Goal: Task Accomplishment & Management: Complete application form

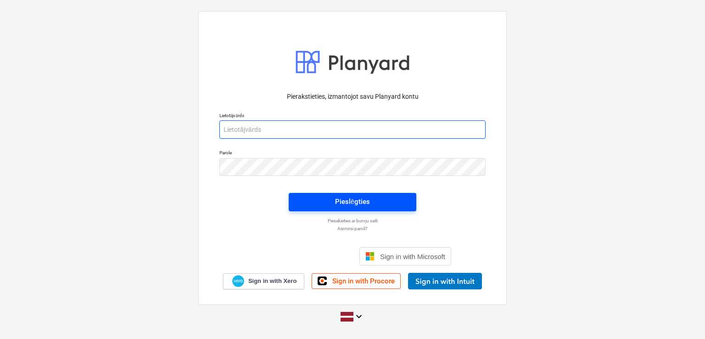
type input "janis.gramatnieks@bonava.com"
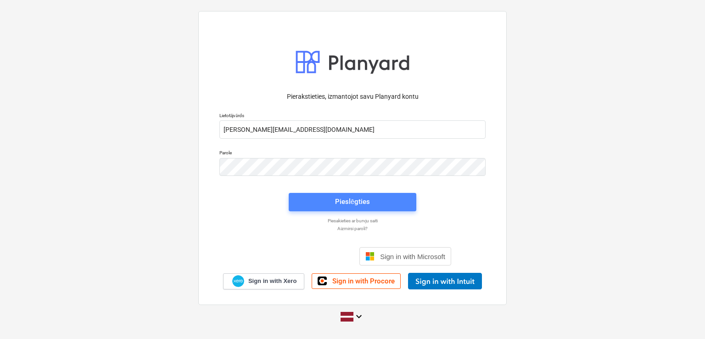
click at [349, 195] on button "Pieslēgties" at bounding box center [353, 202] width 128 height 18
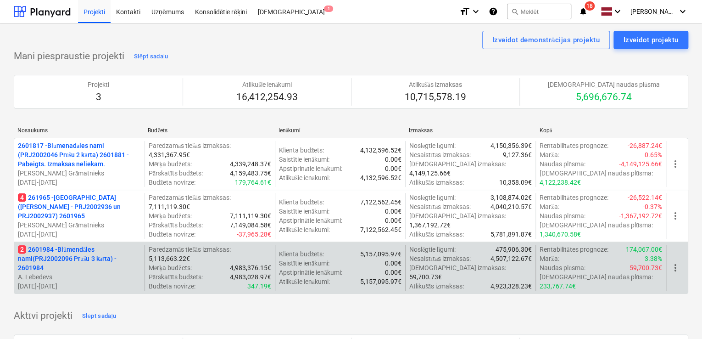
click at [72, 246] on p "2 2601984 - Blūmendāles nami(PRJ2002096 Prūšu 3 kārta) - 2601984" at bounding box center [79, 259] width 123 height 28
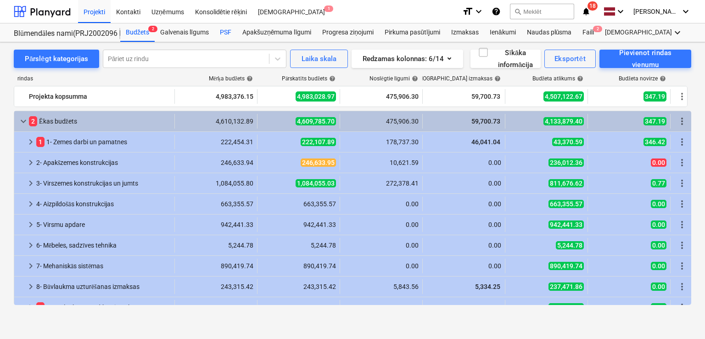
click at [222, 33] on div "PSF" at bounding box center [225, 32] width 22 height 18
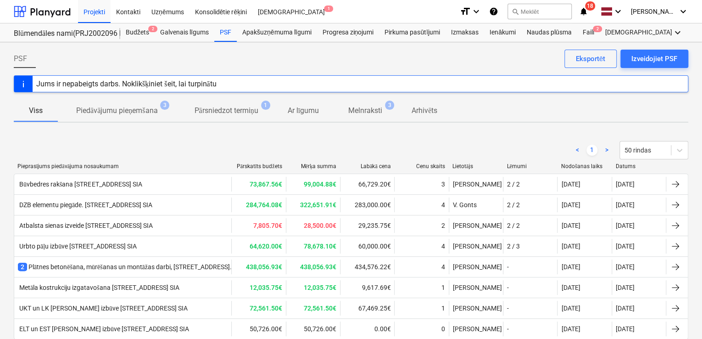
scroll to position [50, 0]
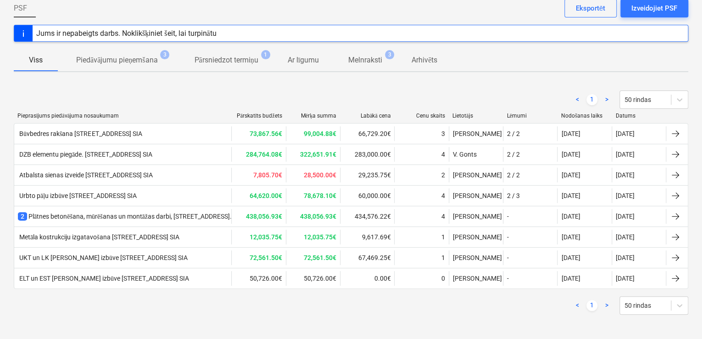
click at [380, 56] on p "Melnraksti" at bounding box center [365, 60] width 34 height 11
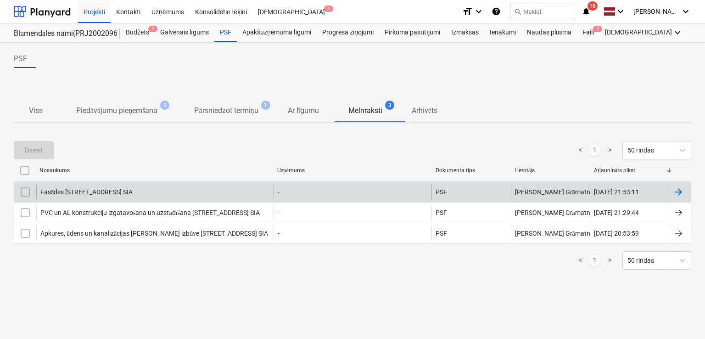
click at [676, 189] on div at bounding box center [678, 191] width 11 height 11
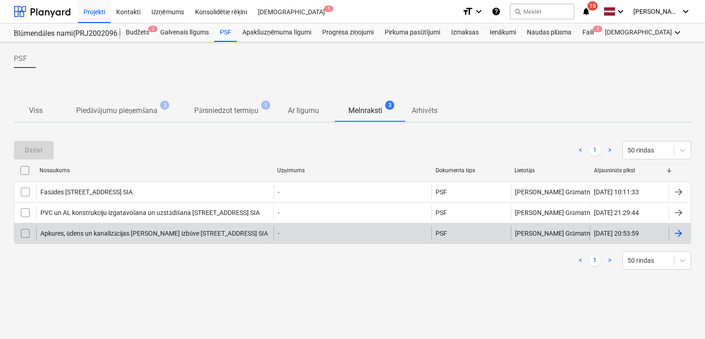
click at [678, 235] on div at bounding box center [678, 233] width 11 height 11
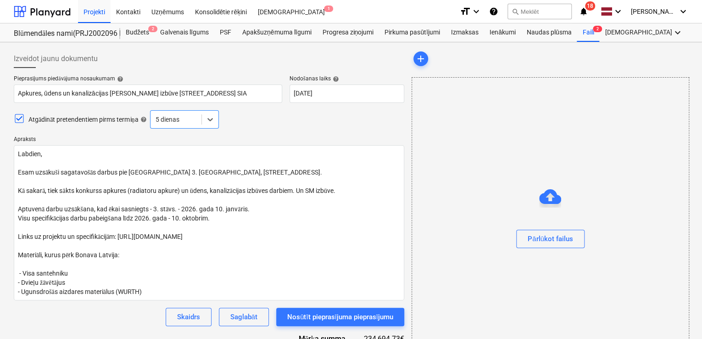
type textarea "x"
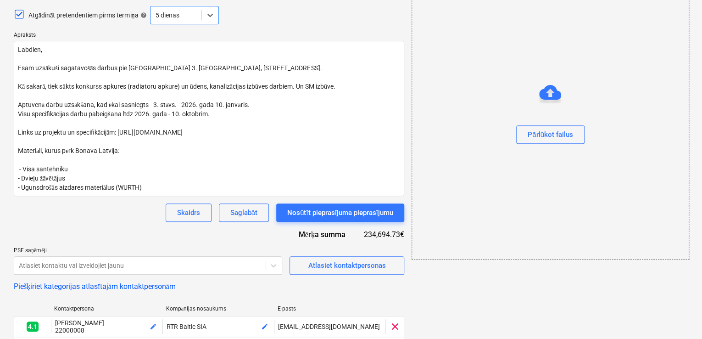
scroll to position [184, 0]
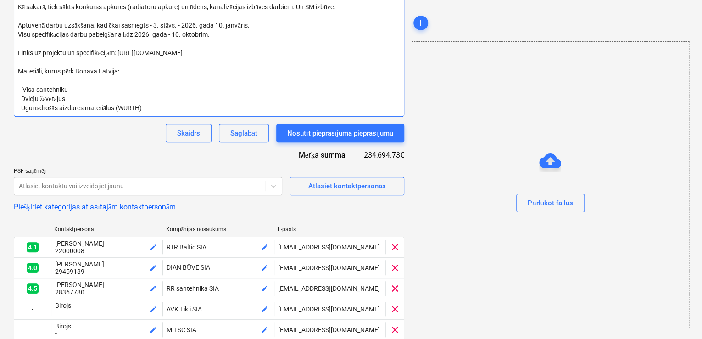
click at [67, 88] on textarea "Labdien, Esam uzsākuši sagatavošās darbus pie Prūšu ielas 3. kārtas būvniecības…" at bounding box center [209, 38] width 390 height 155
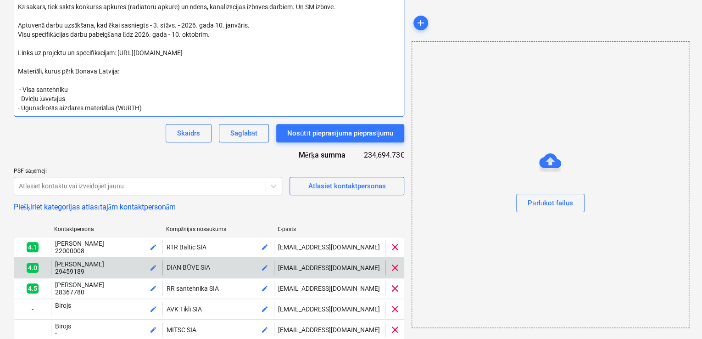
type textarea "Labdien, Esam uzsākuši sagatavošās darbus pie Prūšu ielas 3. kārtas būvniecības…"
type textarea "x"
type textarea "Labdien, Esam uzsākuši sagatavošās darbus pie Prūšu ielas 3. kārtas būvniecības…"
type textarea "x"
type textarea "Labdien, Esam uzsākuši sagatavošās darbus pie Prūšu ielas 3. kārtas būvniecības…"
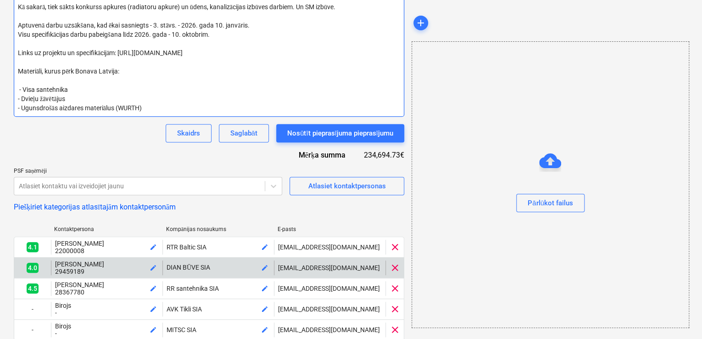
type textarea "x"
type textarea "Labdien, Esam uzsākuši sagatavošās darbus pie Prūšu ielas 3. kārtas būvniecības…"
type textarea "x"
type textarea "Labdien, Esam uzsākuši sagatavošās darbus pie Prūšu ielas 3. kārtas būvniecības…"
type textarea "x"
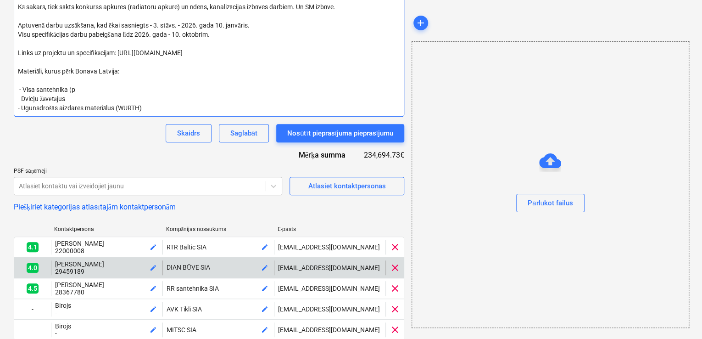
type textarea "Labdien, Esam uzsākuši sagatavošās darbus pie Prūšu ielas 3. kārtas būvniecības…"
type textarea "x"
type textarea "Labdien, Esam uzsākuši sagatavošās darbus pie Prūšu ielas 3. kārtas būvniecības…"
type textarea "x"
type textarea "Labdien, Esam uzsākuši sagatavošās darbus pie Prūšu ielas 3. kārtas būvniecības…"
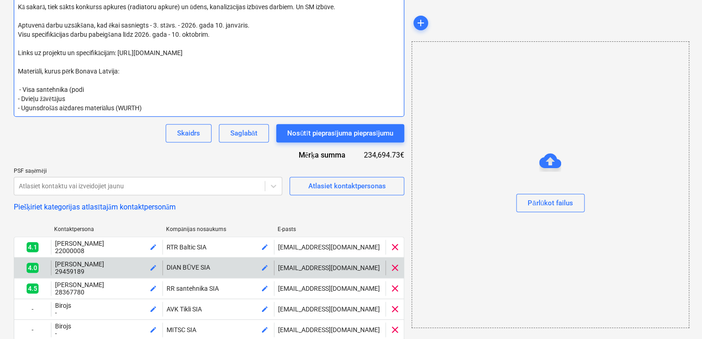
type textarea "x"
type textarea "Labdien, Esam uzsākuši sagatavošās darbus pie Prūšu ielas 3. kārtas būvniecības…"
type textarea "x"
type textarea "Labdien, Esam uzsākuši sagatavošās darbus pie Prūšu ielas 3. kārtas būvniecības…"
type textarea "x"
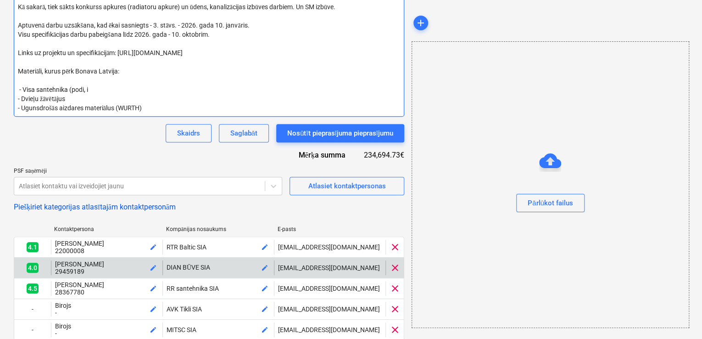
type textarea "Labdien, Esam uzsākuši sagatavošās darbus pie Prūšu ielas 3. kārtas būvniecības…"
type textarea "x"
type textarea "Labdien, Esam uzsākuši sagatavošās darbus pie Prūšu ielas 3. kārtas būvniecības…"
type textarea "x"
type textarea "Labdien, Esam uzsākuši sagatavošās darbus pie Prūšu ielas 3. kārtas būvniecības…"
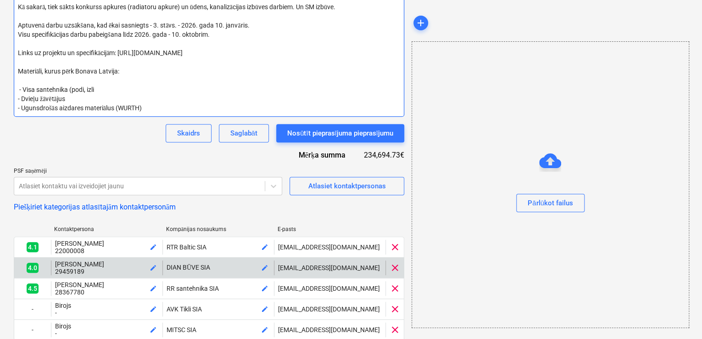
type textarea "x"
type textarea "Labdien, Esam uzsākuši sagatavošās darbus pie Prūšu ielas 3. kārtas būvniecības…"
type textarea "x"
type textarea "Labdien, Esam uzsākuši sagatavošās darbus pie Prūšu ielas 3. kārtas būvniecības…"
type textarea "x"
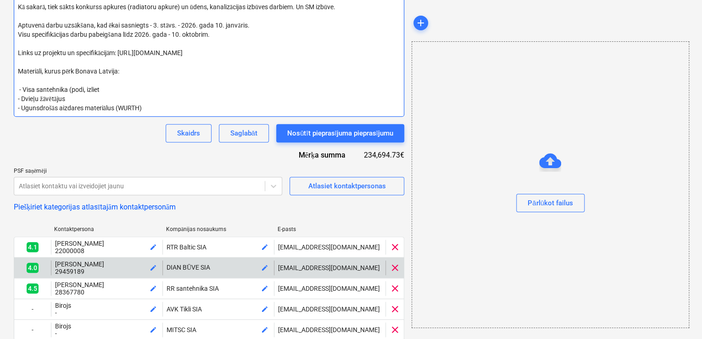
type textarea "Labdien, Esam uzsākuši sagatavošās darbus pie Prūšu ielas 3. kārtas būvniecības…"
type textarea "x"
type textarea "Labdien, Esam uzsākuši sagatavošās darbus pie Prūšu ielas 3. kārtas būvniecības…"
type textarea "x"
type textarea "Labdien, Esam uzsākuši sagatavošās darbus pie Prūšu ielas 3. kārtas būvniecības…"
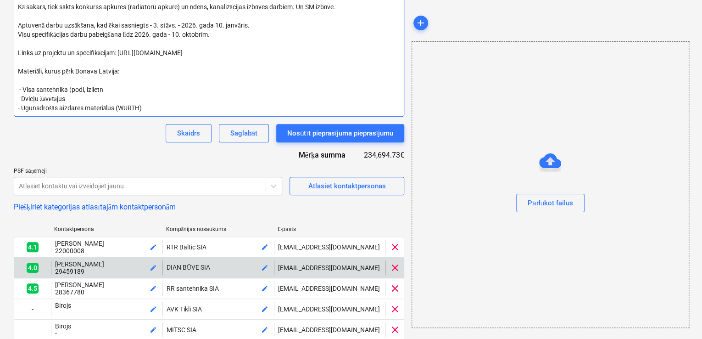
type textarea "x"
type textarea "Labdien, Esam uzsākuši sagatavošās darbus pie Prūšu ielas 3. kārtas būvniecības…"
type textarea "x"
type textarea "Labdien, Esam uzsākuši sagatavošās darbus pie Prūšu ielas 3. kārtas būvniecības…"
type textarea "x"
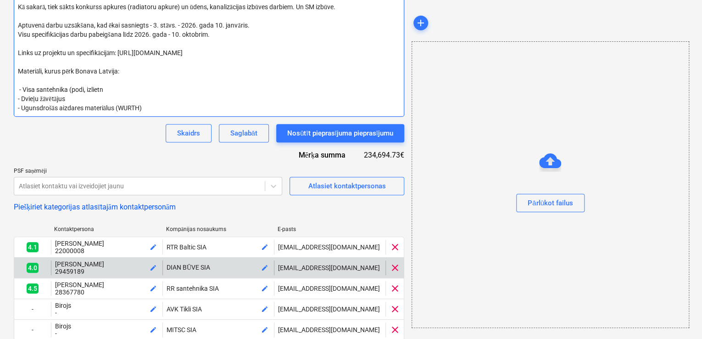
type textarea "Labdien, Esam uzsākuši sagatavošās darbus pie Prūšu ielas 3. kārtas būvniecības…"
type textarea "x"
type textarea "Labdien, Esam uzsākuši sagatavošās darbus pie Prūšu ielas 3. kārtas būvniecības…"
type textarea "x"
type textarea "Labdien, Esam uzsākuši sagatavošās darbus pie Prūšu ielas 3. kārtas būvniecības…"
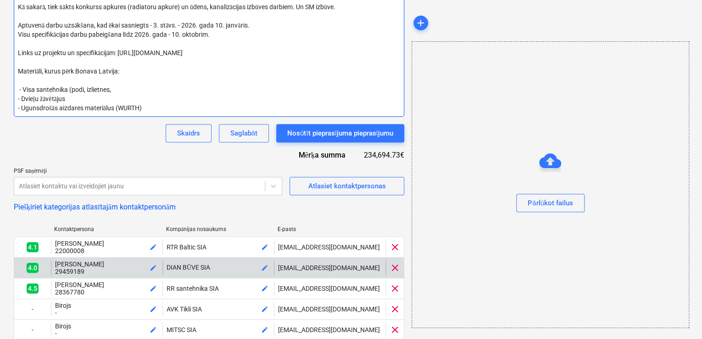
type textarea "x"
type textarea "Labdien, Esam uzsākuši sagatavošās darbus pie Prūšu ielas 3. kārtas būvniecības…"
type textarea "x"
type textarea "Labdien, Esam uzsākuši sagatavošās darbus pie Prūšu ielas 3. kārtas būvniecības…"
type textarea "x"
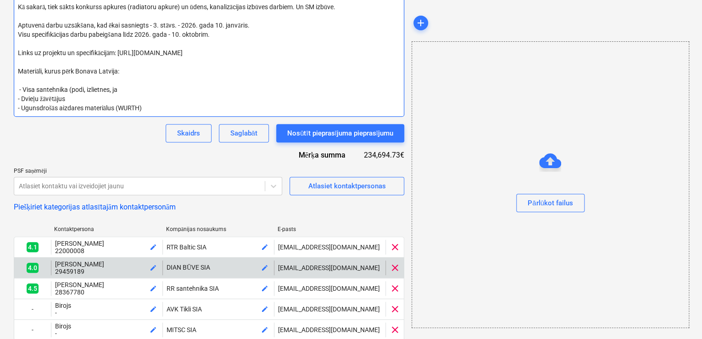
type textarea "Labdien, Esam uzsākuši sagatavošās darbus pie Prūšu ielas 3. kārtas būvniecības…"
type textarea "x"
type textarea "Labdien, Esam uzsākuši sagatavošās darbus pie Prūšu ielas 3. kārtas būvniecības…"
type textarea "x"
type textarea "Labdien, Esam uzsākuši sagatavošās darbus pie Prūšu ielas 3. kārtas būvniecības…"
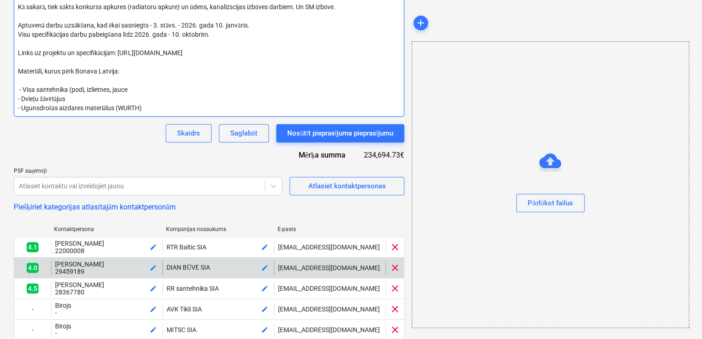
type textarea "x"
type textarea "Labdien, Esam uzsākuši sagatavošās darbus pie Prūšu ielas 3. kārtas būvniecības…"
type textarea "x"
type textarea "Labdien, Esam uzsākuši sagatavošās darbus pie Prūšu ielas 3. kārtas būvniecības…"
type textarea "x"
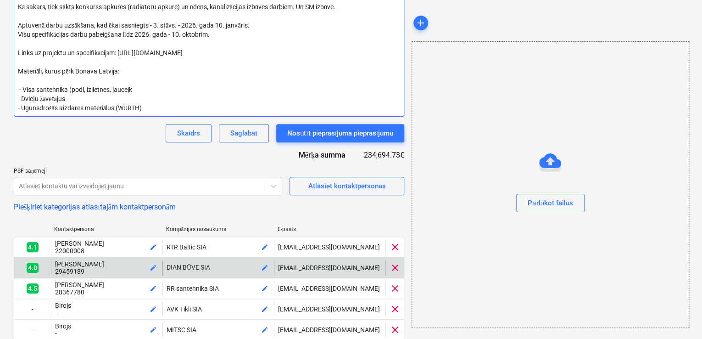
type textarea "Labdien, Esam uzsākuši sagatavošās darbus pie Prūšu ielas 3. kārtas būvniecības…"
type textarea "x"
type textarea "Labdien, Esam uzsākuši sagatavošās darbus pie Prūšu ielas 3. kārtas būvniecības…"
type textarea "x"
type textarea "Labdien, Esam uzsākuši sagatavošās darbus pie Prūšu ielas 3. kārtas būvniecības…"
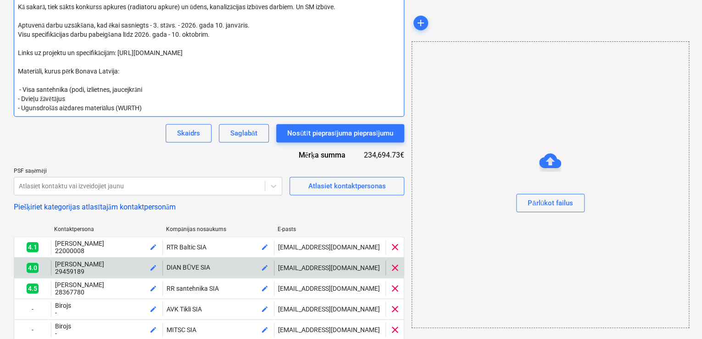
type textarea "x"
type textarea "Labdien, Esam uzsākuši sagatavošās darbus pie Prūšu ielas 3. kārtas būvniecības…"
type textarea "x"
type textarea "Labdien, Esam uzsākuši sagatavošās darbus pie Prūšu ielas 3. kārtas būvniecības…"
type textarea "x"
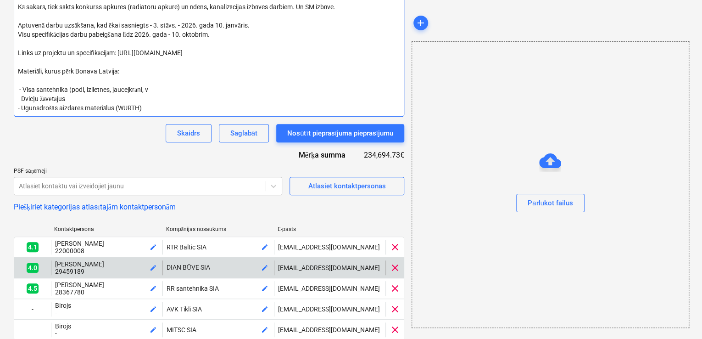
type textarea "Labdien, Esam uzsākuši sagatavošās darbus pie Prūšu ielas 3. kārtas būvniecības…"
type textarea "x"
type textarea "Labdien, Esam uzsākuši sagatavošās darbus pie Prūšu ielas 3. kārtas būvniecības…"
type textarea "x"
type textarea "Labdien, Esam uzsākuši sagatavošās darbus pie Prūšu ielas 3. kārtas būvniecības…"
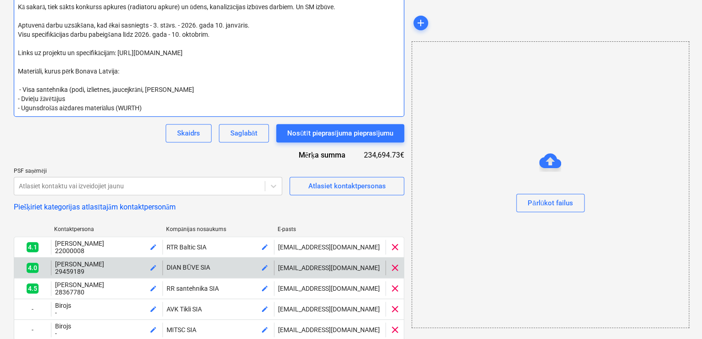
type textarea "x"
type textarea "Labdien, Esam uzsākuši sagatavošās darbus pie Prūšu ielas 3. kārtas būvniecības…"
type textarea "x"
type textarea "Labdien, Esam uzsākuši sagatavošās darbus pie Prūšu ielas 3. kārtas būvniecības…"
type textarea "x"
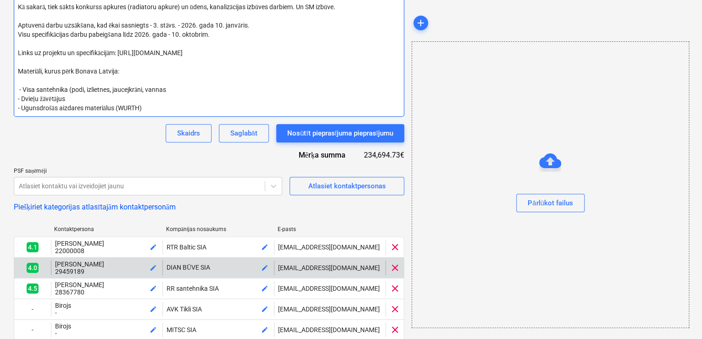
type textarea "Labdien, Esam uzsākuši sagatavošās darbus pie Prūšu ielas 3. kārtas būvniecības…"
type textarea "x"
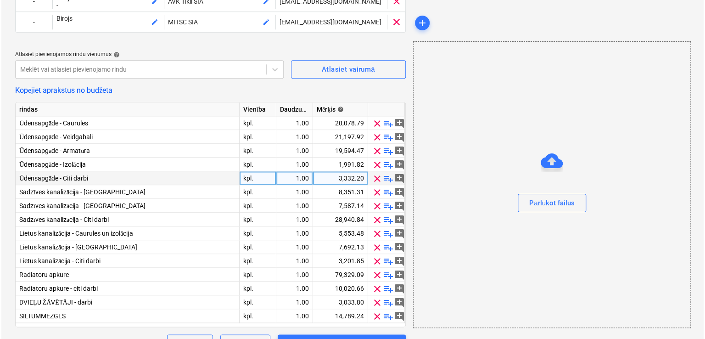
scroll to position [515, 0]
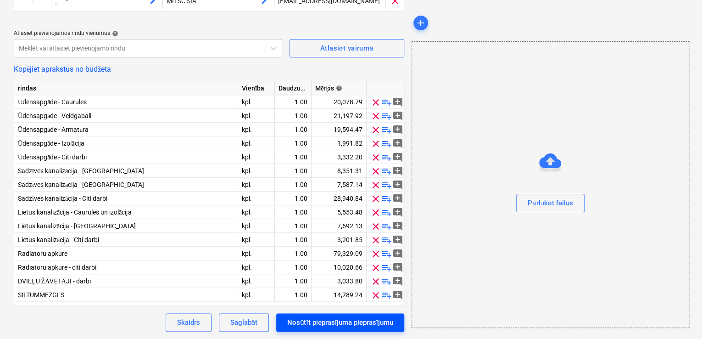
type textarea "Labdien, Esam uzsākuši sagatavošās darbus pie [GEOGRAPHIC_DATA] 3. kārtas būvni…"
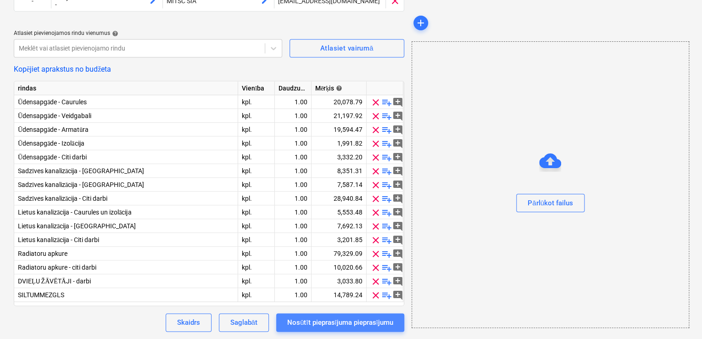
click at [372, 323] on div "Nosūtīt pieprasījuma pieprasījumu" at bounding box center [340, 322] width 106 height 12
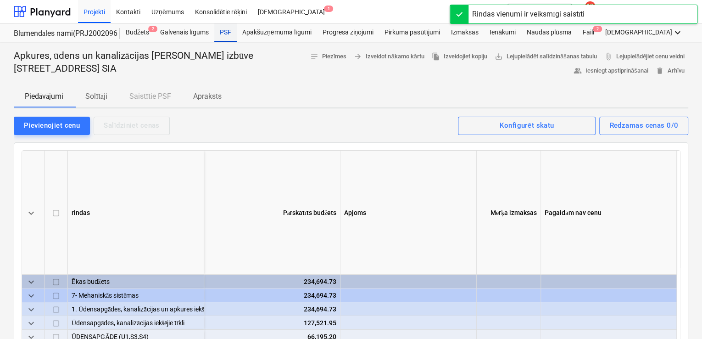
click at [226, 31] on div "PSF" at bounding box center [225, 32] width 22 height 18
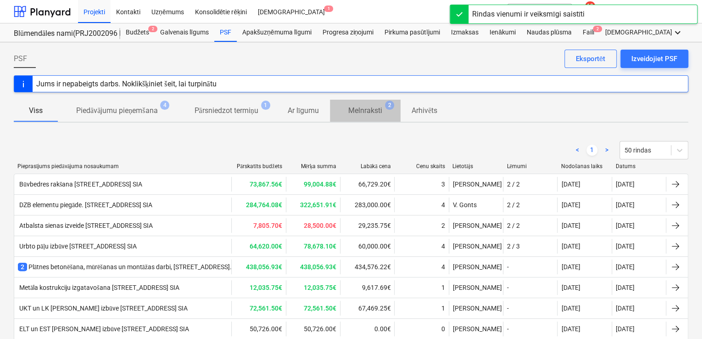
click at [373, 110] on p "Melnraksti" at bounding box center [365, 110] width 34 height 11
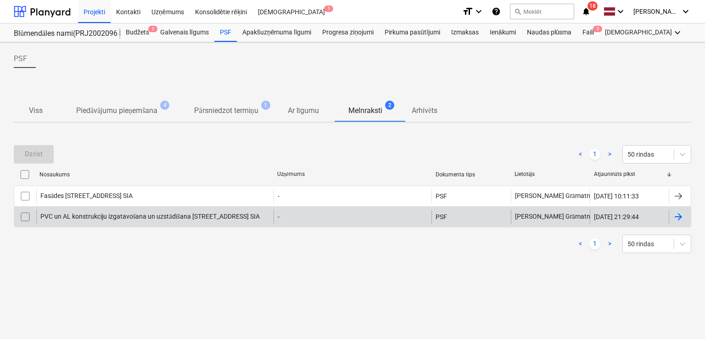
click at [673, 215] on div at bounding box center [678, 216] width 11 height 11
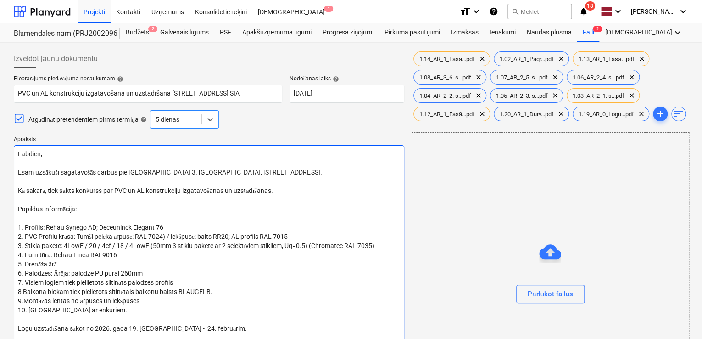
type textarea "x"
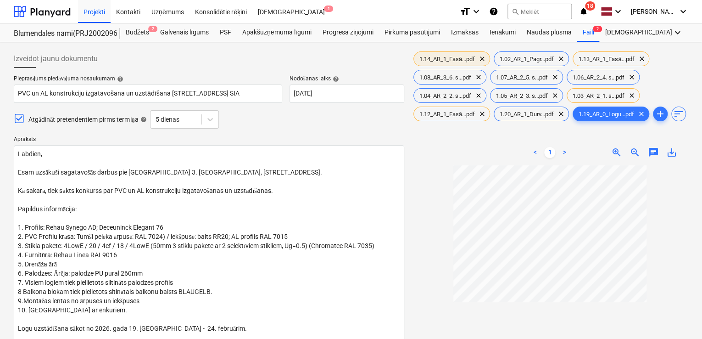
click at [456, 60] on span "1.14_AR_1_Fasā...pdf" at bounding box center [447, 59] width 67 height 7
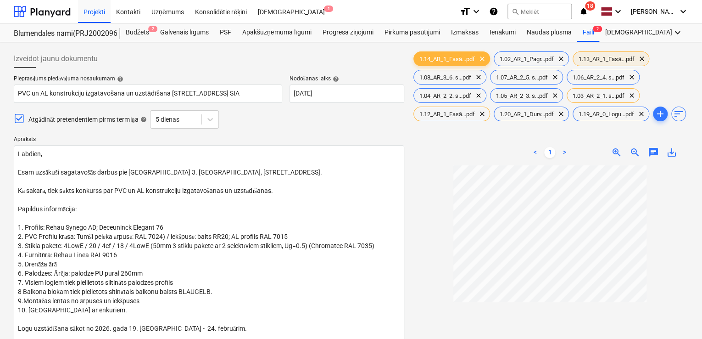
click at [606, 61] on span "1.13_AR_1_Fasā...pdf" at bounding box center [606, 59] width 67 height 7
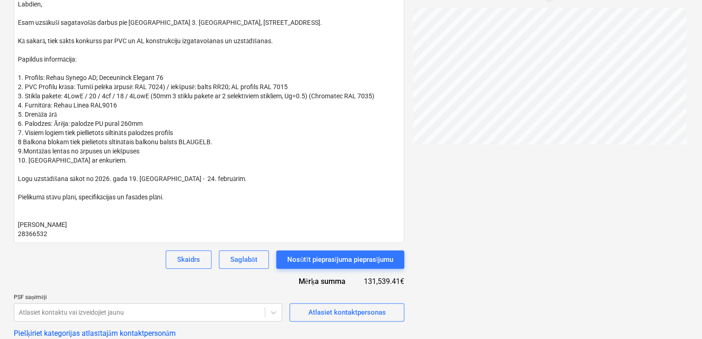
scroll to position [245, 0]
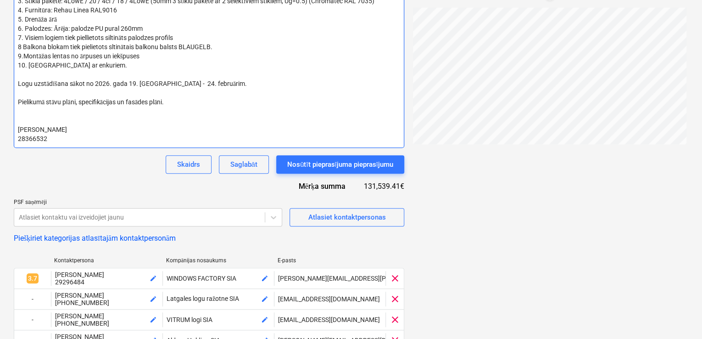
click at [174, 83] on textarea "Labdien, Esam uzsākuši sagatavošās darbus pie Prūšu ielas 3. kārtas būvniecības…" at bounding box center [209, 23] width 390 height 247
type textarea "Labdien, Esam uzsākuši sagatavošās darbus pie Prūšu ielas 3. kārtas būvniecības…"
type textarea "x"
type textarea "Labdien, Esam uzsākuši sagatavošās darbus pie Prūšu ielas 3. kārtas būvniecības…"
type textarea "x"
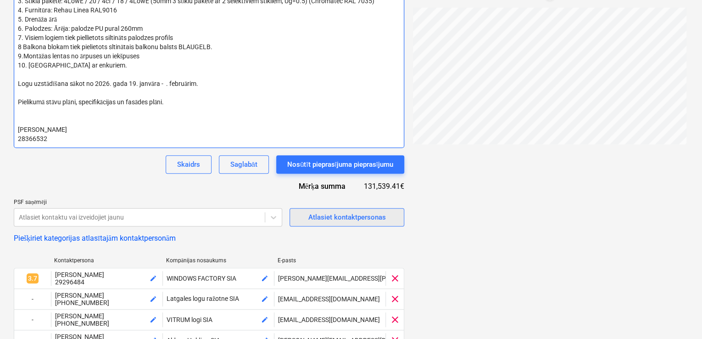
type textarea "Labdien, Esam uzsākuši sagatavošās darbus pie Prūšu ielas 3. kārtas būvniecības…"
type textarea "x"
type textarea "Labdien, Esam uzsākuši sagatavošās darbus pie Prūšu ielas 3. kārtas būvniecības…"
click at [206, 80] on textarea "Labdien, Esam uzsākuši sagatavošās darbus pie Prūšu ielas 3. kārtas būvniecības…" at bounding box center [209, 23] width 390 height 247
type textarea "x"
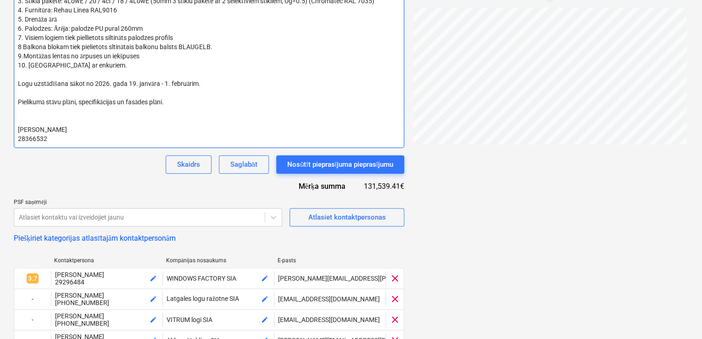
type textarea "Labdien, Esam uzsākuši sagatavošās darbus pie Prūšu ielas 3. kārtas būvniecības…"
type textarea "x"
type textarea "Labdien, Esam uzsākuši sagatavošās darbus pie Prūšu ielas 3. kārtas būvniecības…"
type textarea "x"
type textarea "Labdien, Esam uzsākuši sagatavošās darbus pie Prūšu ielas 3. kārtas būvniecības…"
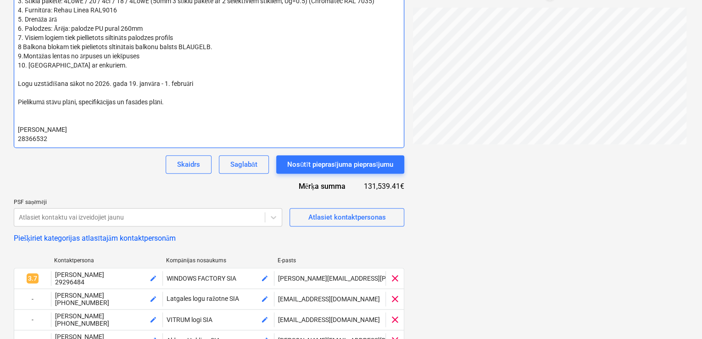
type textarea "x"
type textarea "Labdien, Esam uzsākuši sagatavošās darbus pie Prūšu ielas 3. kārtas būvniecības…"
type textarea "x"
type textarea "Labdien, Esam uzsākuši sagatavošās darbus pie Prūšu ielas 3. kārtas būvniecības…"
type textarea "x"
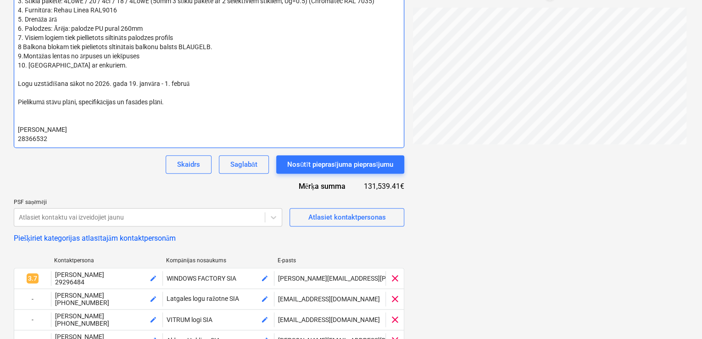
type textarea "Labdien, Esam uzsākuši sagatavošās darbus pie Prūšu ielas 3. kārtas būvniecības…"
type textarea "x"
type textarea "Labdien, Esam uzsākuši sagatavošās darbus pie Prūšu ielas 3. kārtas būvniecības…"
type textarea "x"
type textarea "Labdien, Esam uzsākuši sagatavošās darbus pie Prūšu ielas 3. kārtas būvniecības…"
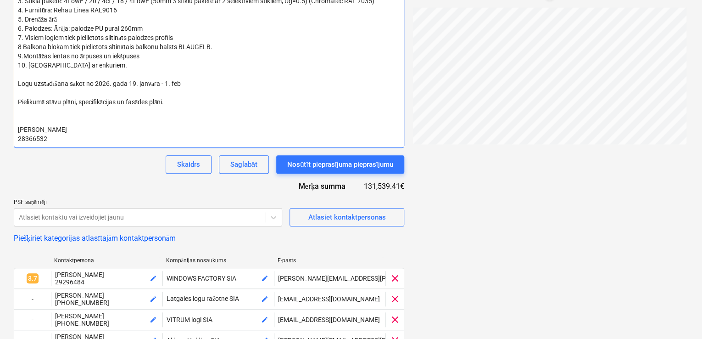
type textarea "x"
type textarea "Labdien, Esam uzsākuši sagatavošās darbus pie Prūšu ielas 3. kārtas būvniecības…"
type textarea "x"
type textarea "Labdien, Esam uzsākuši sagatavošās darbus pie Prūšu ielas 3. kārtas būvniecības…"
type textarea "x"
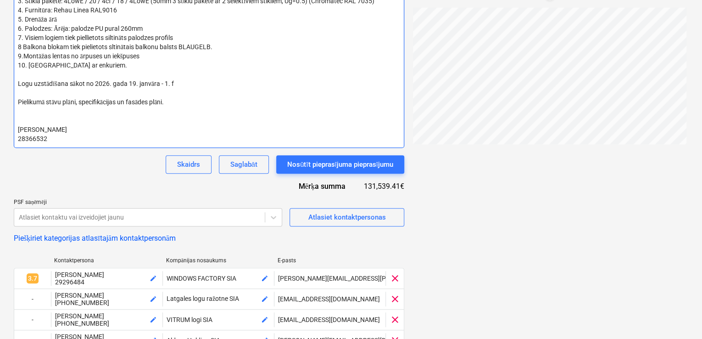
type textarea "Labdien, Esam uzsākuši sagatavošās darbus pie Prūšu ielas 3. kārtas būvniecības…"
type textarea "x"
type textarea "Labdien, Esam uzsākuši sagatavošās darbus pie Prūšu ielas 3. kārtas būvniecības…"
type textarea "x"
type textarea "Labdien, Esam uzsākuši sagatavošās darbus pie Prūšu ielas 3. kārtas būvniecības…"
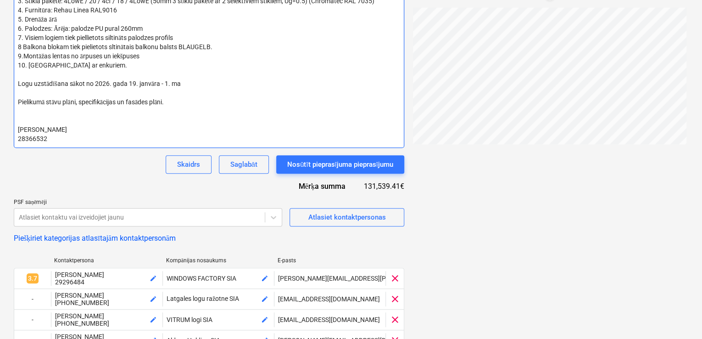
type textarea "x"
type textarea "Labdien, Esam uzsākuši sagatavošās darbus pie Prūšu ielas 3. kārtas būvniecības…"
type textarea "x"
type textarea "Labdien, Esam uzsākuši sagatavošās darbus pie Prūšu ielas 3. kārtas būvniecības…"
type textarea "x"
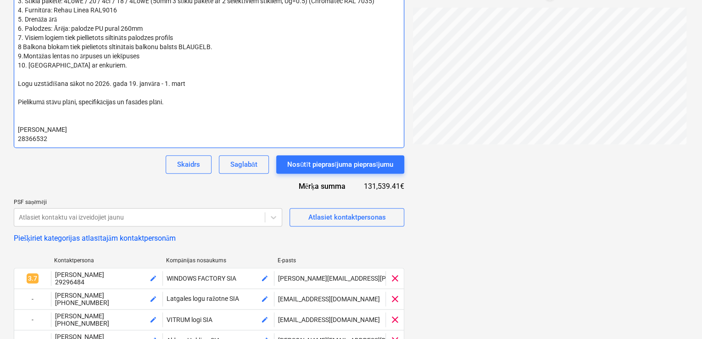
type textarea "Labdien, Esam uzsākuši sagatavošās darbus pie Prūšu ielas 3. kārtas būvniecības…"
type textarea "x"
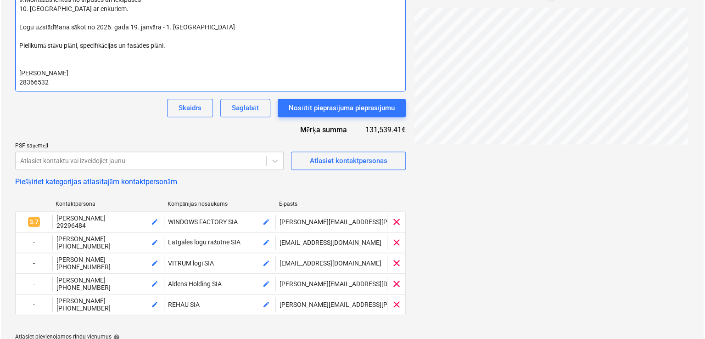
scroll to position [607, 0]
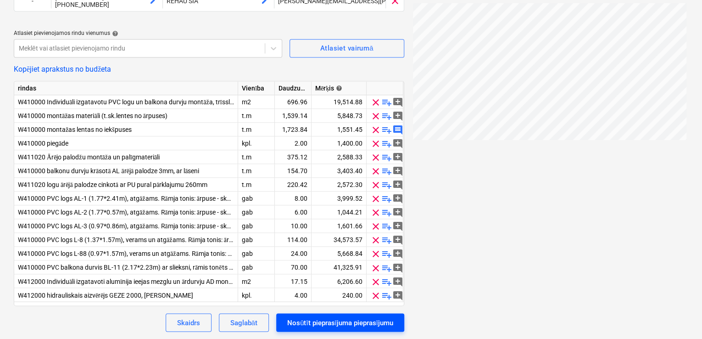
type textarea "Labdien, Esam uzsākuši sagatavošās darbus pie Prūšu ielas 3. kārtas būvniecības…"
click at [354, 324] on div "Nosūtīt pieprasījuma pieprasījumu" at bounding box center [340, 322] width 106 height 12
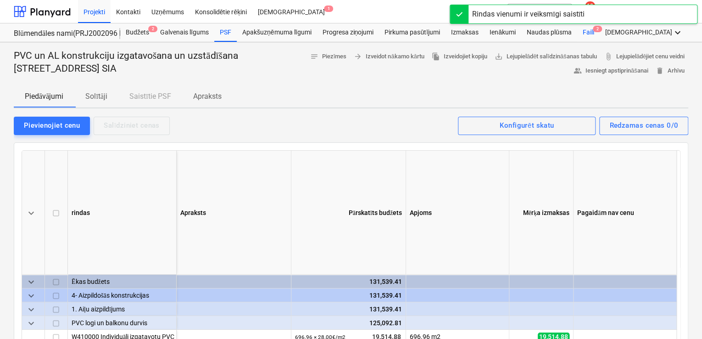
click at [586, 33] on div "Faili 2" at bounding box center [588, 32] width 22 height 18
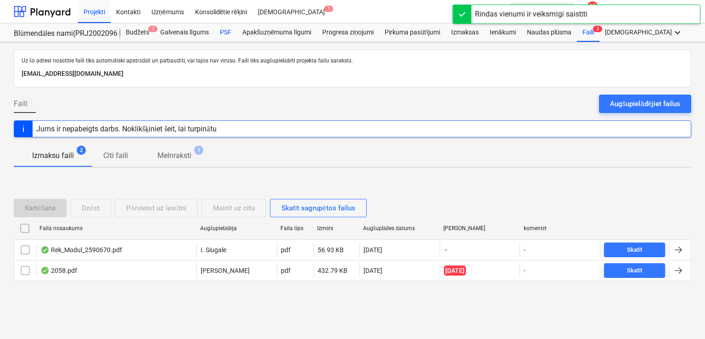
click at [223, 30] on div "PSF" at bounding box center [225, 32] width 22 height 18
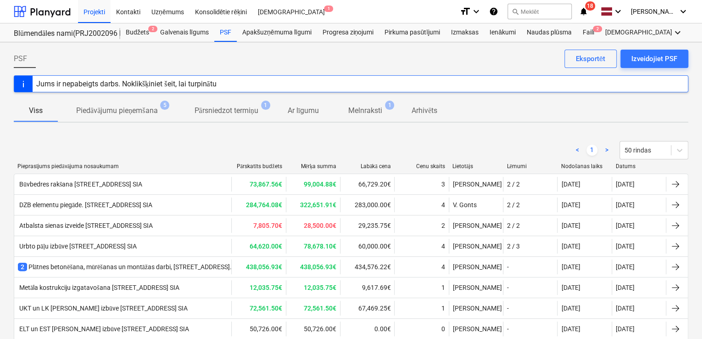
click at [373, 109] on p "Melnraksti" at bounding box center [365, 110] width 34 height 11
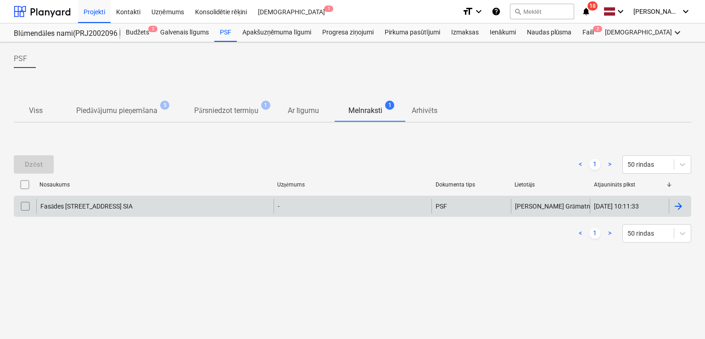
click at [682, 204] on div at bounding box center [678, 205] width 11 height 11
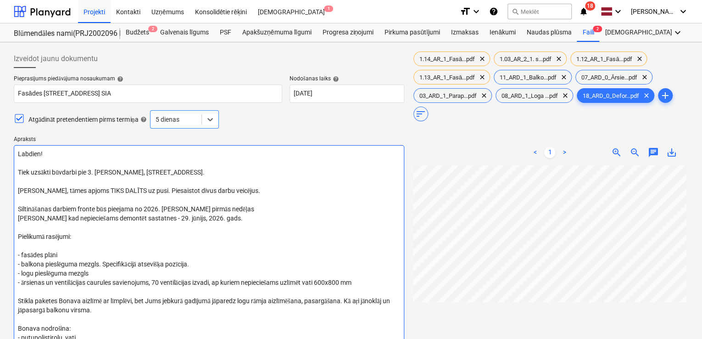
click at [32, 189] on textarea "Labdien! Tiek uzsākti būvdarbi pie 3. ēkas, Prūšu ielā 1G, Rīga. Ēkas, tāmes ap…" at bounding box center [209, 296] width 390 height 302
type textarea "x"
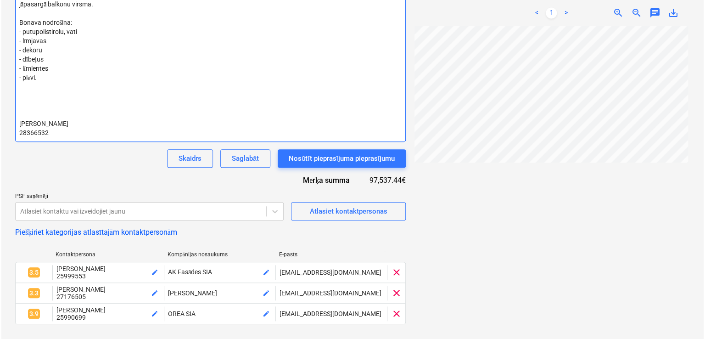
scroll to position [537, 0]
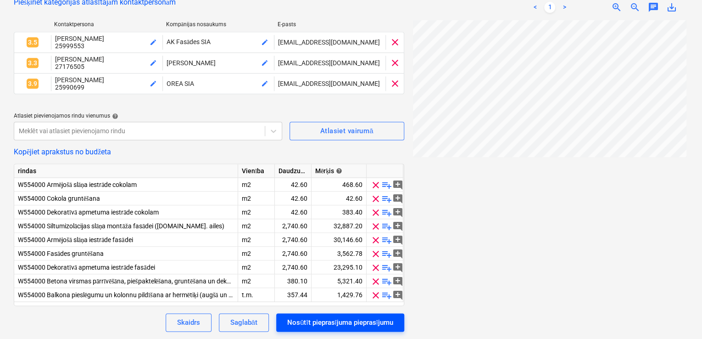
type textarea "Labdien! Tiek uzsākti būvdarbi pie 3. ēkas, Prūšu ielā 1G, Rīga. Ēkas tāmes apj…"
click at [349, 327] on div "Nosūtīt pieprasījuma pieprasījumu" at bounding box center [340, 322] width 106 height 12
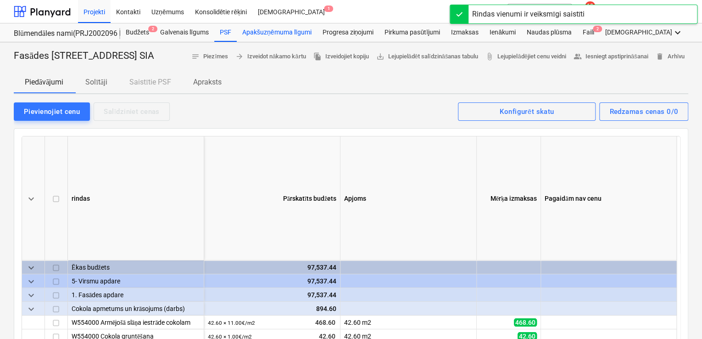
click at [239, 33] on div "Apakšuzņēmuma līgumi" at bounding box center [277, 32] width 80 height 18
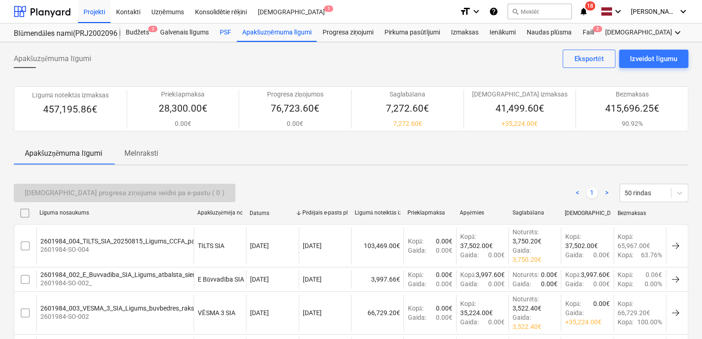
click at [223, 29] on div "PSF" at bounding box center [225, 32] width 22 height 18
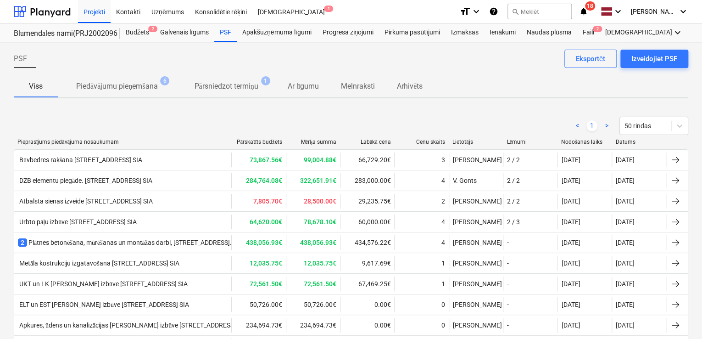
click at [97, 86] on p "Piedāvājumu pieņemšana" at bounding box center [116, 86] width 81 height 11
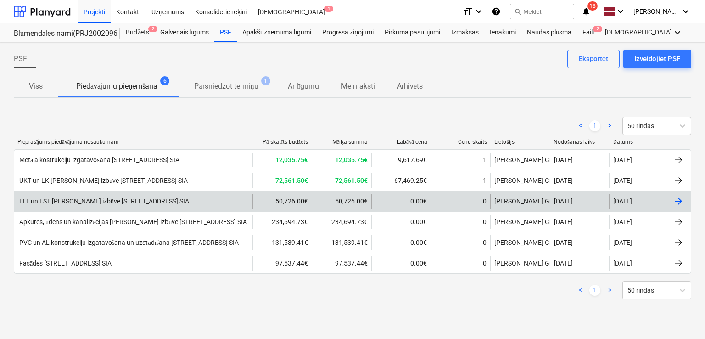
click at [672, 200] on div at bounding box center [679, 201] width 22 height 15
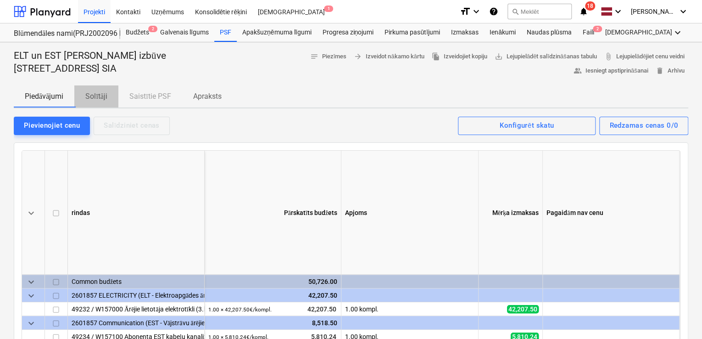
click at [92, 95] on p "Solītāji" at bounding box center [96, 96] width 22 height 11
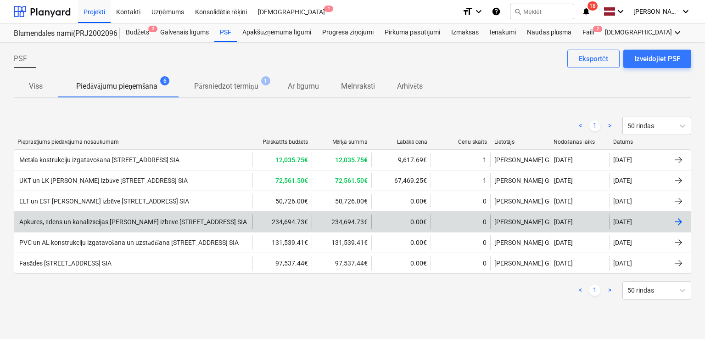
click at [89, 220] on div "Apkures, ūdens un kanalizācijas tīklu izbūve [STREET_ADDRESS] SIA" at bounding box center [132, 222] width 229 height 8
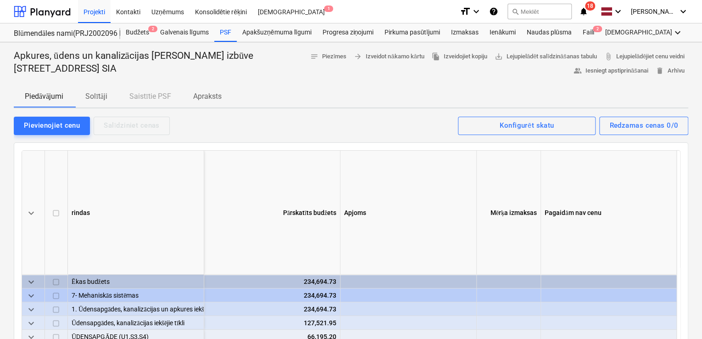
click at [105, 94] on p "Solītāji" at bounding box center [96, 96] width 22 height 11
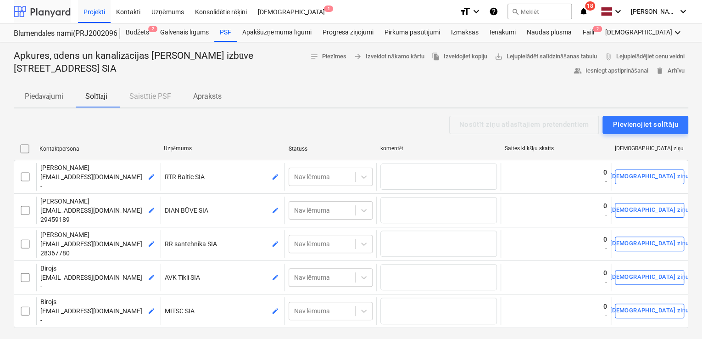
click at [39, 13] on div at bounding box center [42, 11] width 57 height 23
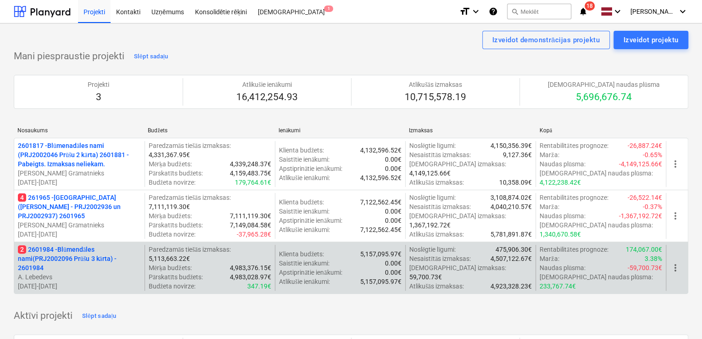
click at [63, 252] on p "2 2601984 - Blūmendāles nami(PRJ2002096 Prūšu 3 kārta) - 2601984" at bounding box center [79, 259] width 123 height 28
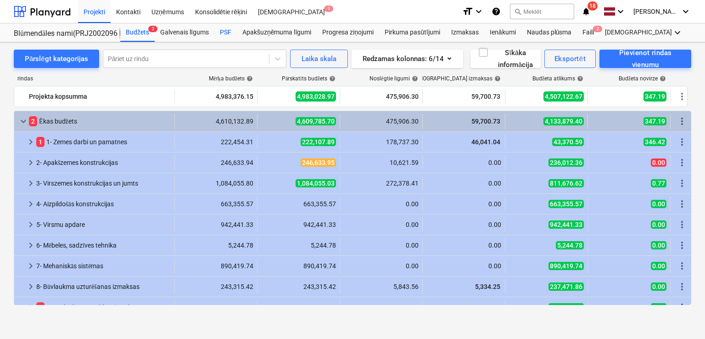
click at [230, 28] on div "PSF" at bounding box center [225, 32] width 22 height 18
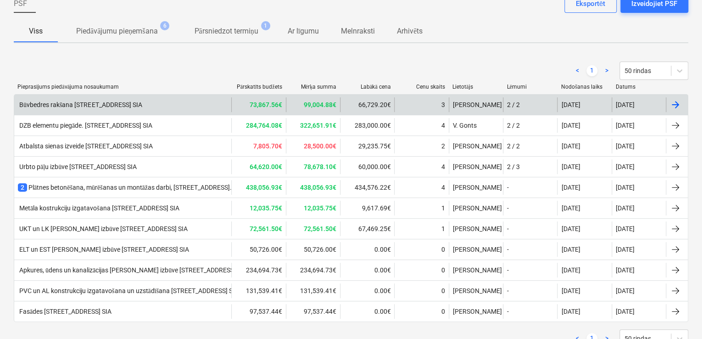
scroll to position [88, 0]
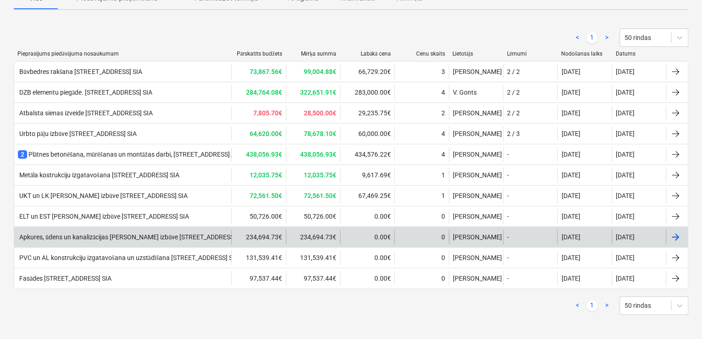
click at [77, 235] on div "Apkures, ūdens un kanalizācijas tīklu izbūve [STREET_ADDRESS] SIA" at bounding box center [132, 237] width 229 height 8
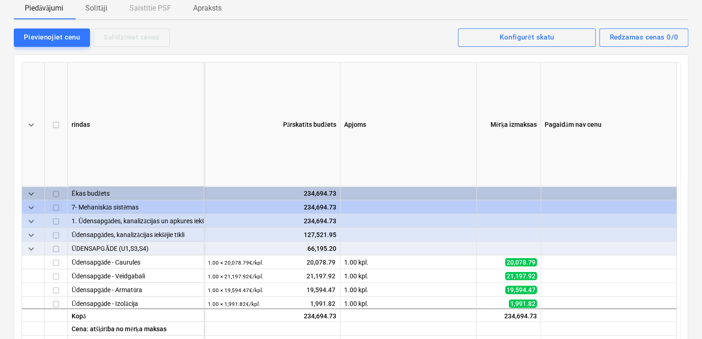
click at [100, 6] on p "Solītāji" at bounding box center [96, 8] width 22 height 11
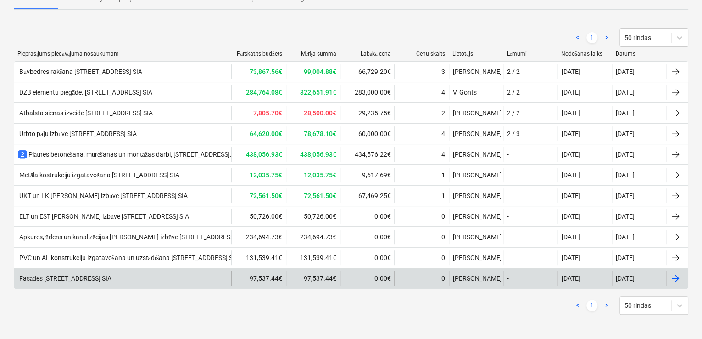
click at [111, 277] on div "Fasādes [STREET_ADDRESS] SIA" at bounding box center [65, 278] width 94 height 8
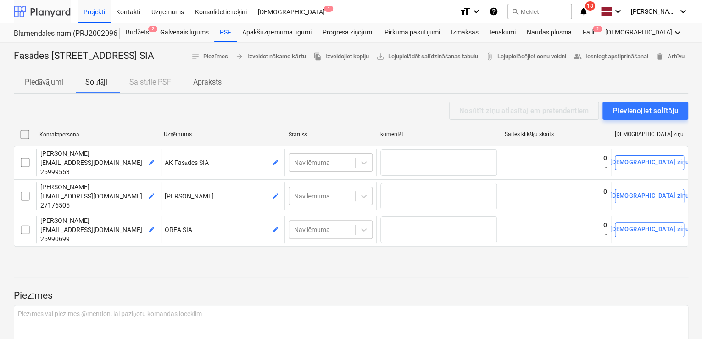
click at [37, 11] on div at bounding box center [42, 11] width 57 height 23
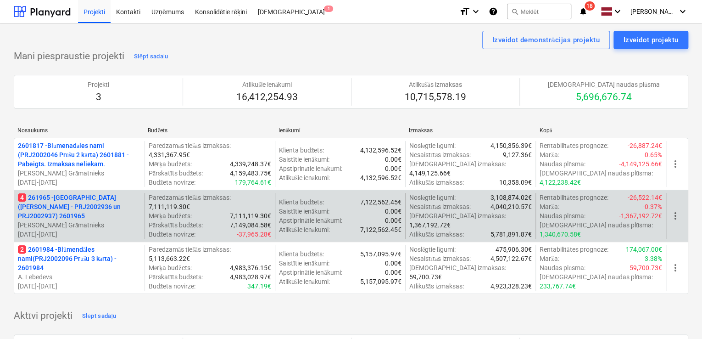
click at [84, 210] on p "4 261965 - [GEOGRAPHIC_DATA] (abas ēkas - PRJ2002936 un PRJ2002937) 2601965" at bounding box center [79, 207] width 123 height 28
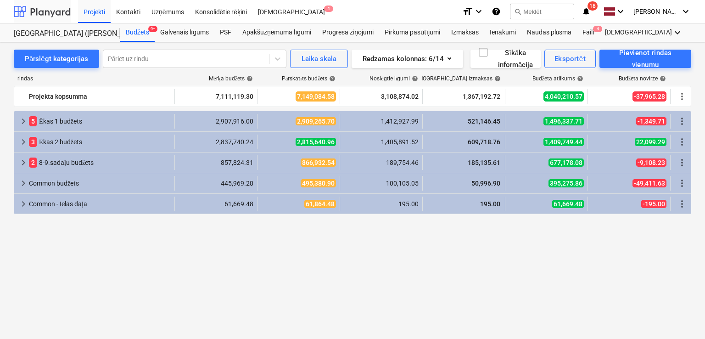
click at [39, 8] on div at bounding box center [42, 11] width 57 height 23
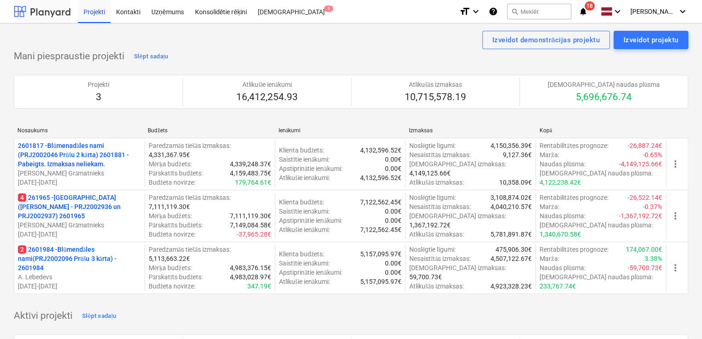
click at [48, 6] on div at bounding box center [42, 11] width 57 height 23
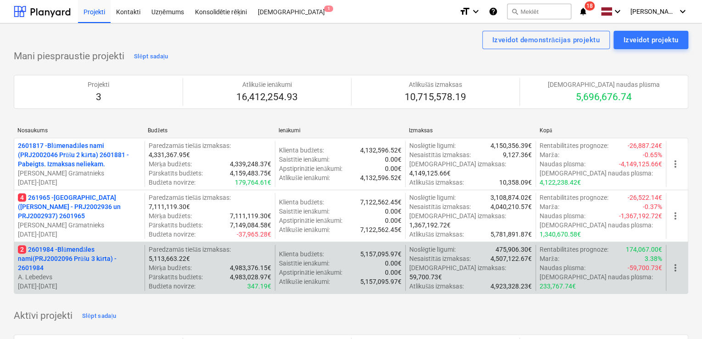
click at [81, 256] on p "2 2601984 - Blūmendāles nami(PRJ2002096 Prūšu 3 kārta) - 2601984" at bounding box center [79, 259] width 123 height 28
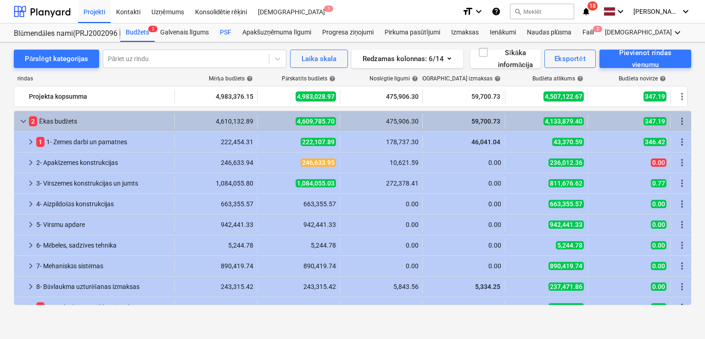
click at [220, 32] on div "PSF" at bounding box center [225, 32] width 22 height 18
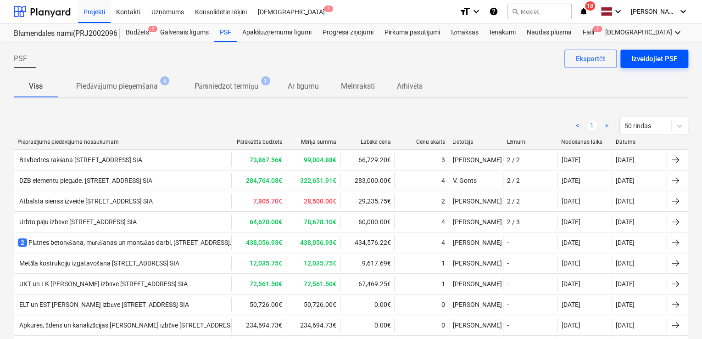
click at [648, 58] on div "Izveidojiet PSF" at bounding box center [654, 59] width 46 height 12
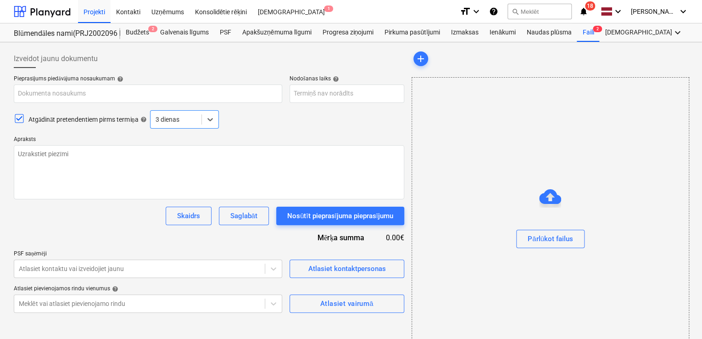
type textarea "x"
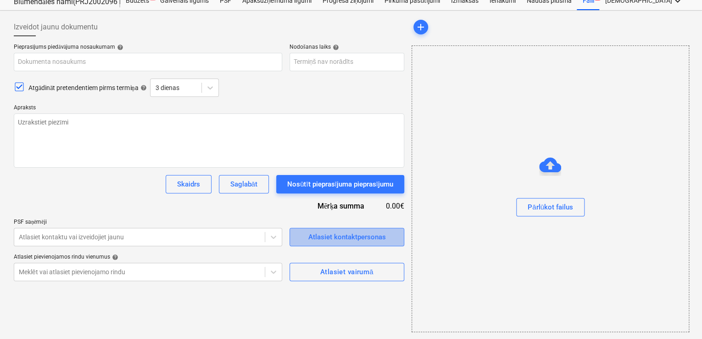
click at [351, 235] on div "Atlasiet kontaktpersonas" at bounding box center [347, 237] width 78 height 12
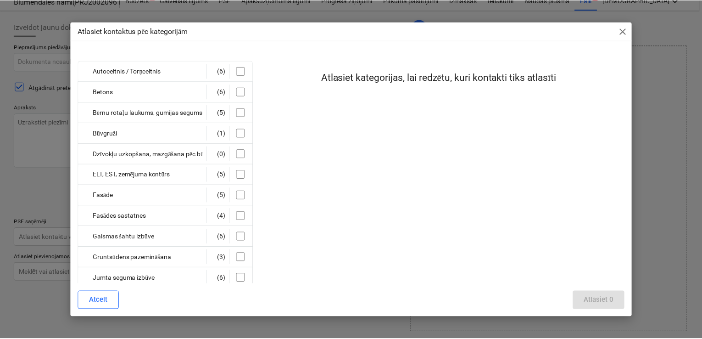
scroll to position [0, 0]
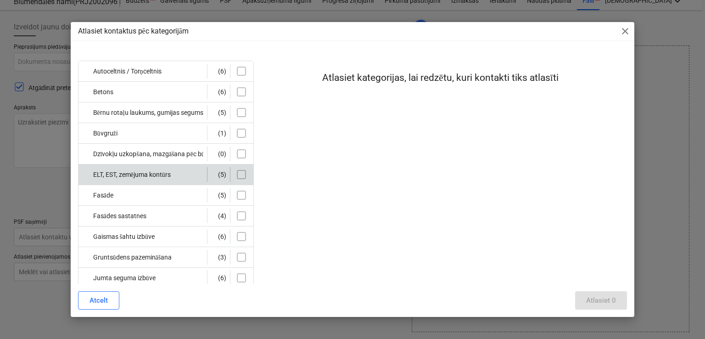
click at [242, 170] on input "checkbox" at bounding box center [241, 174] width 15 height 15
checkbox input "true"
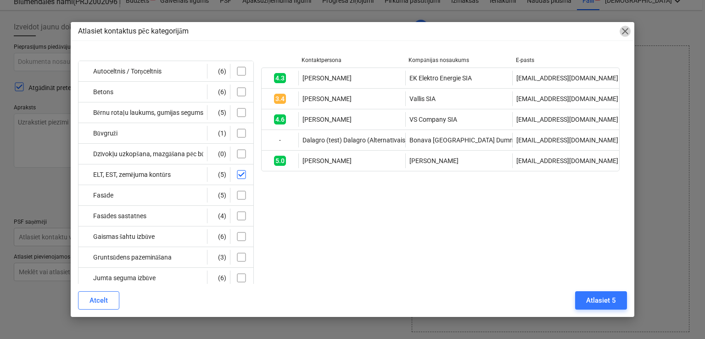
click at [626, 31] on span "close" at bounding box center [624, 31] width 11 height 11
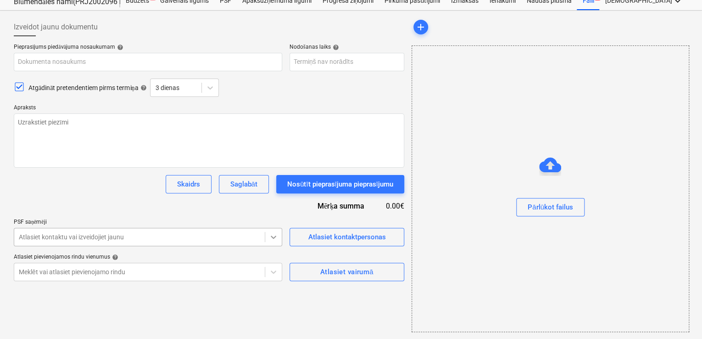
click at [273, 237] on body "Projekti Kontakti Uzņēmums Konsolidētie rēķini Iesūtne 1 format_size keyboard_a…" at bounding box center [351, 137] width 702 height 339
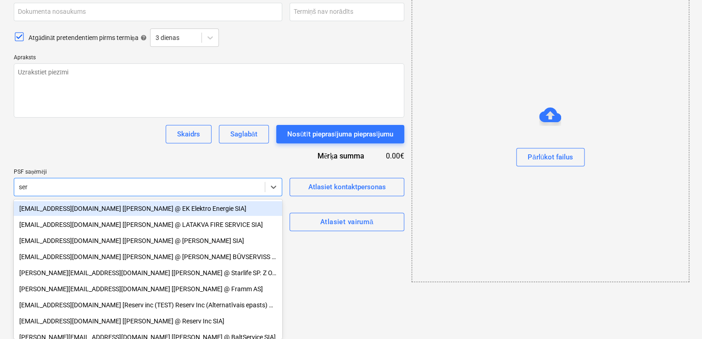
type input "serg"
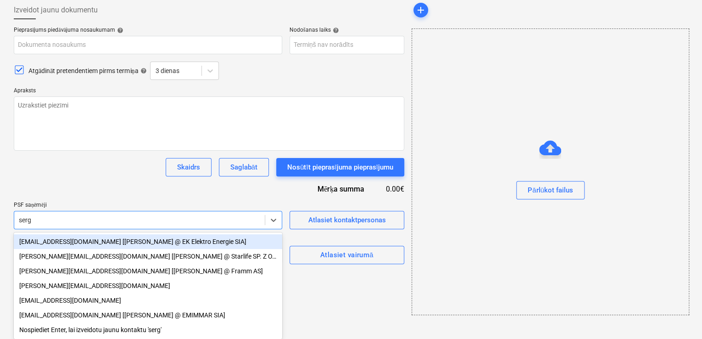
scroll to position [51, 0]
click at [110, 238] on div "sergejssadrins@inbox.lv [Sergejs Sadrins @ EK Elektro Energie SIA]" at bounding box center [148, 241] width 268 height 15
type textarea "x"
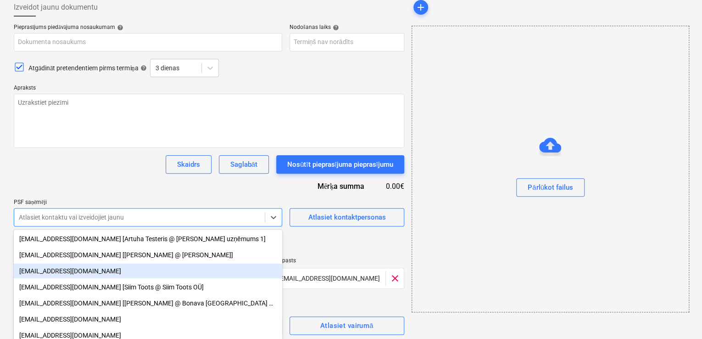
scroll to position [82, 0]
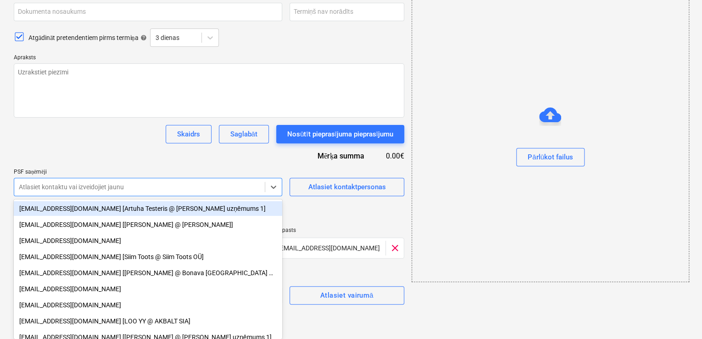
click at [118, 166] on div "Pieprasījums piedāvājuma nosaukumam help Nodošanas laiks help Press the down ar…" at bounding box center [209, 149] width 390 height 311
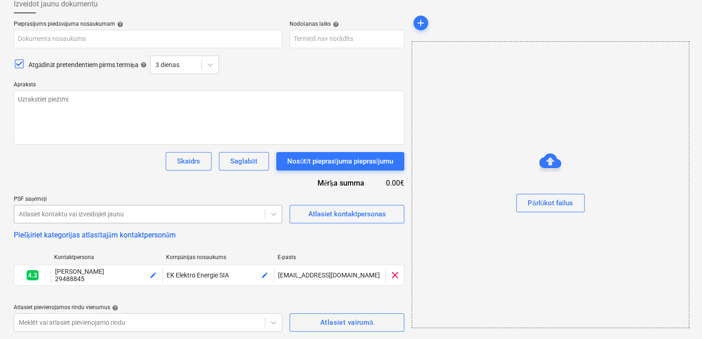
click at [126, 213] on body "Projekti Kontakti Uzņēmums Konsolidētie rēķini Iesūtne 1 format_size keyboard_a…" at bounding box center [351, 114] width 702 height 339
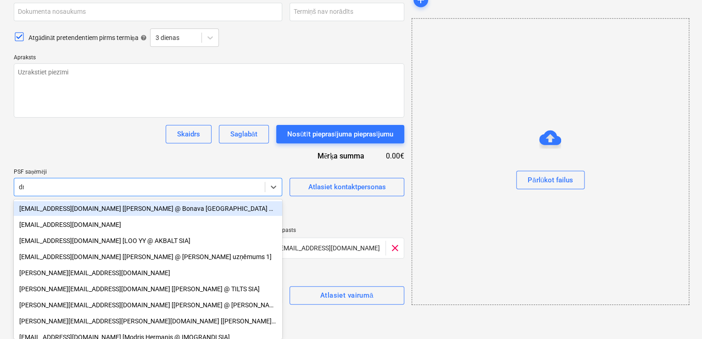
scroll to position [80, 0]
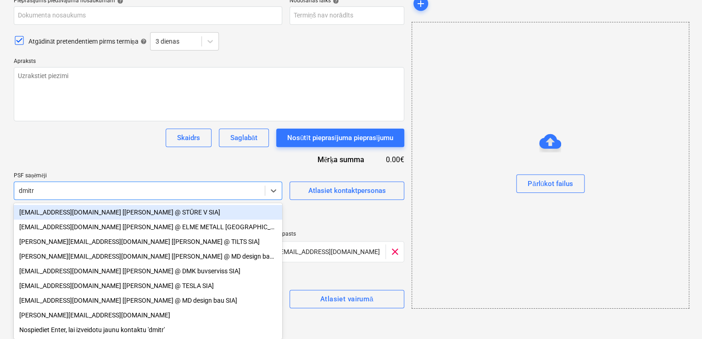
type input "dmitri"
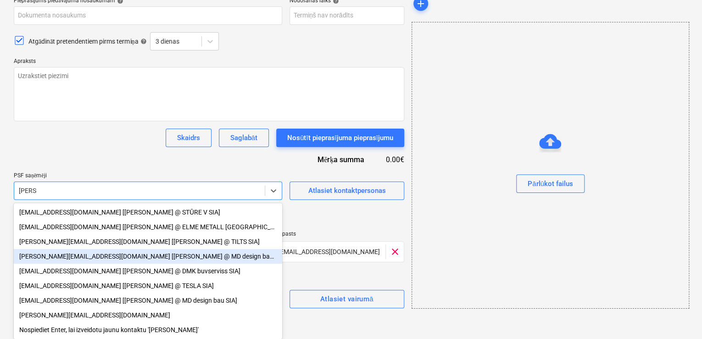
click at [115, 255] on div "dmitrijs@mdbau.lv [Dmitrijs Manuilovs @ MD design bau SIA]" at bounding box center [148, 256] width 268 height 15
type textarea "x"
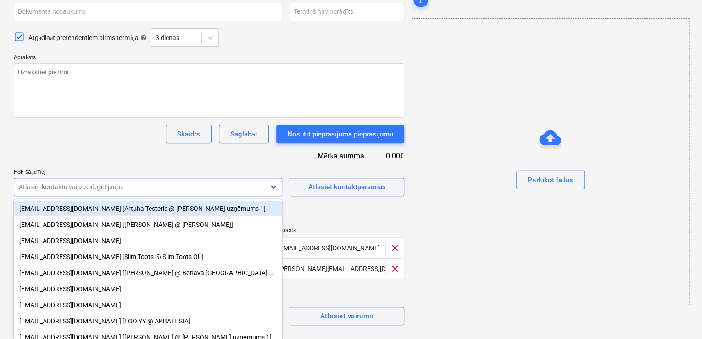
click at [138, 150] on div "Pieprasījums piedāvājuma nosaukumam help Nodošanas laiks help Press the down ar…" at bounding box center [209, 159] width 390 height 331
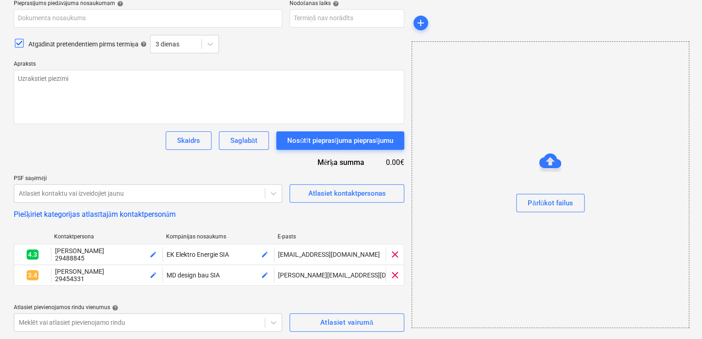
scroll to position [76, 0]
click at [151, 195] on div "Atlasiet kontaktu vai izveidojiet jaunu" at bounding box center [148, 193] width 268 height 18
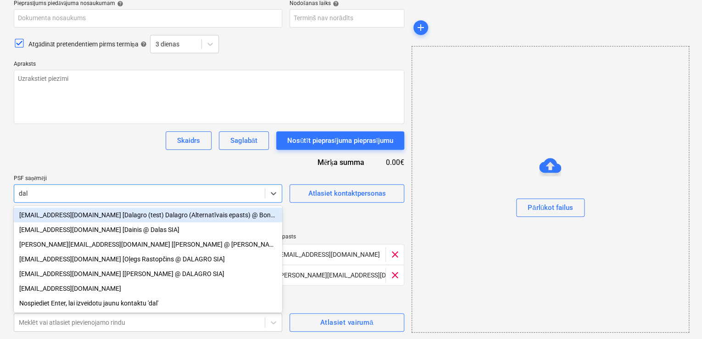
type input "dala"
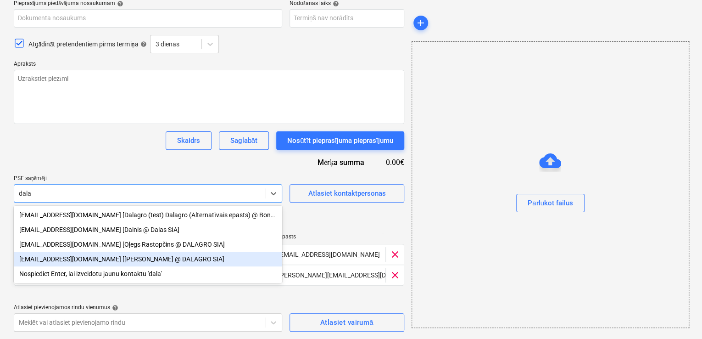
click at [131, 262] on div "dzin74@inbox.lv [Dzintars Baranovskis @ DALAGRO SIA]" at bounding box center [148, 258] width 268 height 15
type textarea "x"
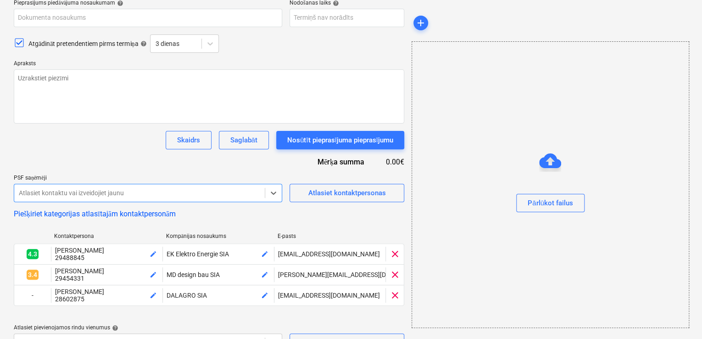
click at [145, 191] on div at bounding box center [139, 192] width 241 height 9
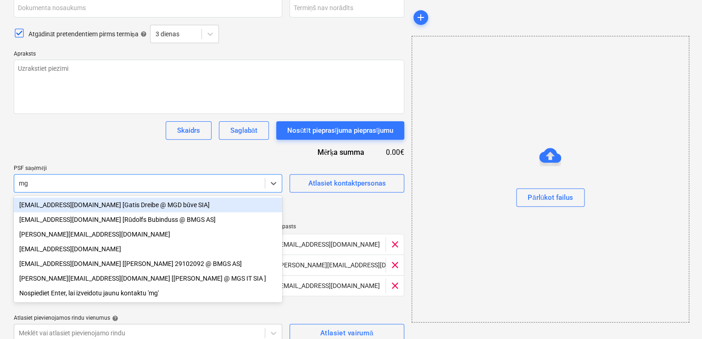
type input "mgs"
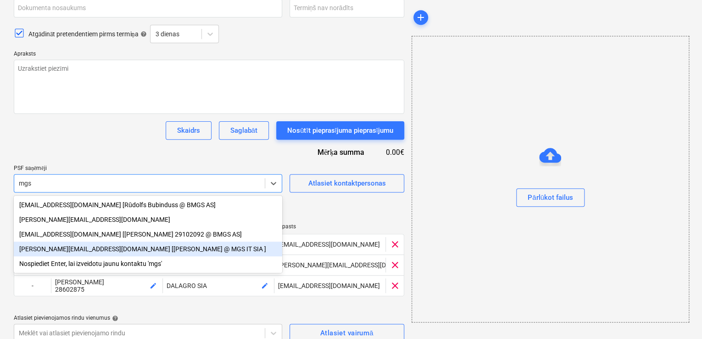
click at [141, 248] on div "andrejs.starkovs@mgsit.eu [Andrejs Starkovs @ MGS IT SIA ]" at bounding box center [148, 248] width 268 height 15
type textarea "x"
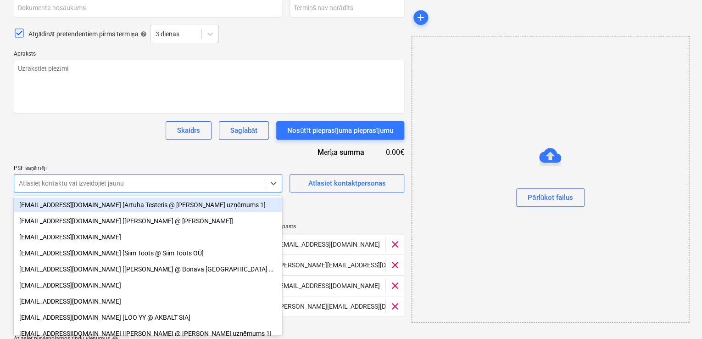
type textarea "x"
click at [120, 129] on div "Skaidrs Saglabāt Nosūtīt pieprasījuma pieprasījumu" at bounding box center [209, 130] width 390 height 18
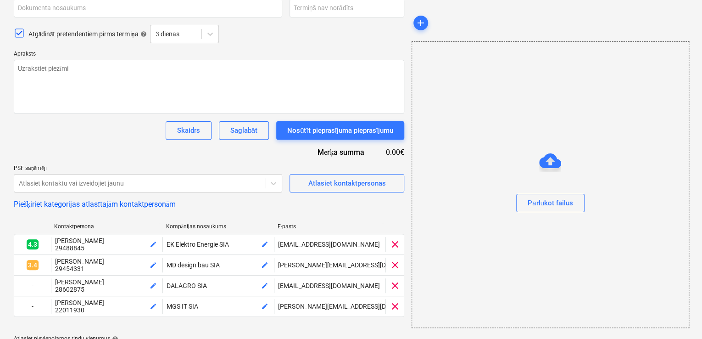
scroll to position [118, 0]
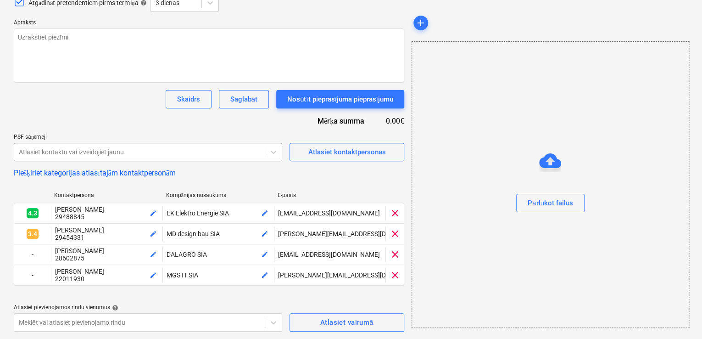
click at [173, 149] on div at bounding box center [139, 151] width 241 height 9
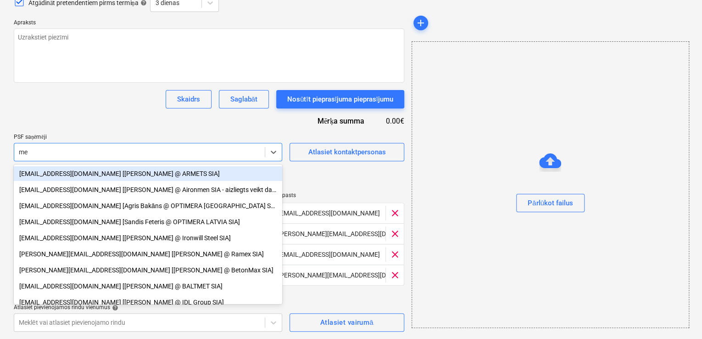
type input "mel"
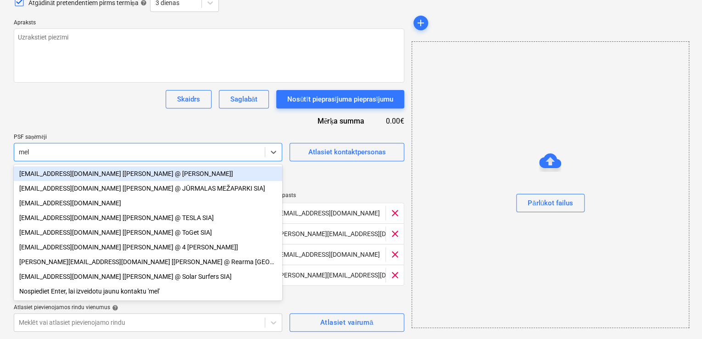
click at [90, 175] on div "info@siamel.lv [Māris Hartmanis @ MEL SIA]" at bounding box center [148, 173] width 268 height 15
type textarea "x"
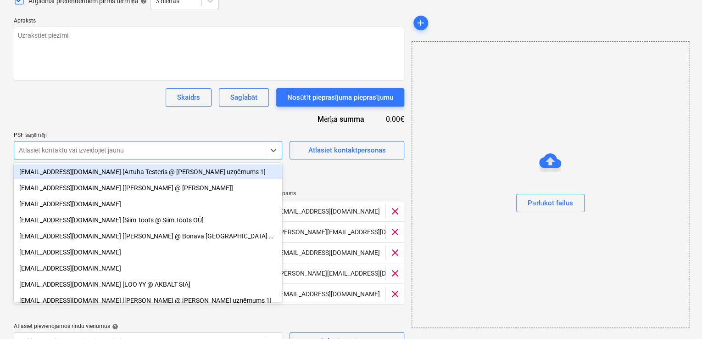
click at [129, 107] on div "Pieprasījums piedāvājuma nosaukumam help Nodošanas laiks help Press the down ar…" at bounding box center [209, 153] width 390 height 393
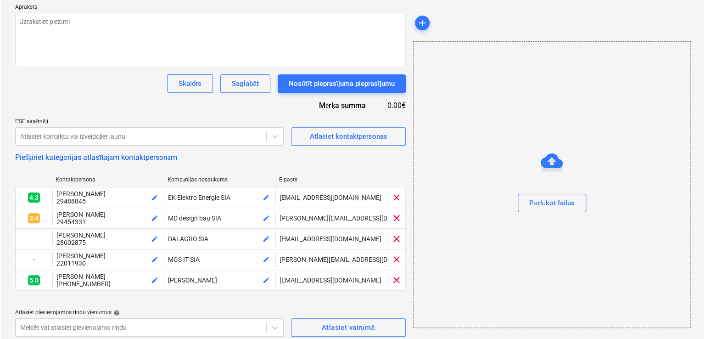
scroll to position [139, 0]
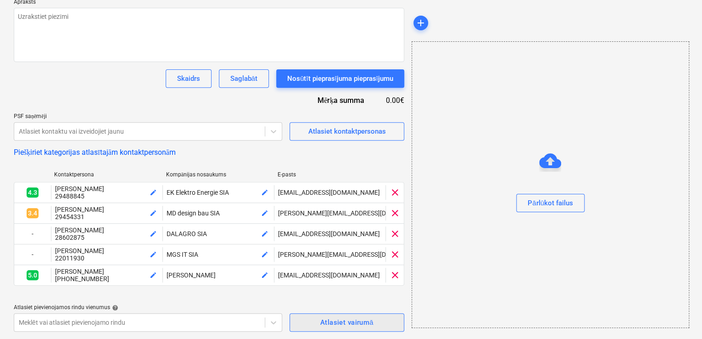
click at [351, 325] on div "Atlasiet vairumā" at bounding box center [346, 322] width 53 height 12
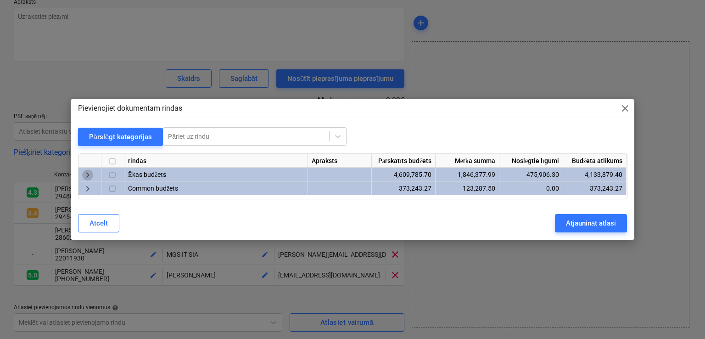
click at [91, 175] on span "keyboard_arrow_right" at bounding box center [87, 174] width 11 height 11
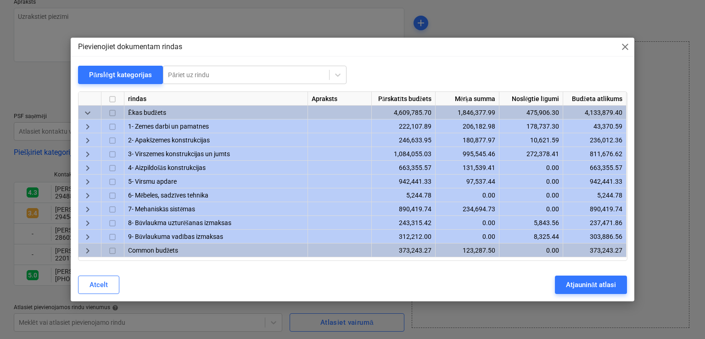
click at [90, 208] on span "keyboard_arrow_right" at bounding box center [87, 209] width 11 height 11
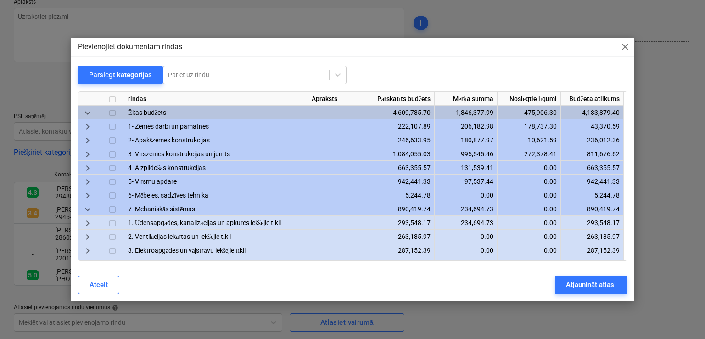
scroll to position [51, 0]
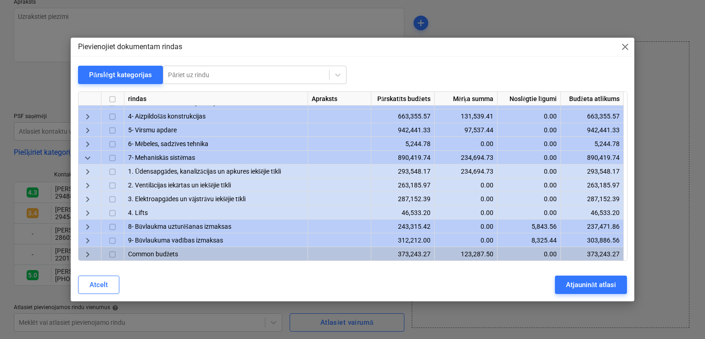
click at [86, 197] on span "keyboard_arrow_right" at bounding box center [87, 199] width 11 height 11
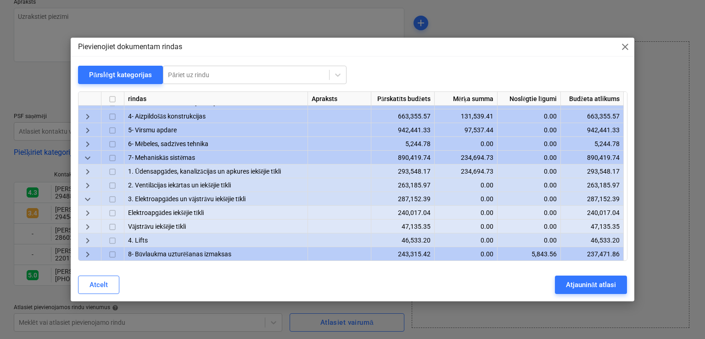
click at [86, 213] on span "keyboard_arrow_right" at bounding box center [87, 213] width 11 height 11
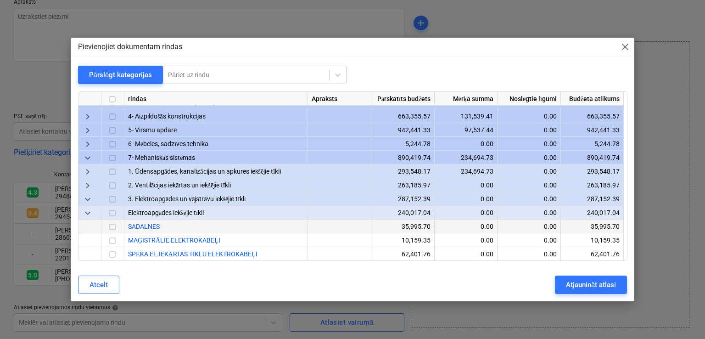
scroll to position [113, 0]
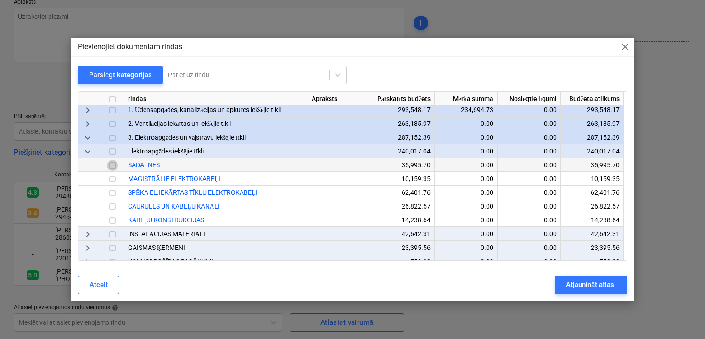
click at [115, 167] on input "checkbox" at bounding box center [112, 165] width 11 height 11
click at [111, 180] on input "checkbox" at bounding box center [112, 179] width 11 height 11
click at [112, 190] on input "checkbox" at bounding box center [112, 193] width 11 height 11
click at [116, 204] on input "checkbox" at bounding box center [112, 206] width 11 height 11
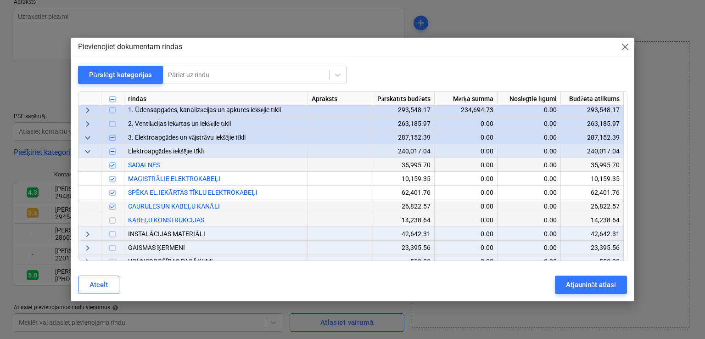
click at [114, 219] on input "checkbox" at bounding box center [112, 220] width 11 height 11
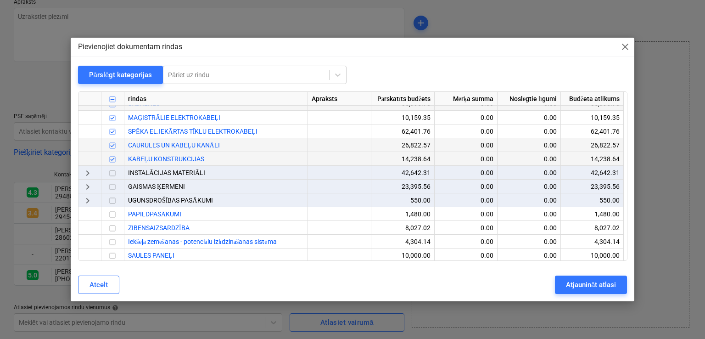
click at [90, 174] on span "keyboard_arrow_right" at bounding box center [87, 173] width 11 height 11
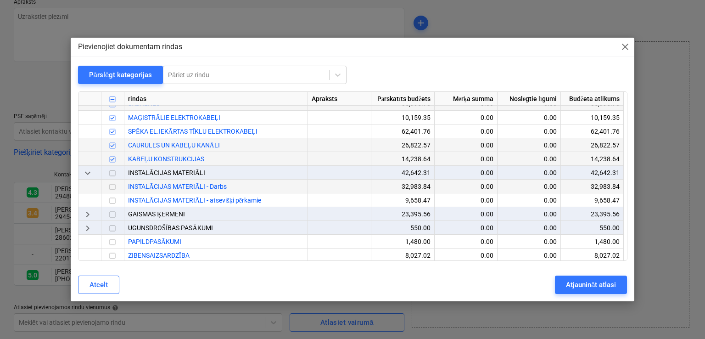
click at [111, 186] on input "checkbox" at bounding box center [112, 187] width 11 height 11
click at [111, 201] on input "checkbox" at bounding box center [112, 200] width 11 height 11
click at [90, 217] on span "keyboard_arrow_right" at bounding box center [87, 214] width 11 height 11
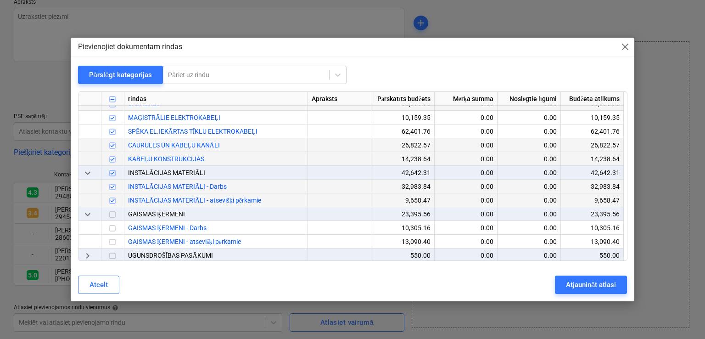
click at [111, 200] on input "checkbox" at bounding box center [112, 200] width 11 height 11
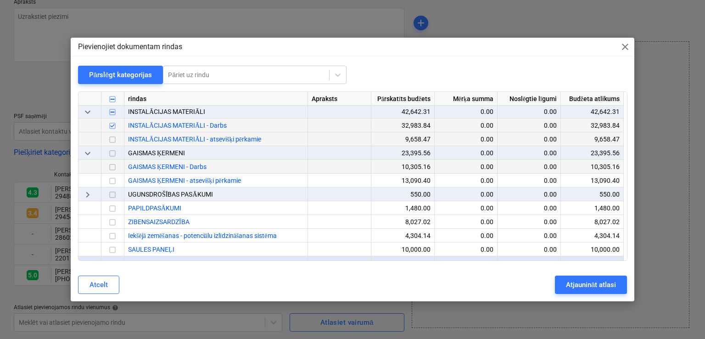
click at [115, 168] on input "checkbox" at bounding box center [112, 167] width 11 height 11
click at [112, 222] on input "checkbox" at bounding box center [112, 222] width 11 height 11
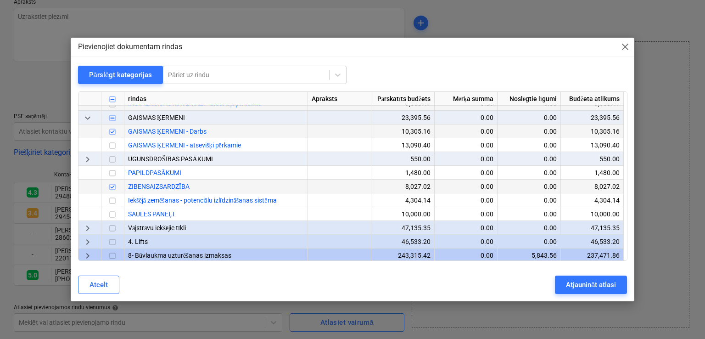
scroll to position [296, 0]
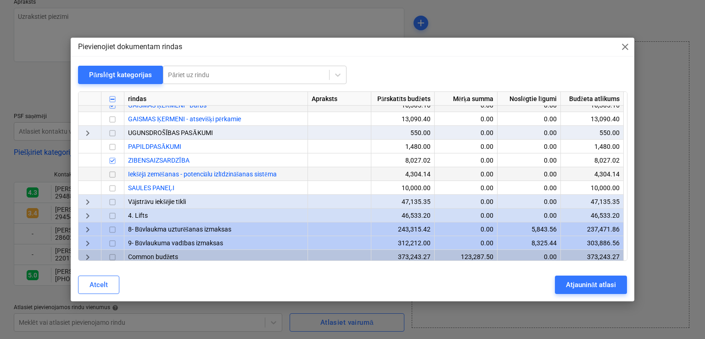
click at [112, 174] on input "checkbox" at bounding box center [112, 174] width 11 height 11
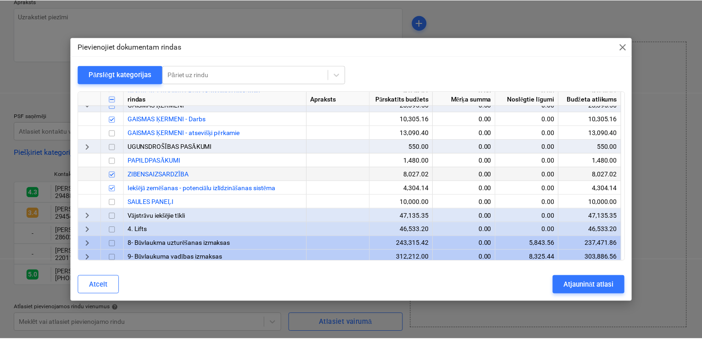
scroll to position [299, 0]
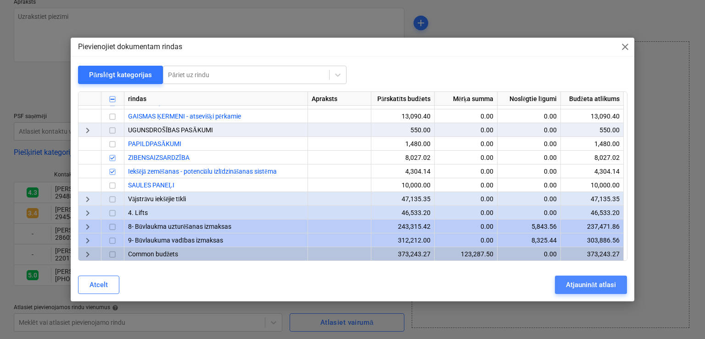
click at [582, 285] on div "Atjaunināt atlasi" at bounding box center [591, 284] width 50 height 12
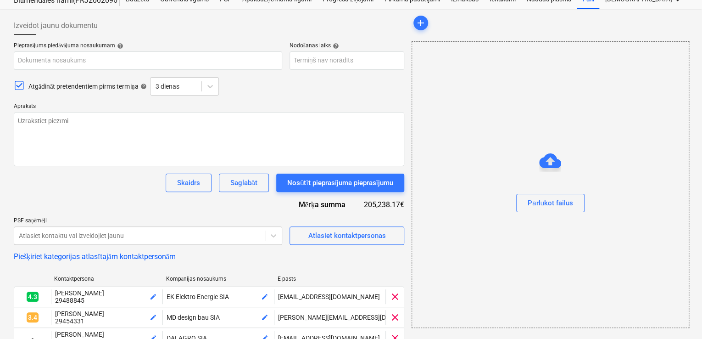
scroll to position [0, 0]
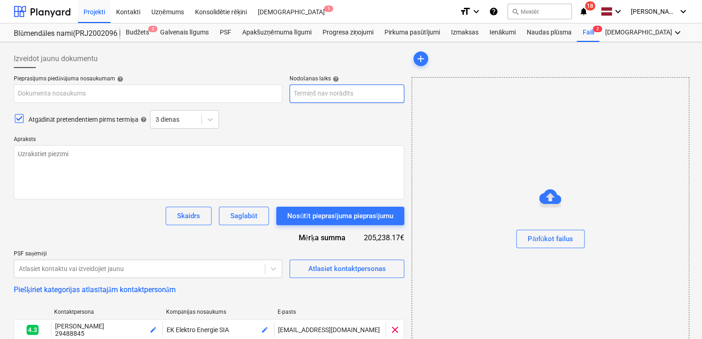
click at [378, 92] on body "Projekti Kontakti Uzņēmums Konsolidētie rēķini Iesūtne 1 format_size keyboard_a…" at bounding box center [351, 169] width 702 height 339
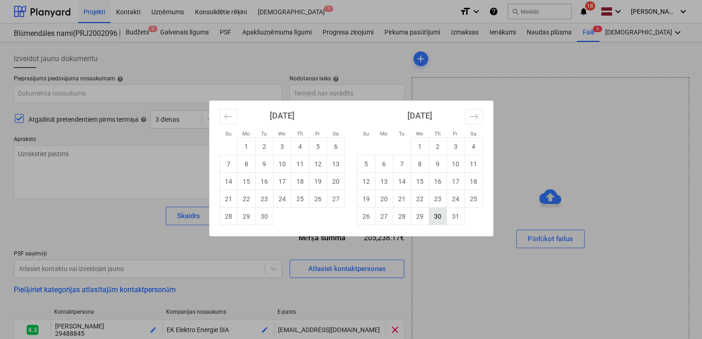
click at [440, 217] on td "30" at bounding box center [438, 215] width 18 height 17
type textarea "x"
type input "[DATE]"
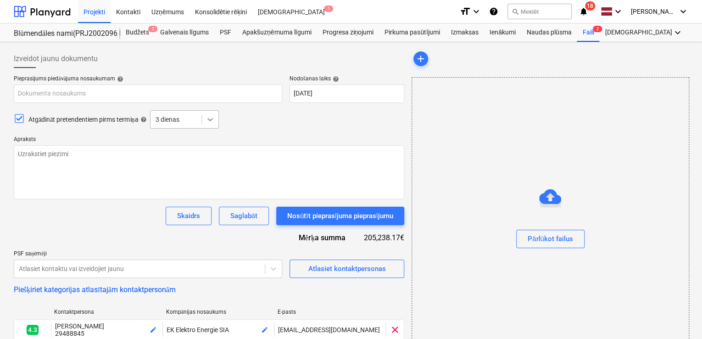
click at [214, 117] on icon at bounding box center [210, 119] width 9 height 9
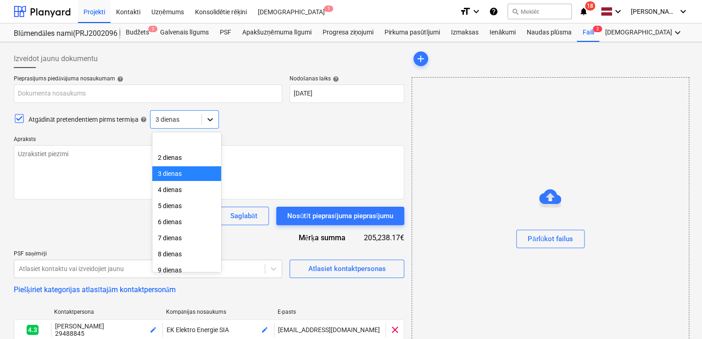
scroll to position [32, 0]
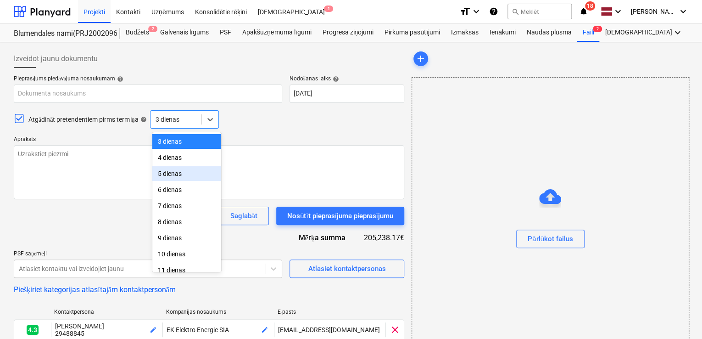
click at [195, 170] on div "5 dienas" at bounding box center [186, 173] width 69 height 15
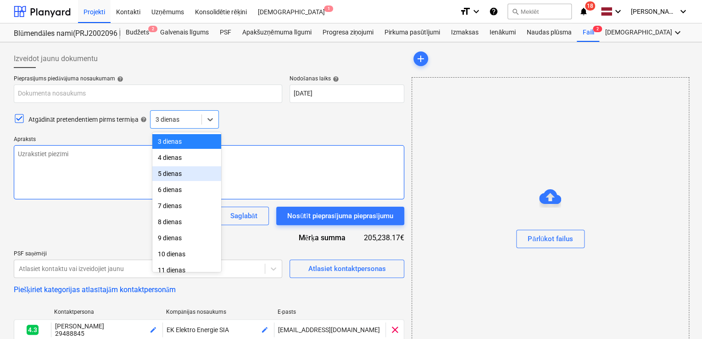
type textarea "x"
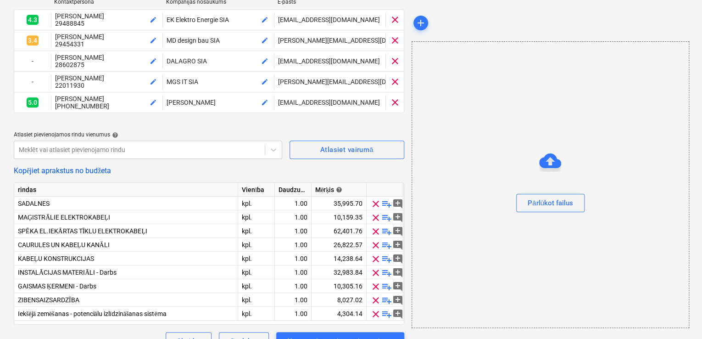
scroll to position [331, 0]
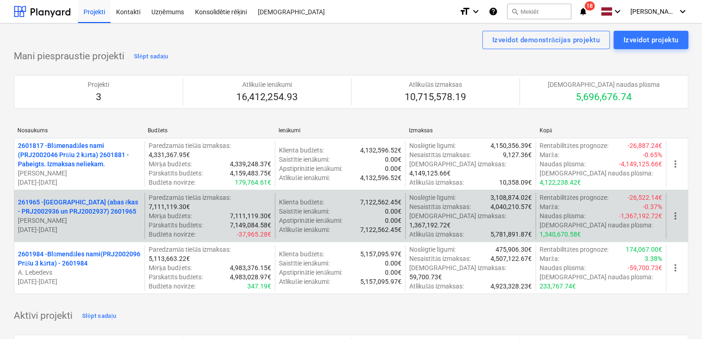
click at [84, 201] on p "261965 - [GEOGRAPHIC_DATA] (abas ēkas - PRJ2002936 un PRJ2002937) 2601965" at bounding box center [79, 206] width 123 height 18
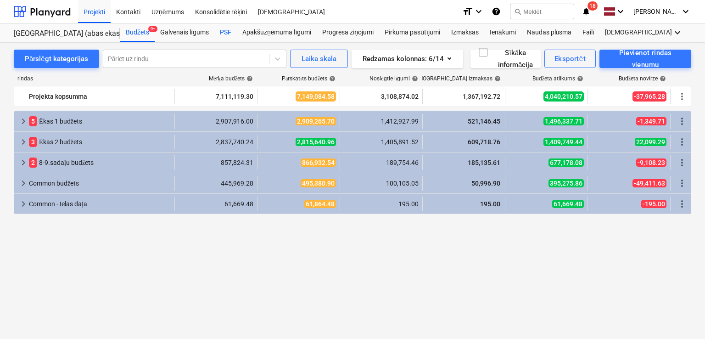
click at [227, 32] on div "PSF" at bounding box center [225, 32] width 22 height 18
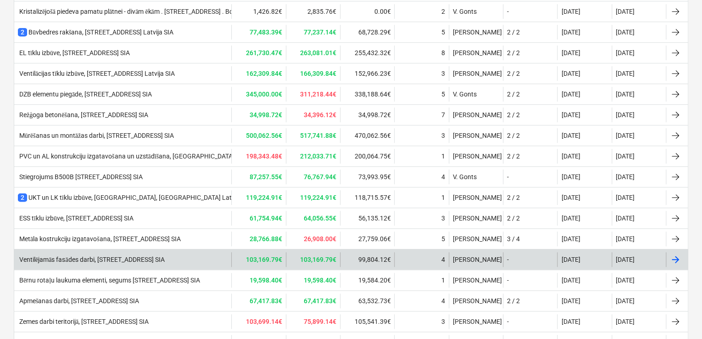
scroll to position [218, 0]
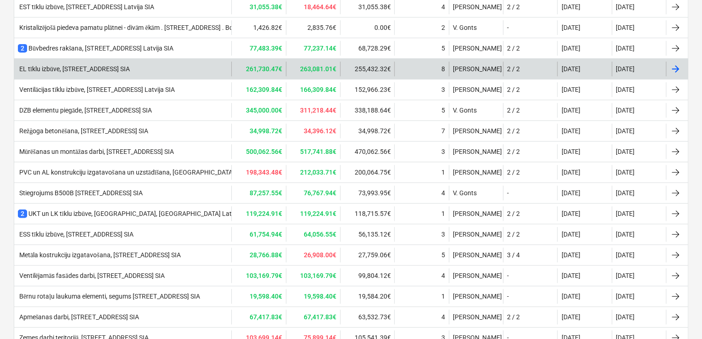
click at [106, 70] on div "EL tīklu izbūve, [STREET_ADDRESS] SIA" at bounding box center [74, 69] width 112 height 8
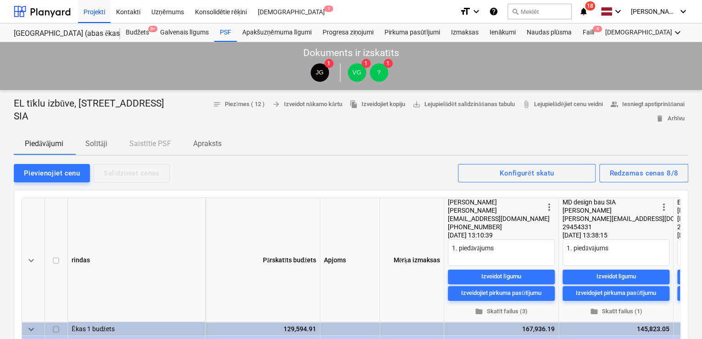
click at [216, 138] on p "Apraksts" at bounding box center [207, 143] width 28 height 11
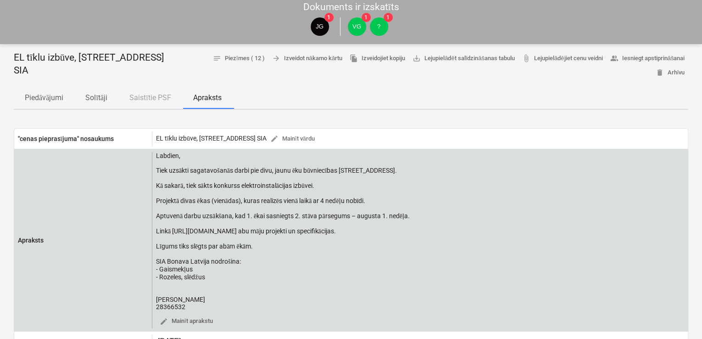
scroll to position [61, 0]
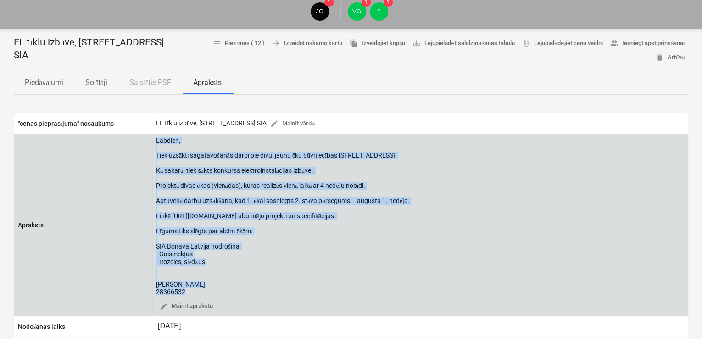
drag, startPoint x: 194, startPoint y: 298, endPoint x: 156, endPoint y: 140, distance: 162.0
click at [156, 140] on div "Labdien, Tiek uzsākti sagatavošanās darbi pie divu, jaunu ēku būvniecības [STRE…" at bounding box center [283, 225] width 254 height 176
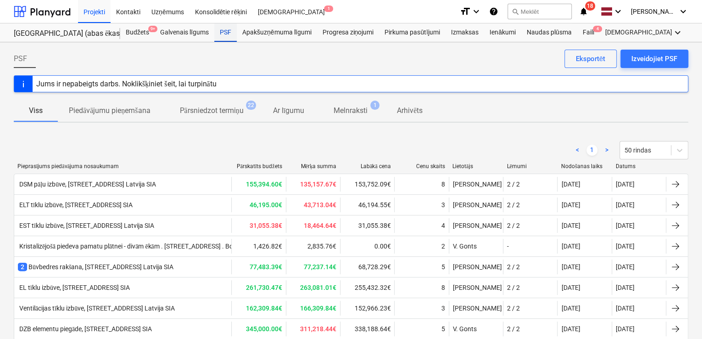
click at [224, 32] on div "PSF" at bounding box center [225, 32] width 22 height 18
click at [53, 17] on div at bounding box center [42, 11] width 57 height 23
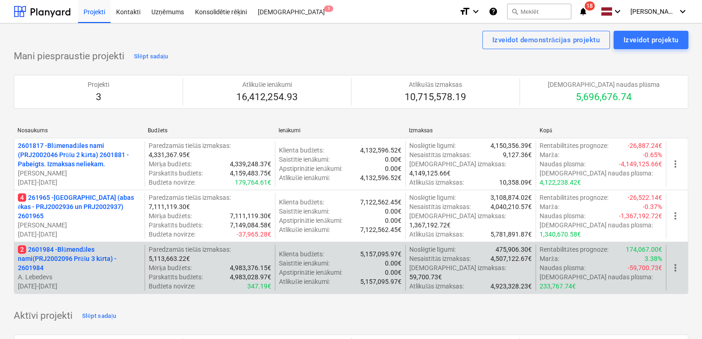
click at [50, 253] on p "2 2601984 - Blūmendāles nami(PRJ2002096 Prūšu 3 kārta) - 2601984" at bounding box center [79, 259] width 123 height 28
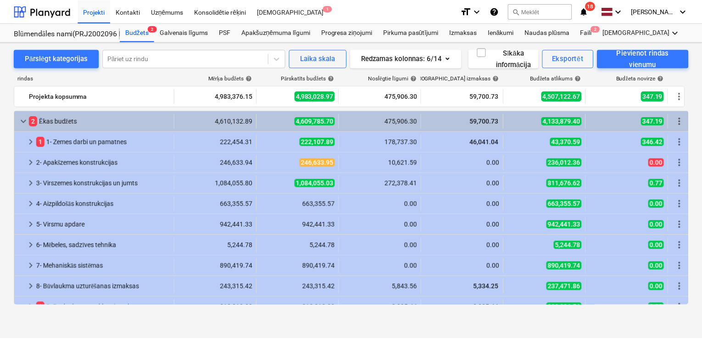
scroll to position [33, 0]
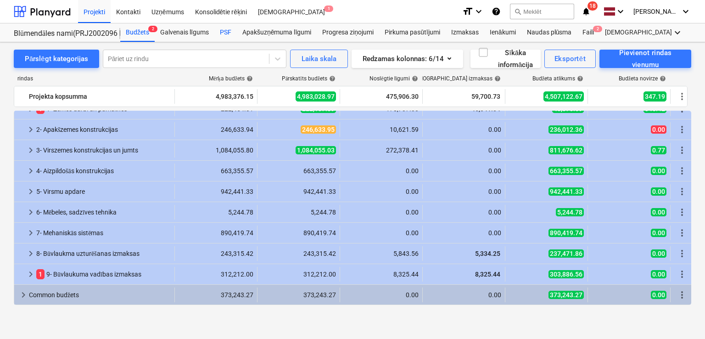
click at [223, 25] on div "PSF" at bounding box center [225, 32] width 22 height 18
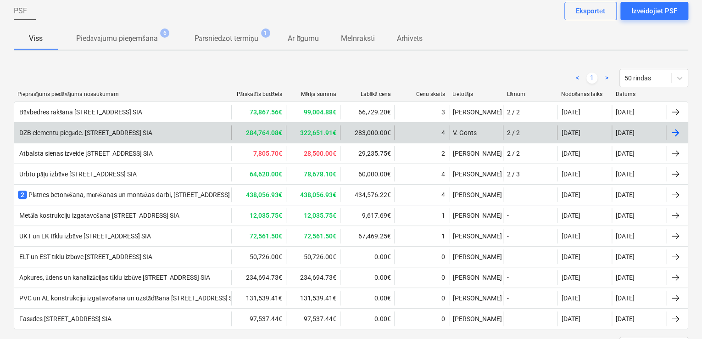
scroll to position [88, 0]
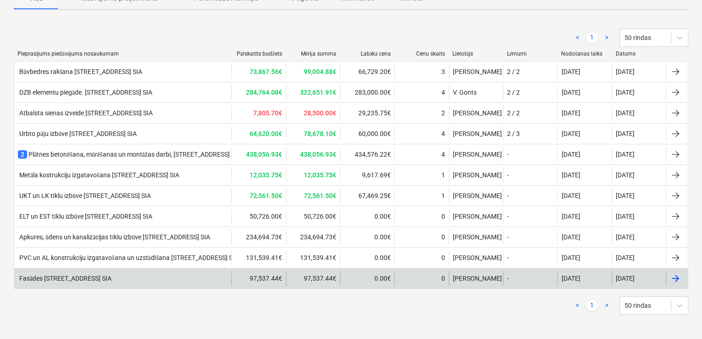
click at [97, 274] on div "Fasādes [STREET_ADDRESS] SIA" at bounding box center [65, 278] width 94 height 8
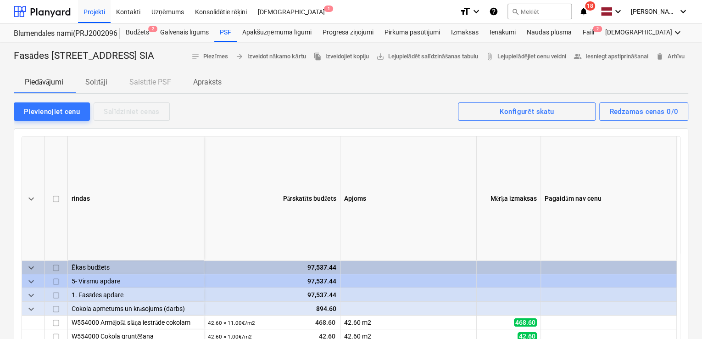
click at [97, 88] on p "Solītāji" at bounding box center [96, 82] width 22 height 11
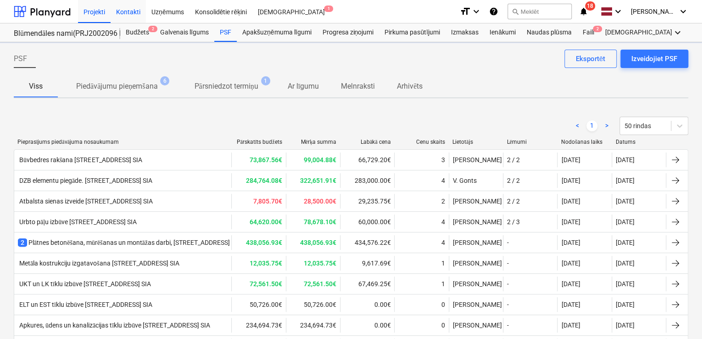
scroll to position [88, 0]
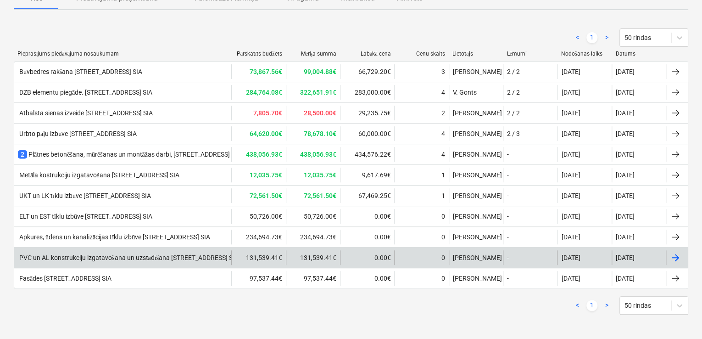
click at [134, 251] on div "PVC un AL konstrukciju izgatavošana un uzstādīšana [STREET_ADDRESS] SIA" at bounding box center [122, 257] width 217 height 15
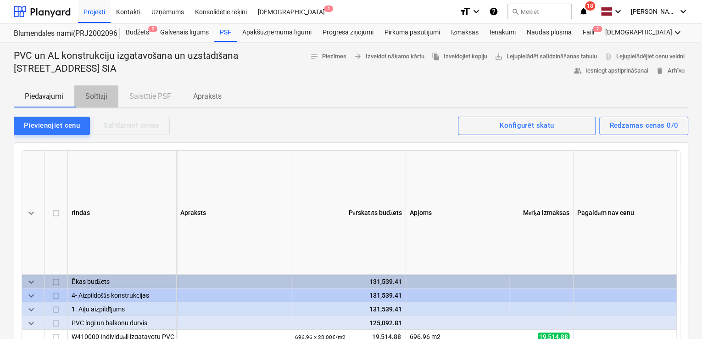
click at [95, 94] on p "Solītāji" at bounding box center [96, 96] width 22 height 11
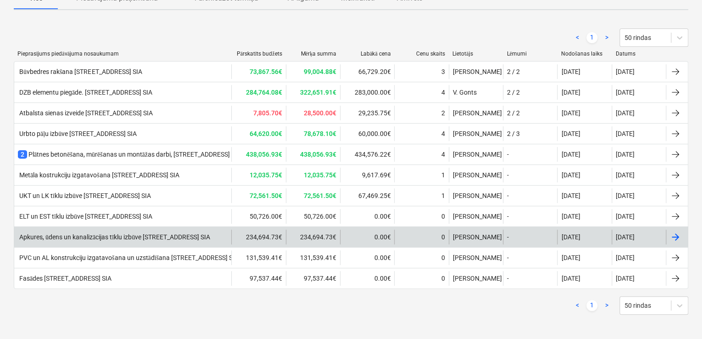
click at [103, 243] on div "Apkures, ūdens un kanalizācijas tīklu izbūve [STREET_ADDRESS] Latvija SIA 234,6…" at bounding box center [351, 236] width 674 height 21
click at [104, 237] on div "Apkures, ūdens un kanalizācijas tīklu izbūve [STREET_ADDRESS] SIA" at bounding box center [114, 237] width 192 height 8
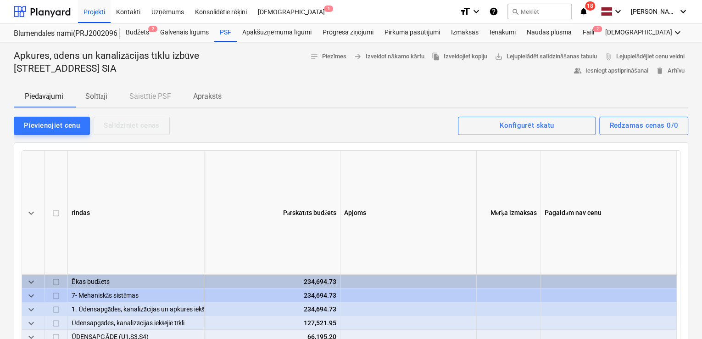
scroll to position [195, 0]
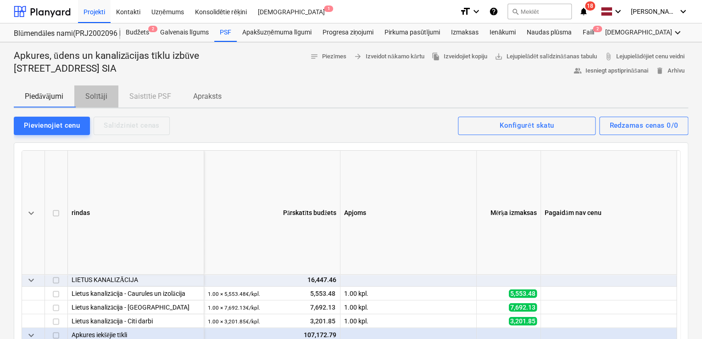
click at [101, 99] on p "Solītāji" at bounding box center [96, 96] width 22 height 11
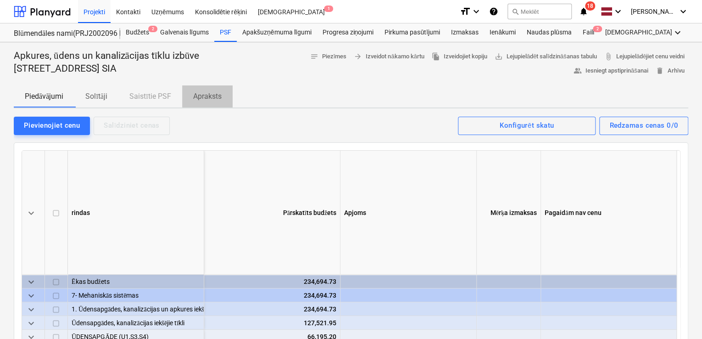
click at [200, 93] on p "Apraksts" at bounding box center [207, 96] width 28 height 11
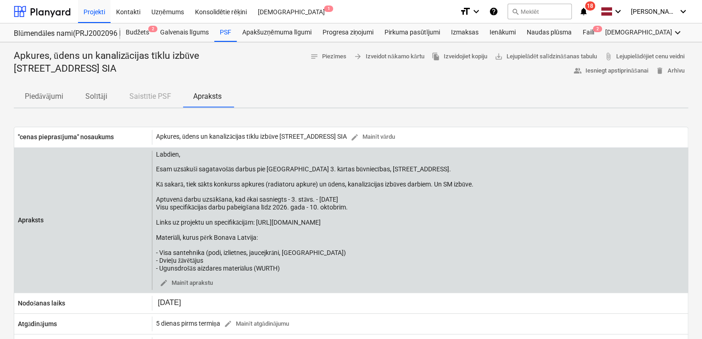
drag, startPoint x: 267, startPoint y: 275, endPoint x: 156, endPoint y: 152, distance: 165.0
click at [156, 152] on div "Labdien, Esam uzsākuši sagatavošās darbus pie [GEOGRAPHIC_DATA] 3. kārtas būvni…" at bounding box center [314, 211] width 317 height 122
copy div "Labdien, Esam uzsākuši sagatavošās darbus pie [GEOGRAPHIC_DATA] 3. kārtas būvni…"
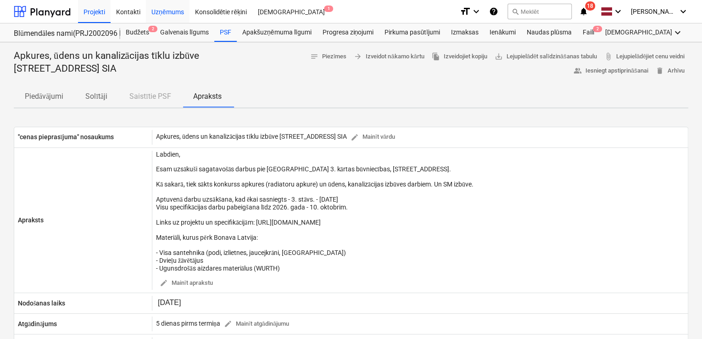
copy div "Labdien, Esam uzsākuši sagatavošās darbus pie [GEOGRAPHIC_DATA] 3. kārtas būvni…"
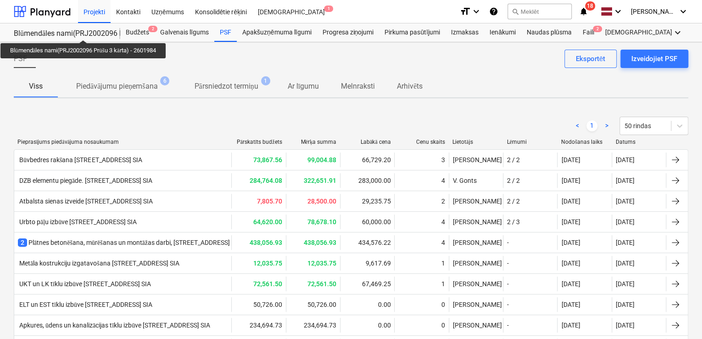
click at [86, 32] on div "Blūmendāles nami(PRJ2002096 Prūšu 3 kārta) - 2601984" at bounding box center [61, 34] width 95 height 10
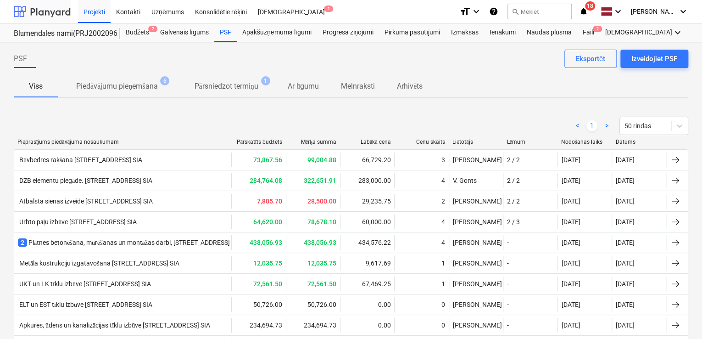
drag, startPoint x: 61, startPoint y: 6, endPoint x: 70, endPoint y: 0, distance: 10.7
click at [61, 5] on div at bounding box center [42, 11] width 57 height 23
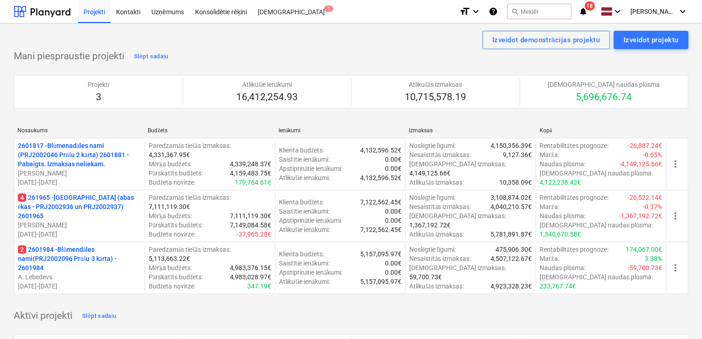
click at [73, 206] on p "4 261965 - [GEOGRAPHIC_DATA] (abas ēkas - PRJ2002936 un PRJ2002937) 2601965" at bounding box center [79, 207] width 123 height 28
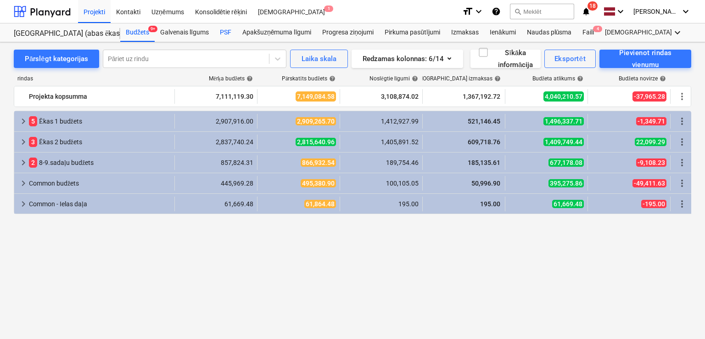
click at [217, 32] on div "PSF" at bounding box center [225, 32] width 22 height 18
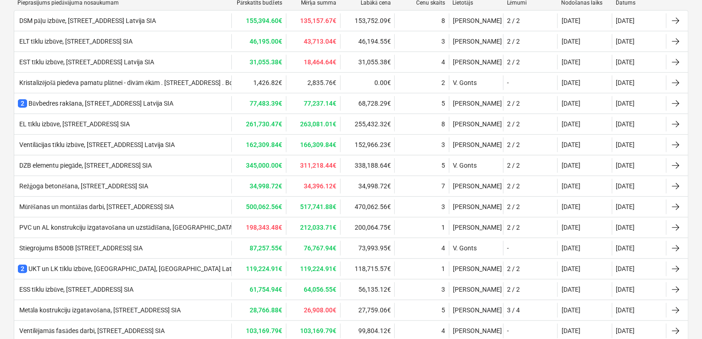
scroll to position [96, 0]
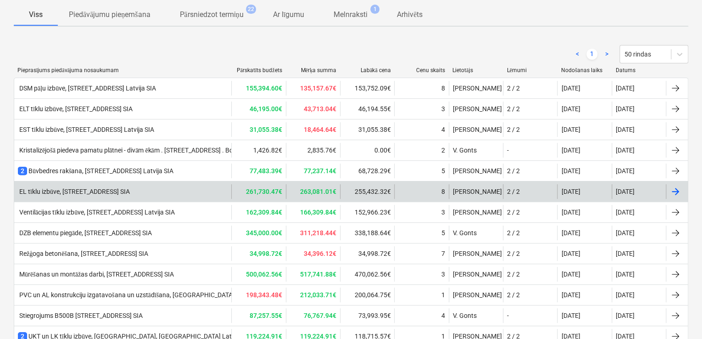
click at [136, 194] on div "EL tīklu izbūve, [STREET_ADDRESS] SIA" at bounding box center [122, 191] width 217 height 15
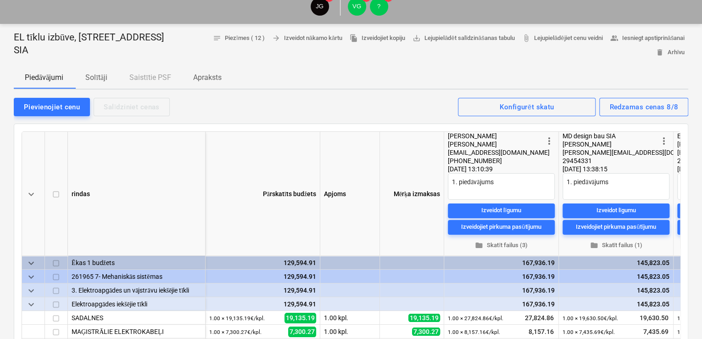
drag, startPoint x: 63, startPoint y: 19, endPoint x: 84, endPoint y: 55, distance: 41.9
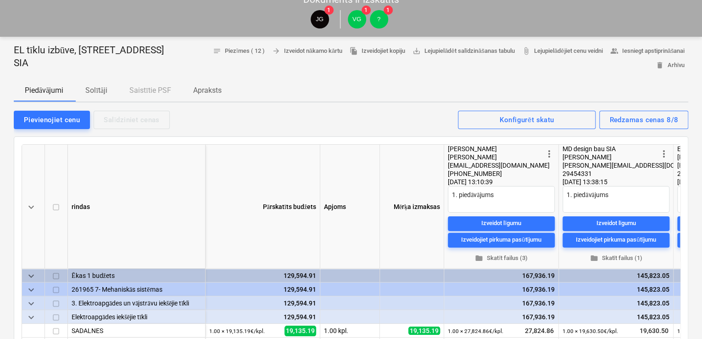
copy main "JG 1 VG 1 ? 1 EL tīklu izbūve, [STREET_ADDRESS] Latvija SIA"
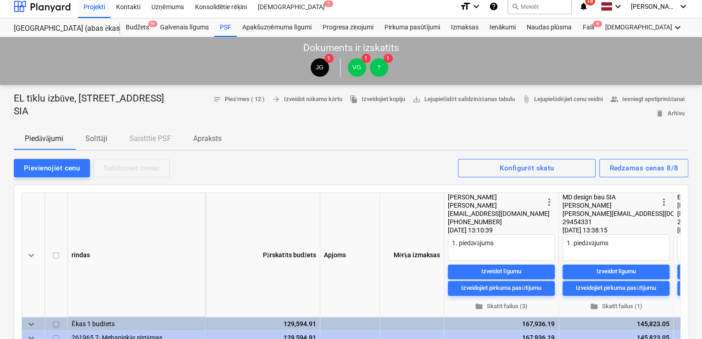
scroll to position [0, 0]
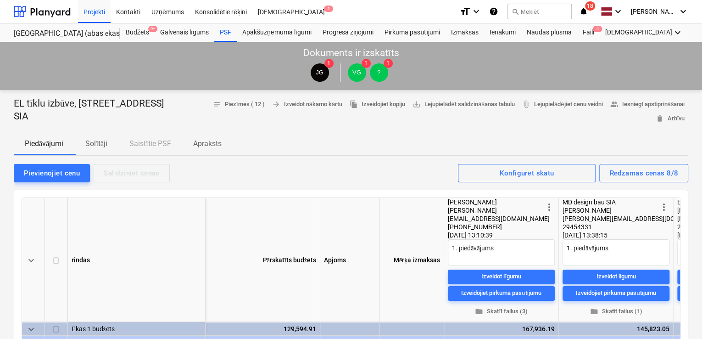
click at [72, 117] on p "EL tīklu izbūve, [STREET_ADDRESS] SIA" at bounding box center [97, 110] width 166 height 26
drag, startPoint x: 44, startPoint y: 116, endPoint x: 16, endPoint y: 103, distance: 31.4
click at [15, 103] on p "EL tīklu izbūve, [STREET_ADDRESS] SIA" at bounding box center [97, 110] width 166 height 26
copy p "EL tīklu izbūve, [STREET_ADDRESS] SIA"
click at [60, 11] on div at bounding box center [42, 11] width 57 height 23
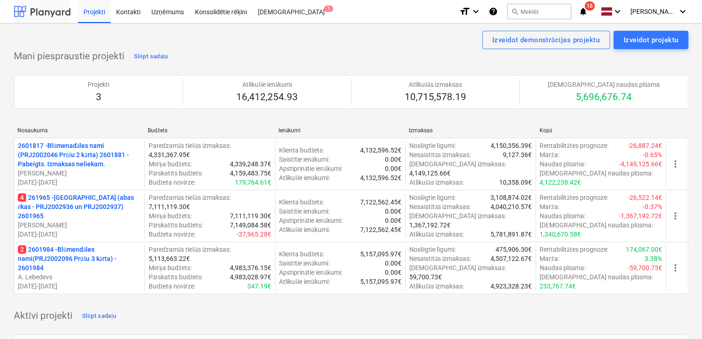
click at [37, 12] on div at bounding box center [42, 11] width 57 height 23
click at [39, 8] on div at bounding box center [42, 11] width 57 height 23
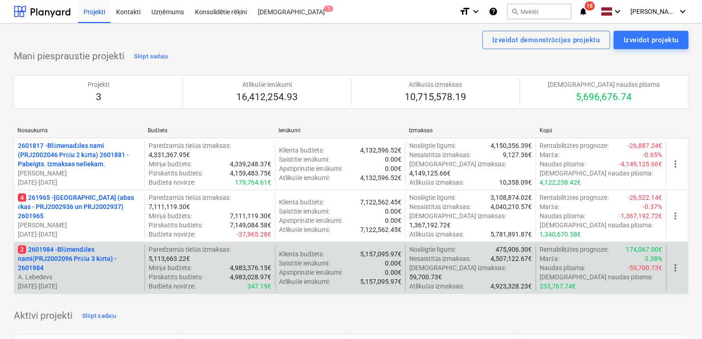
click at [62, 245] on p "2 2601984 - Blūmendāles nami(PRJ2002096 Prūšu 3 kārta) - 2601984" at bounding box center [79, 259] width 123 height 28
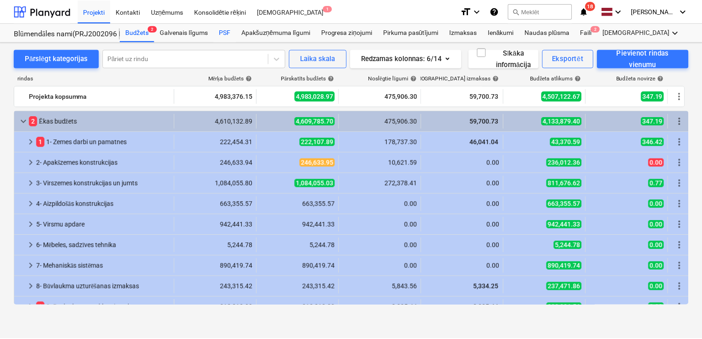
scroll to position [33, 0]
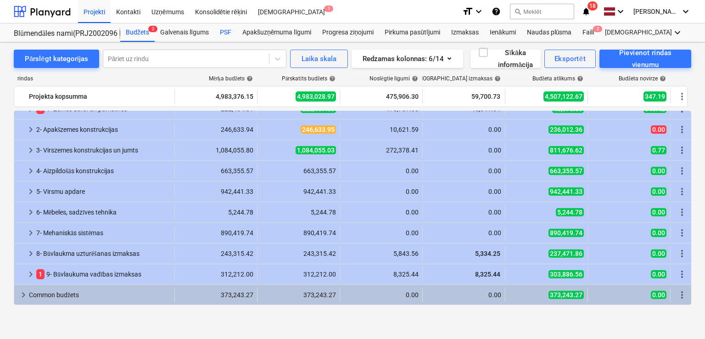
click at [226, 34] on div "PSF" at bounding box center [225, 32] width 22 height 18
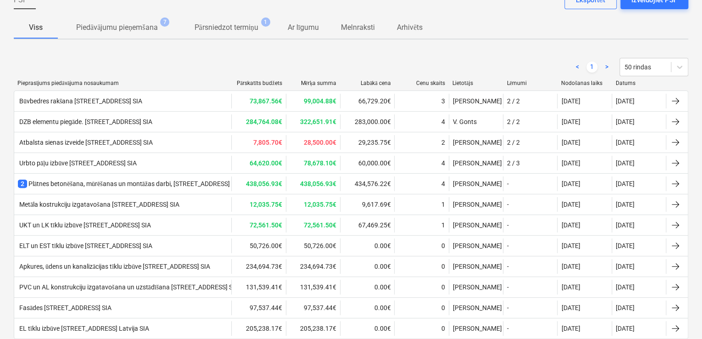
scroll to position [108, 0]
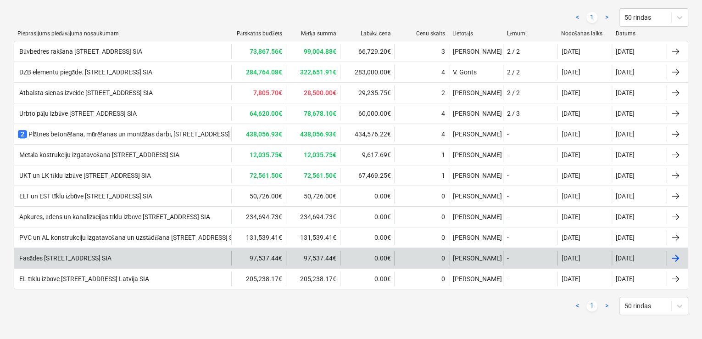
click at [111, 255] on div "Fasādes [STREET_ADDRESS] SIA" at bounding box center [65, 258] width 94 height 8
type textarea "x"
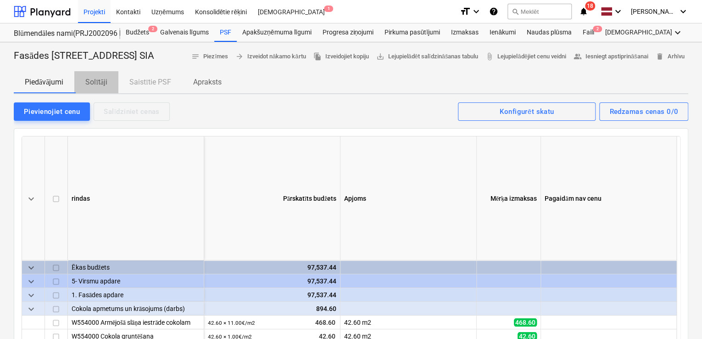
click at [101, 88] on p "Solītāji" at bounding box center [96, 82] width 22 height 11
click at [55, 16] on div at bounding box center [42, 11] width 57 height 23
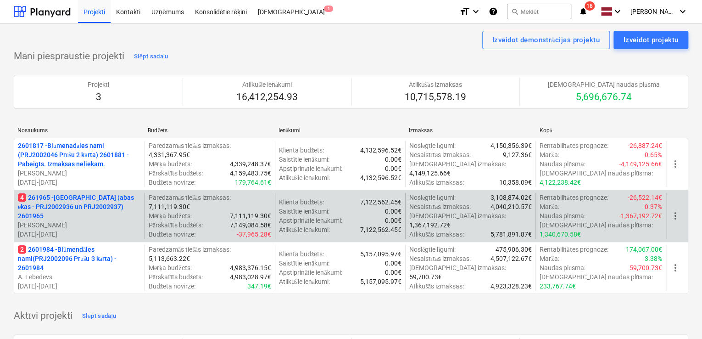
click at [55, 220] on p "[PERSON_NAME]" at bounding box center [79, 224] width 123 height 9
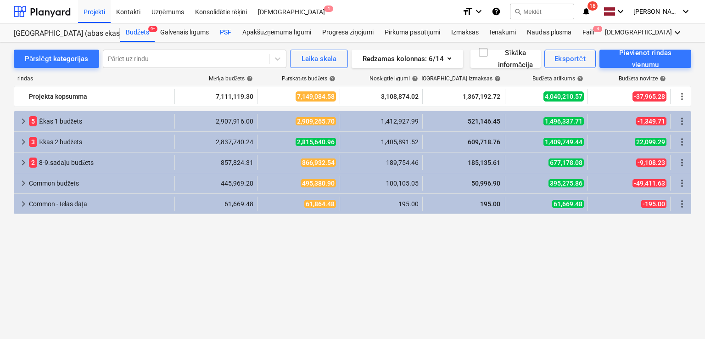
click at [228, 24] on div "PSF" at bounding box center [225, 32] width 22 height 18
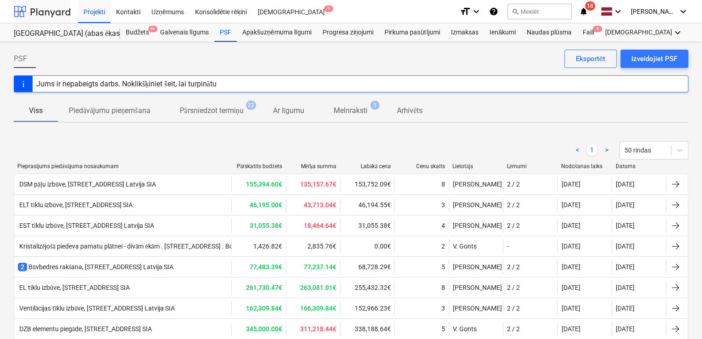
click at [52, 2] on div at bounding box center [42, 11] width 57 height 23
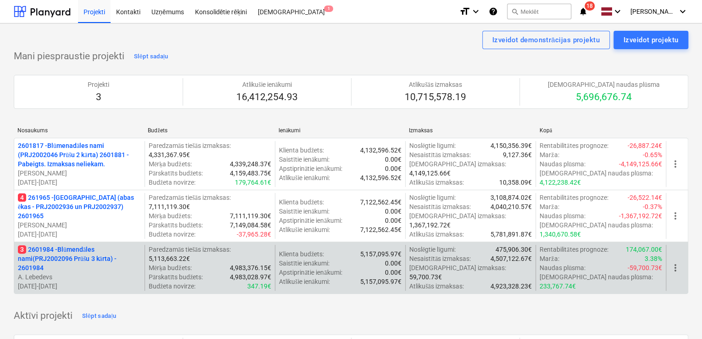
click at [66, 256] on p "3 2601984 - Blūmendāles nami(PRJ2002096 Prūšu 3 kārta) - 2601984" at bounding box center [79, 259] width 123 height 28
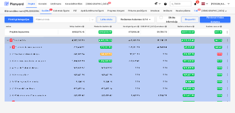
scroll to position [33, 0]
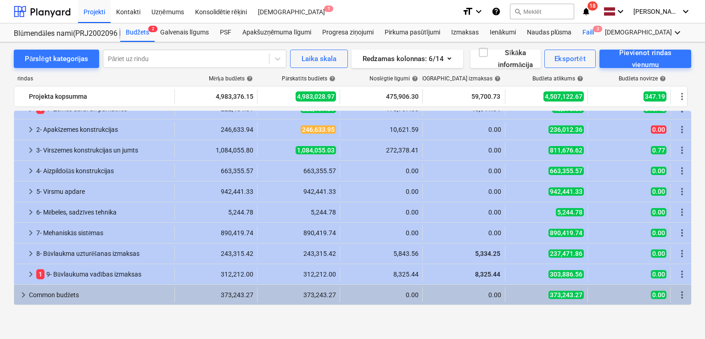
click at [592, 32] on div "Faili 3" at bounding box center [588, 32] width 22 height 18
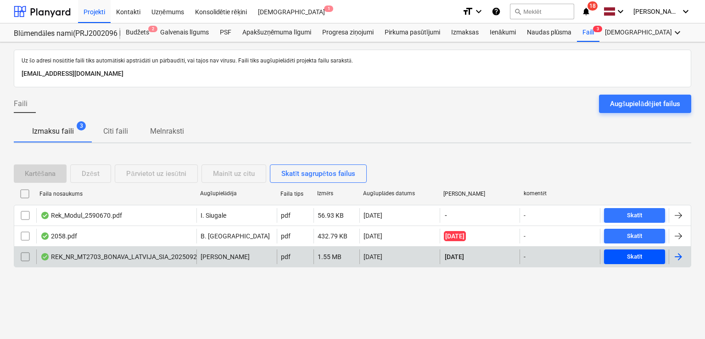
click at [617, 252] on span "Skatīt" at bounding box center [634, 256] width 54 height 11
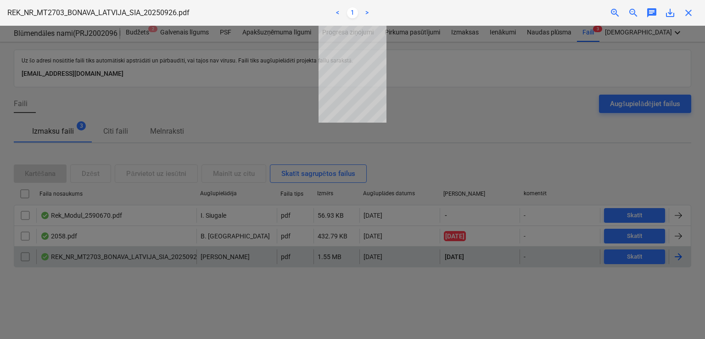
drag, startPoint x: 426, startPoint y: 145, endPoint x: 435, endPoint y: 140, distance: 10.3
click at [427, 144] on div at bounding box center [352, 182] width 705 height 313
click at [615, 9] on span "zoom_in" at bounding box center [614, 12] width 11 height 11
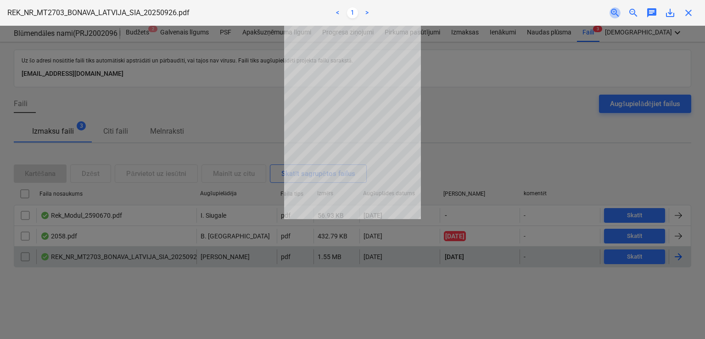
click at [615, 9] on span "zoom_in" at bounding box center [614, 12] width 11 height 11
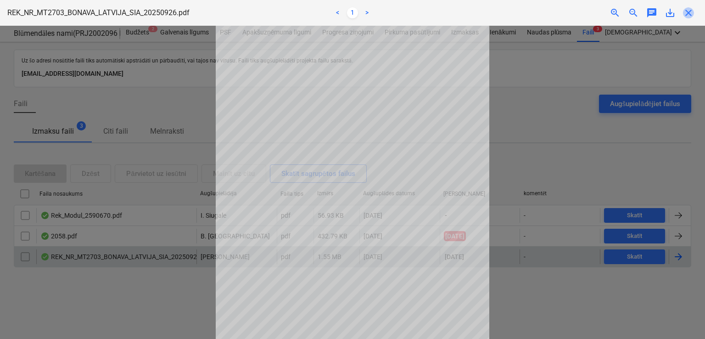
click at [688, 10] on span "close" at bounding box center [688, 12] width 11 height 11
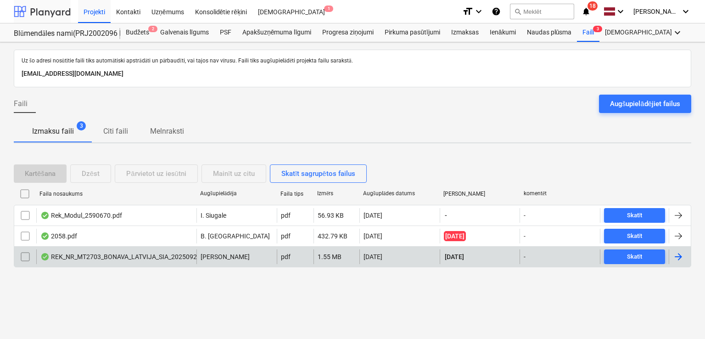
click at [53, 11] on div at bounding box center [42, 11] width 57 height 23
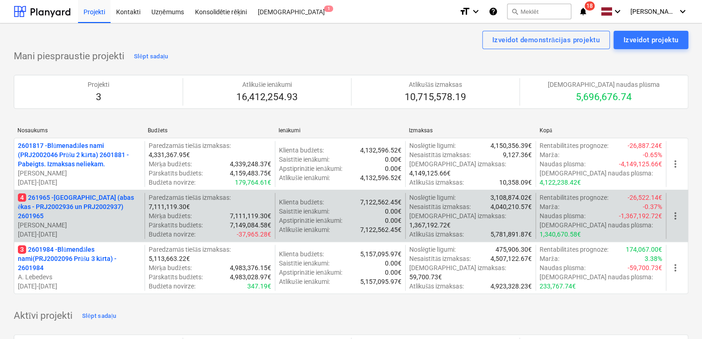
click at [66, 205] on p "4 261965 - [GEOGRAPHIC_DATA] (abas ēkas - PRJ2002936 un PRJ2002937) 2601965" at bounding box center [79, 207] width 123 height 28
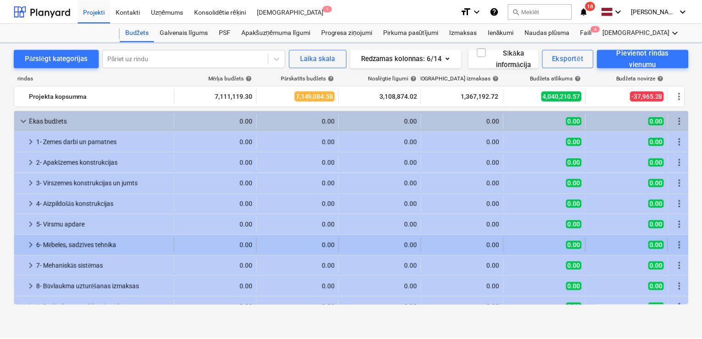
scroll to position [33, 0]
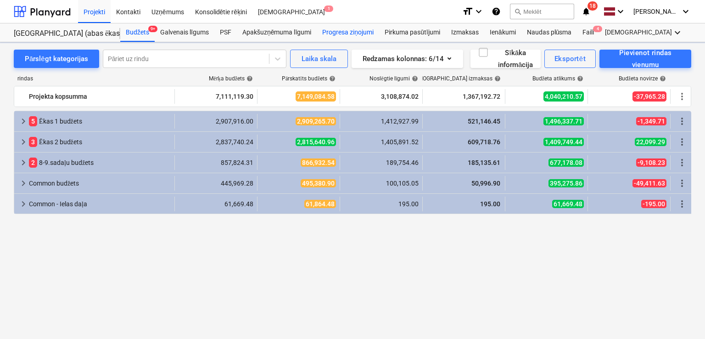
click at [358, 34] on div "Progresa ziņojumi" at bounding box center [348, 32] width 62 height 18
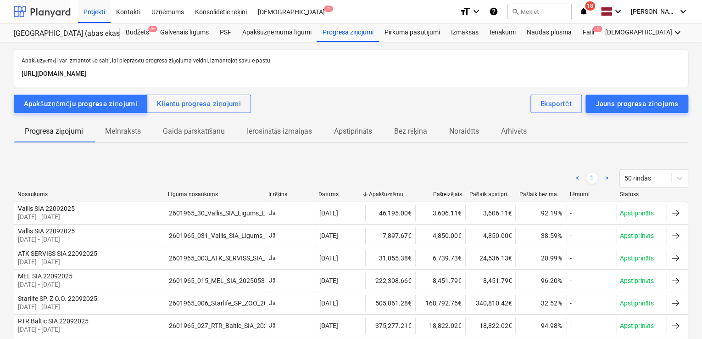
click at [55, 14] on div at bounding box center [42, 11] width 57 height 23
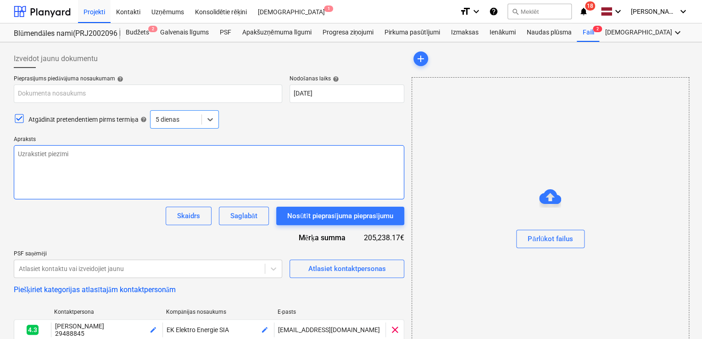
click at [39, 151] on textarea at bounding box center [209, 172] width 390 height 54
paste textarea "Labdien, Esam uzsākuši sagatavošās darbus pie Prūšu ielas 3. kārtas būvniecības…"
type textarea "Labdien, Esam uzsākuši sagatavošās darbus pie Prūšu ielas 3. kārtas būvniecības…"
type textarea "x"
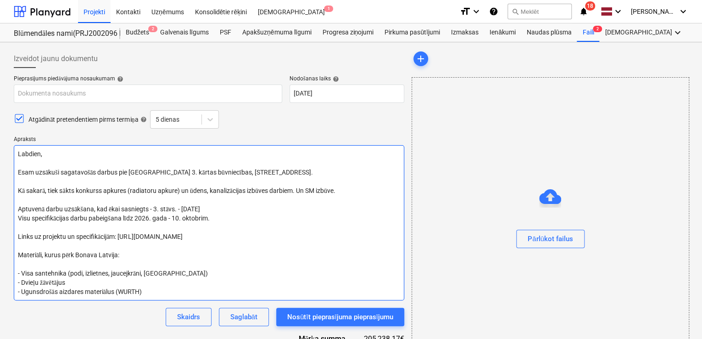
click at [118, 169] on textarea "Labdien, Esam uzsākuši sagatavošās darbus pie Prūšu ielas 3. kārtas būvniecības…" at bounding box center [209, 222] width 390 height 155
type textarea "Labdien, Esam uzsākuši sagatavošās darbu pie Prūšu ielas 3. kārtas būvniecības,…"
type textarea "x"
type textarea "Labdien, Esam uzsāk pie Prūšu ielas 3. kārtas būvniecības, Prūšu iela 1G, Rīga.…"
type textarea "x"
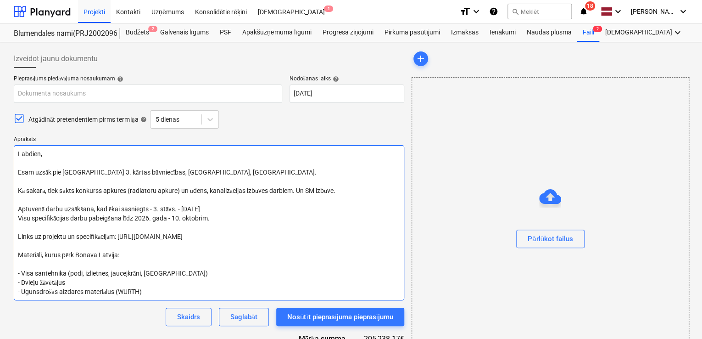
type textarea "Labdien, Esam uzsāku pie Prūšu ielas 3. kārtas būvniecības, Prūšu iela 1G, Rīga…"
type textarea "x"
type textarea "Labdien, Esam uzsākuš pie Prūšu ielas 3. kārtas būvniecības, Prūšu iela 1G, Rīg…"
type textarea "x"
type textarea "Labdien, Esam uzsākuši pie Prūšu ielas 3. kārtas būvniecības, Prūšu iela 1G, Rī…"
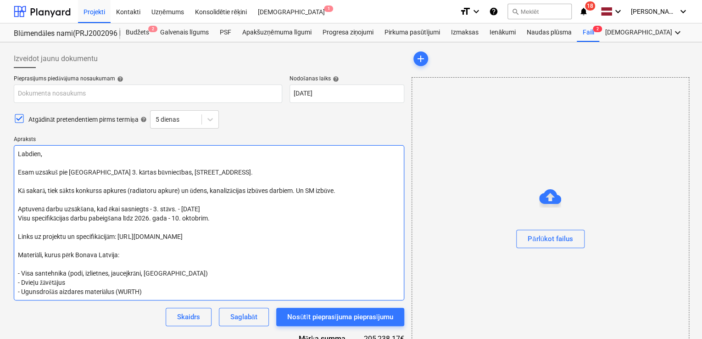
type textarea "x"
type textarea "Labdien, Esam uzsākuši pie Prūšu ielas 3. kārtas būvniecības, Prūšu iela 1G, Rī…"
type textarea "x"
type textarea "Labdien, Esam uzsākuši b pie Prūšu ielas 3. kārtas būvniecības, Prūšu iela 1G, …"
type textarea "x"
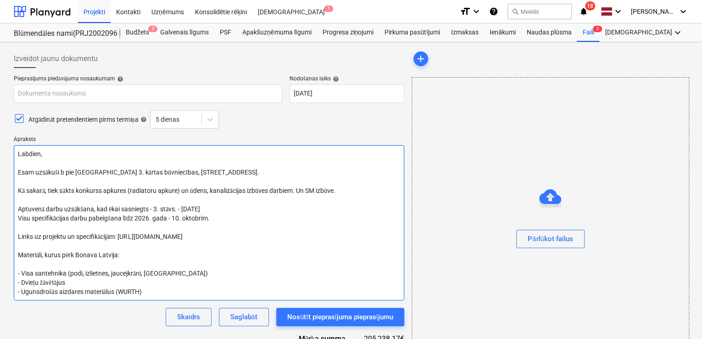
type textarea "Labdien, Esam uzsākuši bū pie Prūšu ielas 3. kārtas būvniecības, Prūšu iela 1G,…"
type textarea "x"
type textarea "Labdien, Esam uzsākuši būv pie Prūšu ielas 3. kārtas būvniecības, Prūšu iela 1G…"
type textarea "x"
type textarea "Labdien, Esam uzsākuši būvd pie Prūšu ielas 3. kārtas būvniecības, Prūšu iela 1…"
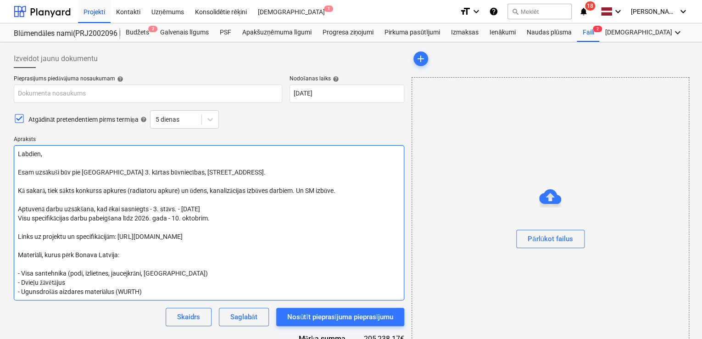
type textarea "x"
type textarea "Labdien, Esam uzsākuši būvda pie Prūšu ielas 3. kārtas būvniecības, Prūšu iela …"
type textarea "x"
type textarea "Labdien, Esam uzsākuši būvdar pie Prūšu ielas 3. kārtas būvniecības, Prūšu iela…"
type textarea "x"
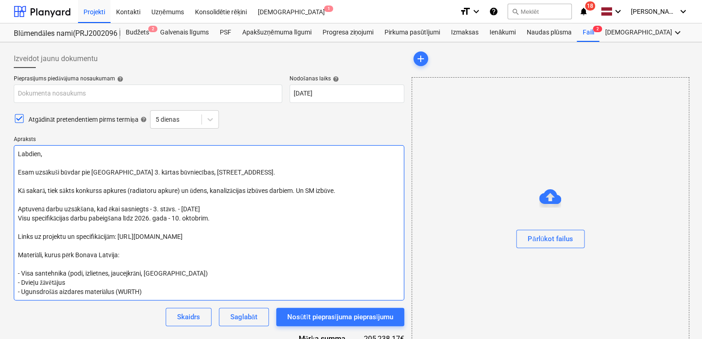
type textarea "Labdien, Esam uzsākuši būvdarb pie Prūšu ielas 3. kārtas būvniecības, Prūšu iel…"
type textarea "x"
type textarea "Labdien, Esam uzsākuši būvdarbu pie Prūšu ielas 3. kārtas būvniecības, Prūšu ie…"
type textarea "x"
type textarea "Labdien, Esam uzsākuši būvdarbus pie Prūšu ielas 3. kārtas būvniecības, Prūšu i…"
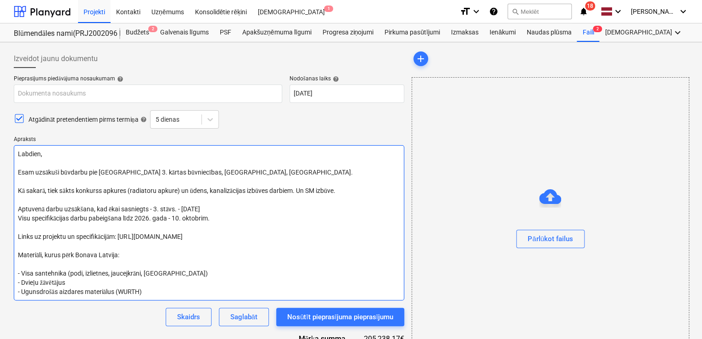
type textarea "x"
type textarea "Labdien, Esam uzsākuši būvdarbus pie Prūšu ielas 3. kārtas būvniecības, Prūšu i…"
type textarea "x"
type textarea "Labdien, Esam uzsākuši būvdarbus pie Prūšu ielas 3. kārtas būvniecības, Prūšu i…"
type textarea "x"
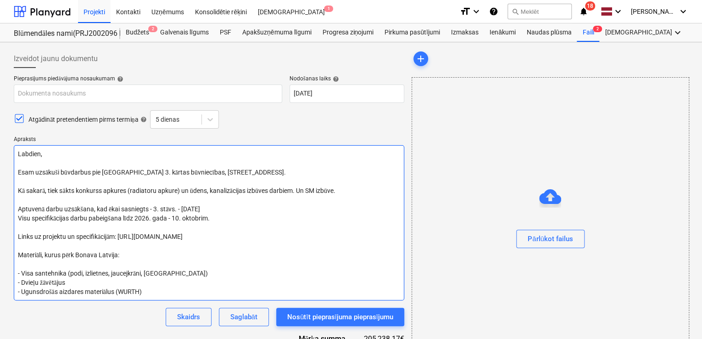
click at [197, 171] on textarea "Labdien, Esam uzsākuši būvdarbus pie Prūšu ielas 3. kārtas būvniecības, Prūšu i…" at bounding box center [209, 222] width 390 height 155
type textarea "Labdien, Esam uzsākuši būvdarbus pie Prūšu ielas 3. kārtas būvniecība, Prūšu ie…"
type textarea "x"
type textarea "Labdien, Esam uzsākuši būvdarbus pie Prūšu ielas 3. kārtas būvniecī, Prūšu iela…"
type textarea "x"
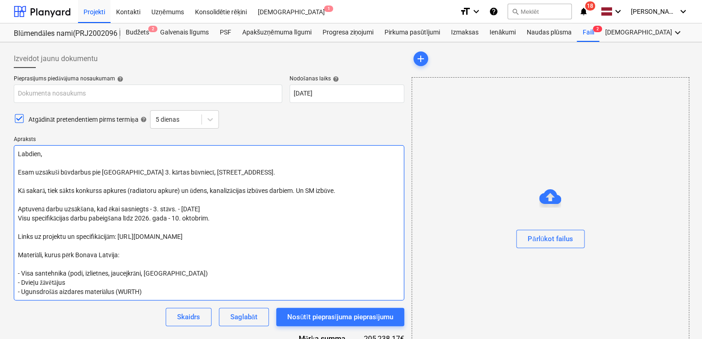
type textarea "Labdien, Esam uzsākuši būvdarbus pie Prūšu ielas 3. kārtas būvniec, Prūšu iela …"
type textarea "x"
type textarea "Labdien, Esam uzsākuši būvdarbus pie Prūšu ielas 3. kārtas būvnie, Prūšu iela 1…"
type textarea "x"
type textarea "Labdien, Esam uzsākuši būvdarbus pie Prūšu ielas 3. kārtas būvni, Prūšu iela 1G…"
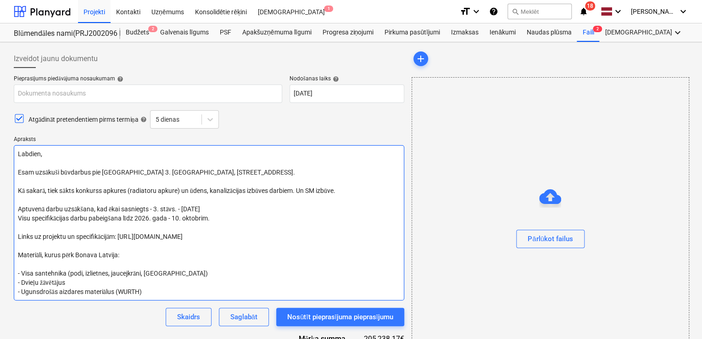
type textarea "x"
type textarea "Labdien, Esam uzsākuši būvdarbus pie Prūšu ielas 3. kārtas būvn, Prūšu iela 1G,…"
type textarea "x"
type textarea "Labdien, Esam uzsākuši būvdarbus pie Prūšu ielas 3. kārtas būv, Prūšu iela 1G, …"
type textarea "x"
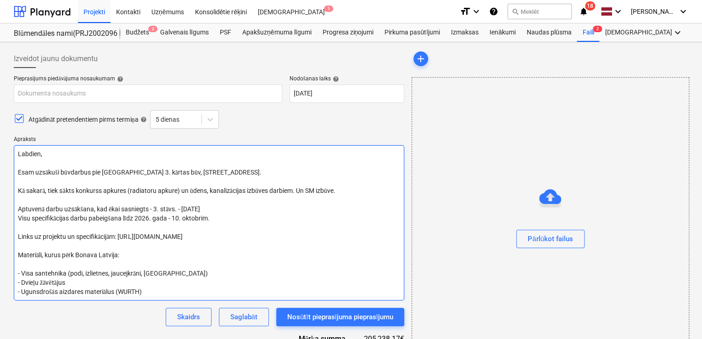
type textarea "Labdien, Esam uzsākuši būvdarbus pie Prūšu ielas 3. kārtas bū, Prūšu iela 1G, R…"
type textarea "x"
type textarea "Labdien, Esam uzsākuši būvdarbus pie Prūšu ielas 3. kārtas b, Prūšu iela 1G, Rī…"
type textarea "x"
type textarea "Labdien, Esam uzsākuši būvdarbus pie Prūšu ielas 3. kārtas , Prūšu iela 1G, Rīg…"
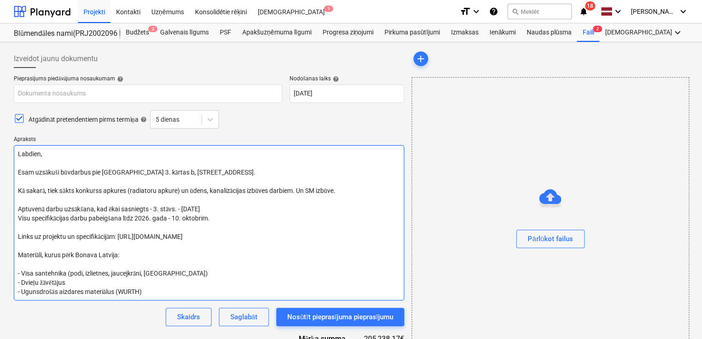
type textarea "x"
type textarea "Labdien, Esam uzsākuši būvdarbus pie Prūšu ielas 3. kārtas, Prūšu iela 1G, Rīga…"
type textarea "x"
drag, startPoint x: 351, startPoint y: 189, endPoint x: 106, endPoint y: 193, distance: 245.5
click at [106, 193] on textarea "Labdien, Esam uzsākuši būvdarbus pie Prūšu ielas 3. kārtas, Prūšu iela 1G, Rīga…" at bounding box center [209, 222] width 390 height 155
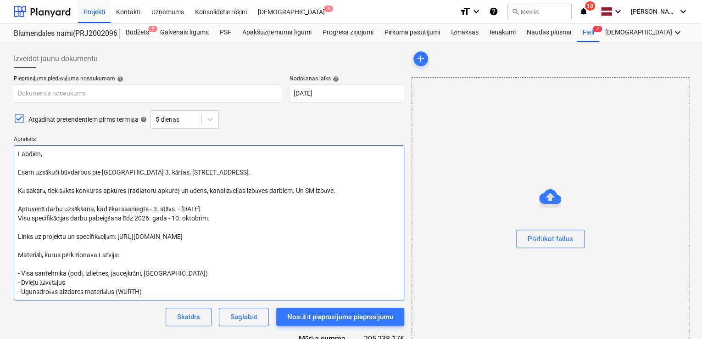
type textarea "Labdien, Esam uzsākuši būvdarbus pie Prūšu ielas 3. kārtas, Prūšu iela 1G, Rīga…"
type textarea "x"
type textarea "Labdien, Esam uzsākuši būvdarbus pie Prūšu ielas 3. kārtas, Prūšu iela 1G, Rīga…"
type textarea "x"
type textarea "Labdien, Esam uzsākuši būvdarbus pie Prūšu ielas 3. kārtas, Prūšu iela 1G, Rīga…"
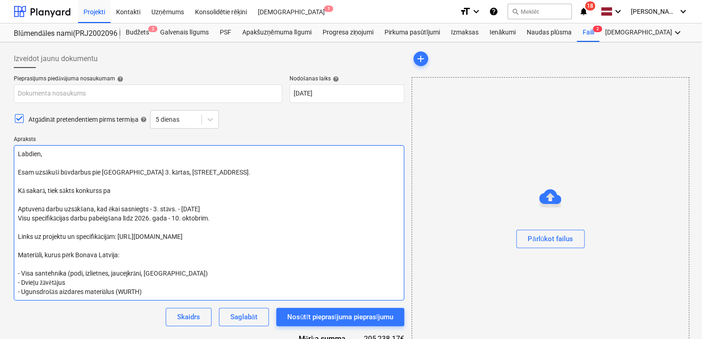
type textarea "x"
type textarea "Labdien, Esam uzsākuši būvdarbus pie Prūšu ielas 3. kārtas, Prūšu iela 1G, Rīga…"
type textarea "x"
type textarea "Labdien, Esam uzsākuši būvdarbus pie Prūšu ielas 3. kārtas, Prūšu iela 1G, Rīga…"
type textarea "x"
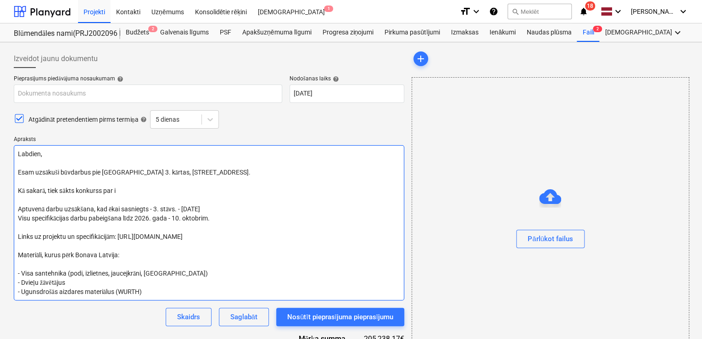
type textarea "Labdien, Esam uzsākuši būvdarbus pie Prūšu ielas 3. kārtas, Prūšu iela 1G, Rīga…"
type textarea "x"
type textarea "Labdien, Esam uzsākuši būvdarbus pie Prūšu ielas 3. kārtas, Prūšu iela 1G, Rīga…"
type textarea "x"
type textarea "Labdien, Esam uzsākuši būvdarbus pie Prūšu ielas 3. kārtas, Prūšu iela 1G, Rīga…"
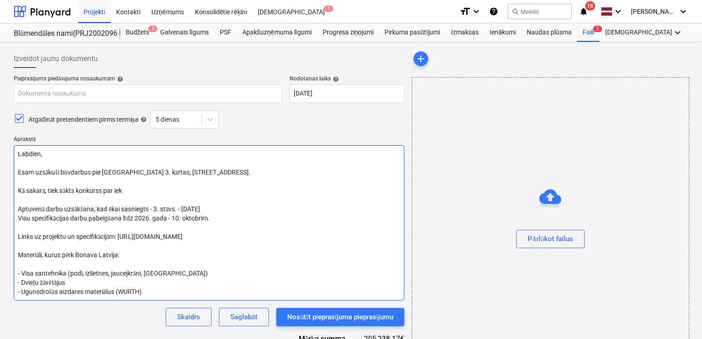
type textarea "x"
type textarea "Labdien, Esam uzsākuši būvdarbus pie Prūšu ielas 3. kārtas, Prūšu iela 1G, Rīga…"
type textarea "x"
type textarea "Labdien, Esam uzsākuši būvdarbus pie Prūšu ielas 3. kārtas, Prūšu iela 1G, Rīga…"
type textarea "x"
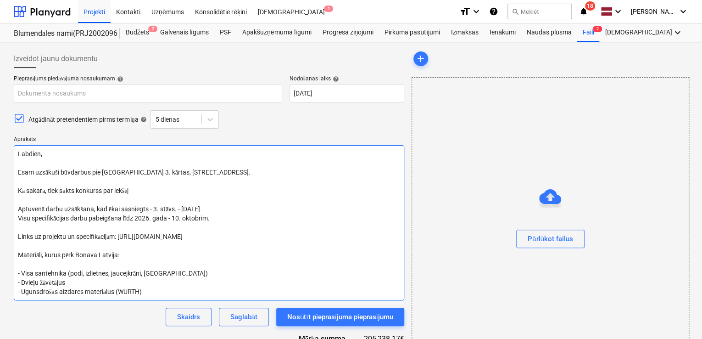
type textarea "Labdien, Esam uzsākuši būvdarbus pie Prūšu ielas 3. kārtas, Prūšu iela 1G, Rīga…"
type textarea "x"
type textarea "Labdien, Esam uzsākuši būvdarbus pie Prūšu ielas 3. kārtas, Prūšu iela 1G, Rīga…"
type textarea "x"
type textarea "Labdien, Esam uzsākuši būvdarbus pie Prūšu ielas 3. kārtas, Prūšu iela 1G, Rīga…"
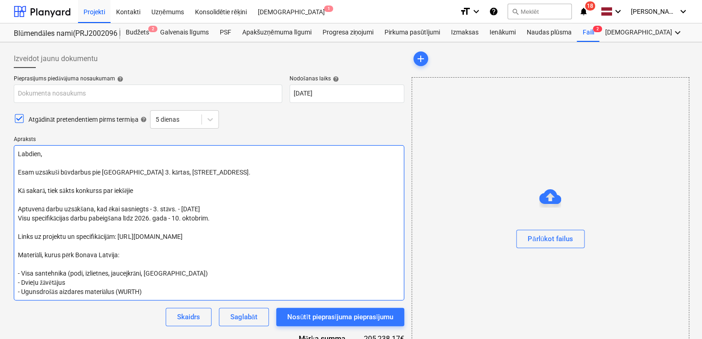
type textarea "x"
type textarea "Labdien, Esam uzsākuši būvdarbus pie Prūšu ielas 3. kārtas, Prūšu iela 1G, Rīga…"
type textarea "x"
type textarea "Labdien, Esam uzsākuši būvdarbus pie Prūšu ielas 3. kārtas, Prūšu iela 1G, Rīga…"
type textarea "x"
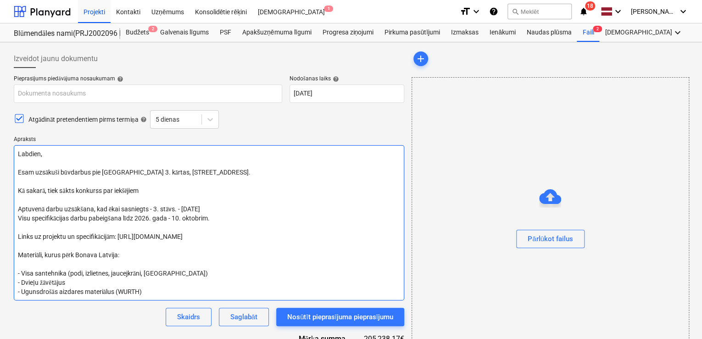
type textarea "Labdien, Esam uzsākuši būvdarbus pie Prūšu ielas 3. kārtas, Prūšu iela 1G, Rīga…"
type textarea "x"
type textarea "Labdien, Esam uzsākuši būvdarbus pie Prūšu ielas 3. kārtas, Prūšu iela 1G, Rīga…"
type textarea "x"
type textarea "Labdien, Esam uzsākuši būvdarbus pie Prūšu ielas 3. kārtas, Prūšu iela 1G, Rīga…"
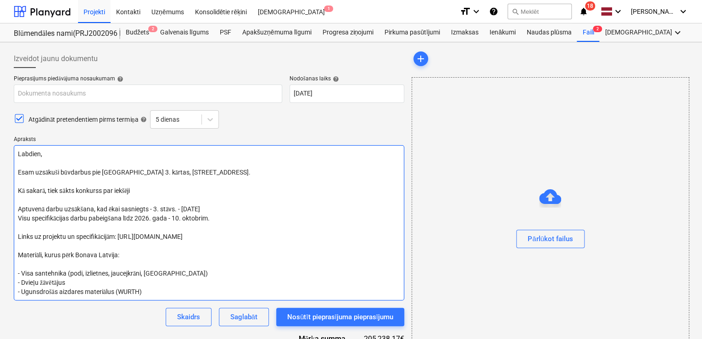
type textarea "x"
type textarea "Labdien, Esam uzsākuši būvdarbus pie Prūšu ielas 3. kārtas, Prūšu iela 1G, Rīga…"
type textarea "x"
type textarea "Labdien, Esam uzsākuši būvdarbus pie Prūšu ielas 3. kārtas, Prūšu iela 1G, Rīga…"
type textarea "x"
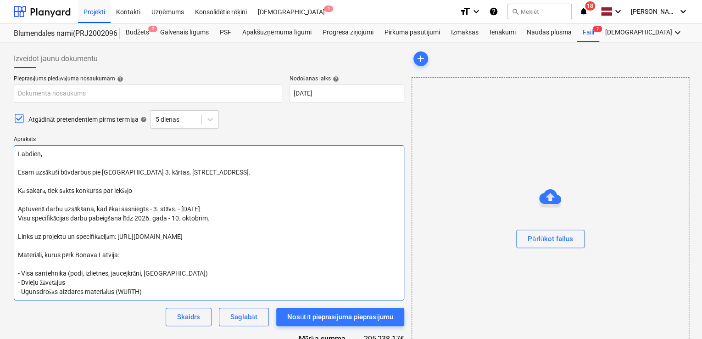
type textarea "Labdien, Esam uzsākuši būvdarbus pie Prūšu ielas 3. kārtas, Prūšu iela 1G, Rīga…"
type textarea "x"
type textarea "Labdien, Esam uzsākuši būvdarbus pie Prūšu ielas 3. kārtas, Prūšu iela 1G, Rīga…"
type textarea "x"
type textarea "Labdien, Esam uzsākuši būvdarbus pie Prūšu ielas 3. kārtas, Prūšu iela 1G, Rīga…"
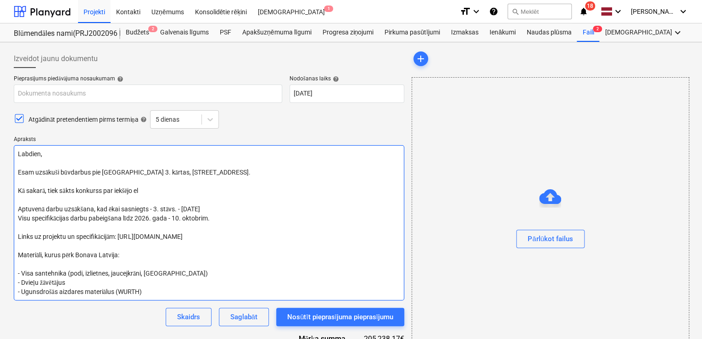
type textarea "x"
type textarea "Labdien, Esam uzsākuši būvdarbus pie Prūšu ielas 3. kārtas, Prūšu iela 1G, Rīga…"
type textarea "x"
type textarea "Labdien, Esam uzsākuši būvdarbus pie Prūšu ielas 3. kārtas, Prūšu iela 1G, Rīga…"
type textarea "x"
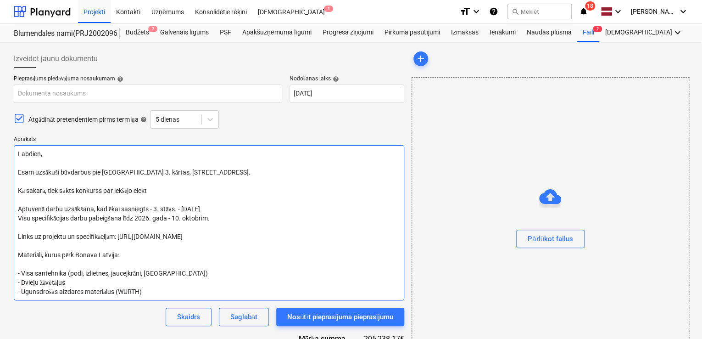
type textarea "Labdien, Esam uzsākuši būvdarbus pie Prūšu ielas 3. kārtas, Prūšu iela 1G, Rīga…"
type textarea "x"
type textarea "Labdien, Esam uzsākuši būvdarbus pie Prūšu ielas 3. kārtas, Prūšu iela 1G, Rīga…"
type textarea "x"
type textarea "Labdien, Esam uzsākuši būvdarbus pie Prūšu ielas 3. kārtas, Prūšu iela 1G, Rīga…"
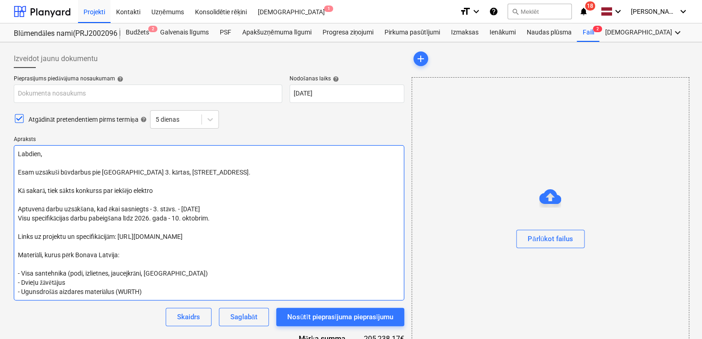
type textarea "x"
type textarea "Labdien, Esam uzsākuši būvdarbus pie Prūšu ielas 3. kārtas, Prūšu iela 1G, Rīga…"
type textarea "x"
type textarea "Labdien, Esam uzsākuši būvdarbus pie Prūšu ielas 3. kārtas, Prūšu iela 1G, Rīga…"
type textarea "x"
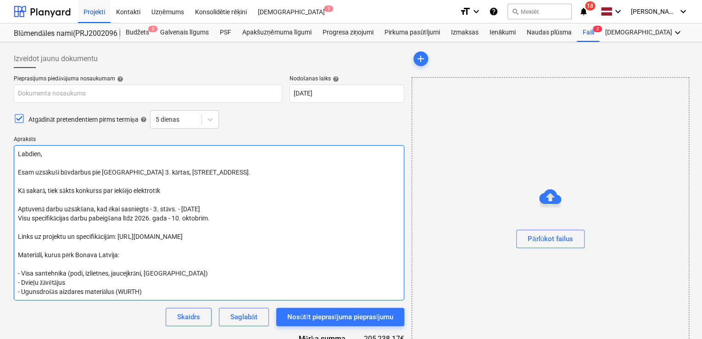
type textarea "Labdien, Esam uzsākuši būvdarbus pie Prūšu ielas 3. kārtas, Prūšu iela 1G, Rīga…"
type textarea "x"
type textarea "Labdien, Esam uzsākuši būvdarbus pie Prūšu ielas 3. kārtas, Prūšu iela 1G, Rīga…"
type textarea "x"
type textarea "Labdien, Esam uzsākuši būvdarbus pie Prūšu ielas 3. kārtas, Prūšu iela 1G, Rīga…"
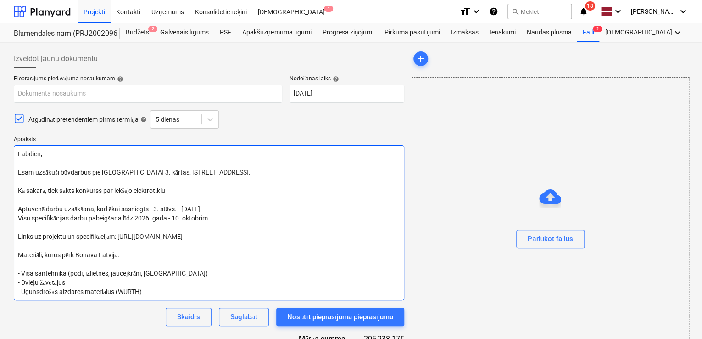
type textarea "x"
type textarea "Labdien, Esam uzsākuši būvdarbus pie Prūšu ielas 3. kārtas, Prūšu iela 1G, Rīga…"
type textarea "x"
type textarea "Labdien, Esam uzsākuši būvdarbus pie Prūšu ielas 3. kārtas, Prūšu iela 1G, Rīga…"
type textarea "x"
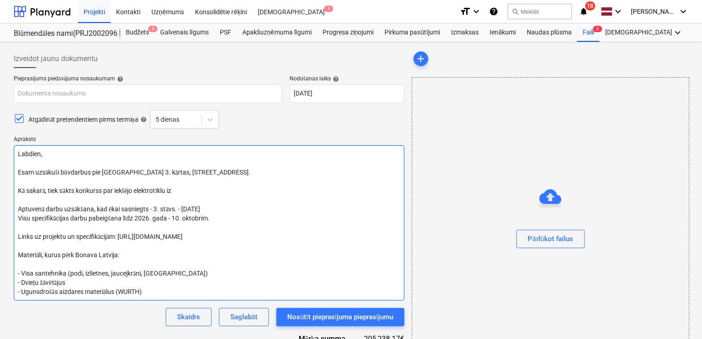
type textarea "Labdien, Esam uzsākuši būvdarbus pie Prūšu ielas 3. kārtas, Prūšu iela 1G, Rīga…"
type textarea "x"
type textarea "Labdien, Esam uzsākuši būvdarbus pie Prūšu ielas 3. kārtas, Prūšu iela 1G, Rīga…"
type textarea "x"
type textarea "Labdien, Esam uzsākuši būvdarbus pie Prūšu ielas 3. kārtas, Prūšu iela 1G, Rīga…"
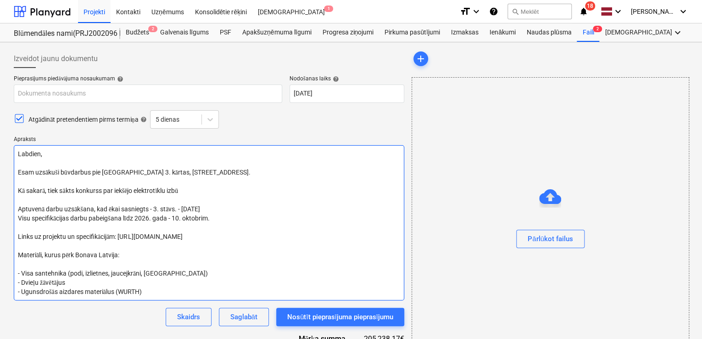
type textarea "x"
type textarea "Labdien, Esam uzsākuši būvdarbus pie Prūšu ielas 3. kārtas, Prūšu iela 1G, Rīga…"
type textarea "x"
type textarea "Labdien, Esam uzsākuši būvdarbus pie Prūšu ielas 3. kārtas, Prūšu iela 1G, Rīga…"
type textarea "x"
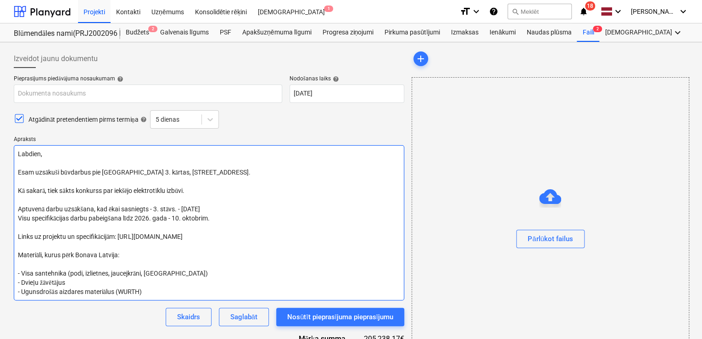
type textarea "Labdien, Esam uzsākuši būvdarbus pie Prūšu ielas 3. kārtas, Prūšu iela 1G, Rīga…"
type textarea "x"
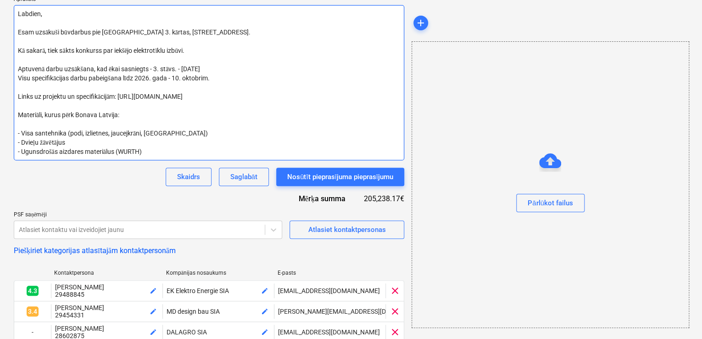
scroll to position [122, 0]
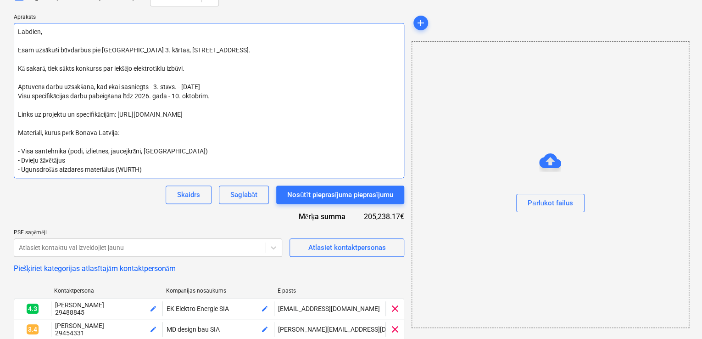
drag, startPoint x: 149, startPoint y: 151, endPoint x: 23, endPoint y: 148, distance: 125.8
click at [23, 148] on textarea "Labdien, Esam uzsākuši būvdarbus pie Prūšu ielas 3. kārtas, Prūšu iela 1G, Rīga…" at bounding box center [209, 100] width 390 height 155
type textarea "Labdien, Esam uzsākuši būvdarbus pie Prūšu ielas 3. kārtas, Prūšu iela 1G, Rīga…"
type textarea "x"
type textarea "Labdien, Esam uzsākuši būvdarbus pie Prūšu ielas 3. kārtas, Prūšu iela 1G, Rīga…"
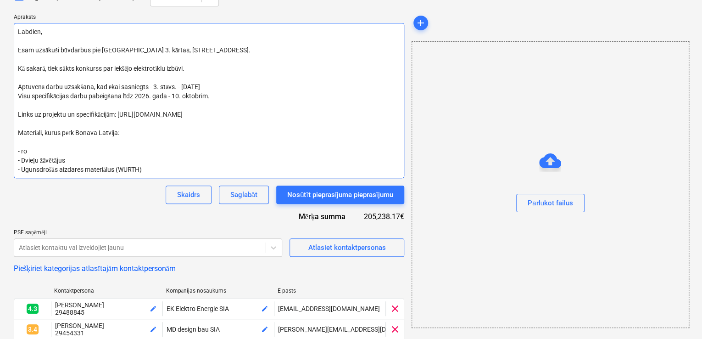
type textarea "x"
type textarea "Labdien, Esam uzsākuši būvdarbus pie Prūšu ielas 3. kārtas, Prūšu iela 1G, Rīga…"
type textarea "x"
type textarea "Labdien, Esam uzsākuši būvdarbus pie Prūšu ielas 3. kārtas, Prūšu iela 1G, Rīga…"
type textarea "x"
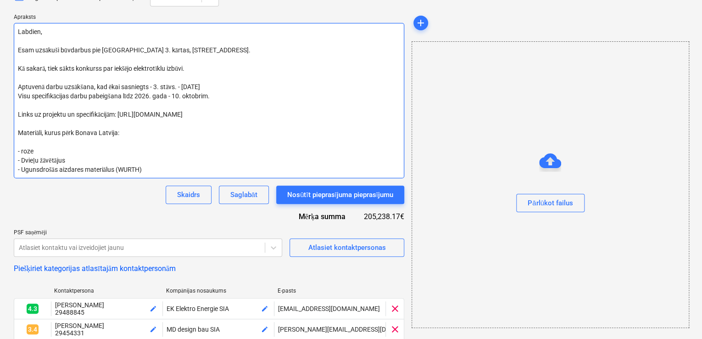
type textarea "Labdien, Esam uzsākuši būvdarbus pie Prūšu ielas 3. kārtas, Prūšu iela 1G, Rīga…"
type textarea "x"
type textarea "Labdien, Esam uzsākuši būvdarbus pie Prūšu ielas 3. kārtas, Prūšu iela 1G, Rīga…"
type textarea "x"
type textarea "Labdien, Esam uzsākuši būvdarbus pie Prūšu ielas 3. kārtas, Prūšu iela 1G, Rīga…"
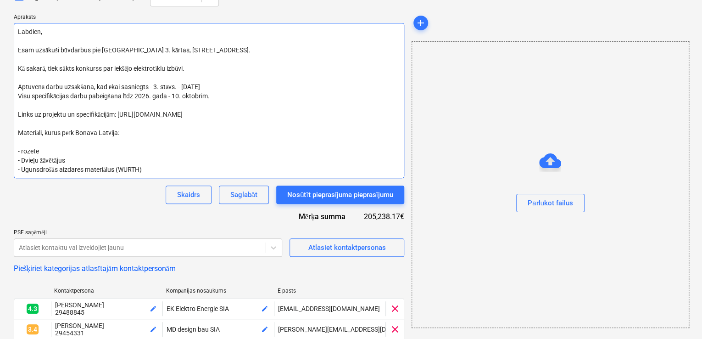
type textarea "x"
type textarea "Labdien, Esam uzsākuši būvdarbus pie Prūšu ielas 3. kārtas, Prūšu iela 1G, Rīga…"
type textarea "x"
type textarea "Labdien, Esam uzsākuši būvdarbus pie Prūšu ielas 3. kārtas, Prūšu iela 1G, Rīga…"
type textarea "x"
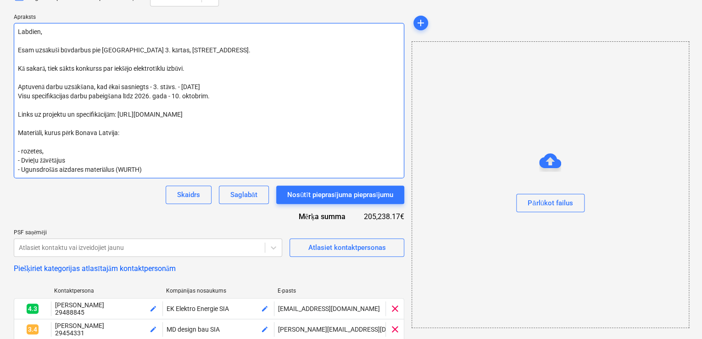
type textarea "Labdien, Esam uzsākuši būvdarbus pie Prūšu ielas 3. kārtas, Prūšu iela 1G, Rīga…"
type textarea "x"
type textarea "Labdien, Esam uzsākuši būvdarbus pie Prūšu ielas 3. kārtas, Prūšu iela 1G, Rīga…"
type textarea "x"
type textarea "Labdien, Esam uzsākuši būvdarbus pie Prūšu ielas 3. kārtas, Prūšu iela 1G, Rīga…"
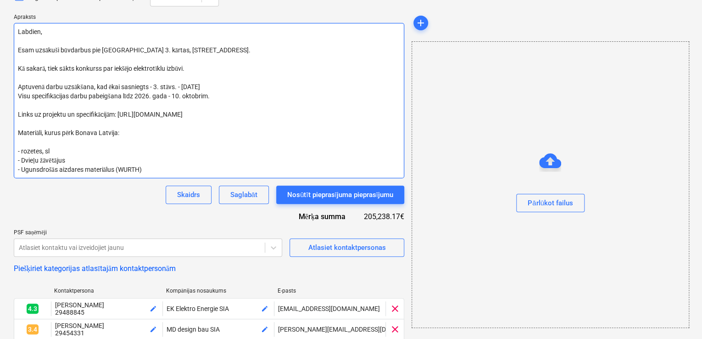
type textarea "x"
type textarea "Labdien, Esam uzsākuši būvdarbus pie Prūšu ielas 3. kārtas, Prūšu iela 1G, Rīga…"
type textarea "x"
type textarea "Labdien, Esam uzsākuši būvdarbus pie Prūšu ielas 3. kārtas, Prūšu iela 1G, Rīga…"
type textarea "x"
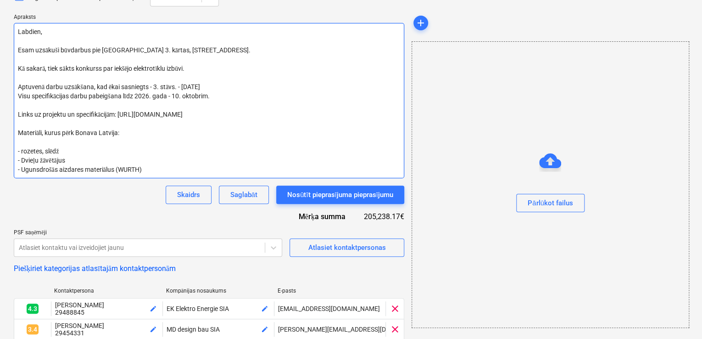
type textarea "Labdien, Esam uzsākuši būvdarbus pie Prūšu ielas 3. kārtas, Prūšu iela 1G, Rīga…"
type textarea "x"
type textarea "Labdien, Esam uzsākuši būvdarbus pie Prūšu ielas 3. kārtas, Prūšu iela 1G, Rīga…"
type textarea "x"
click at [72, 161] on textarea "Labdien, Esam uzsākuši būvdarbus pie Prūšu ielas 3. kārtas, Prūšu iela 1G, Rīga…" at bounding box center [209, 100] width 390 height 155
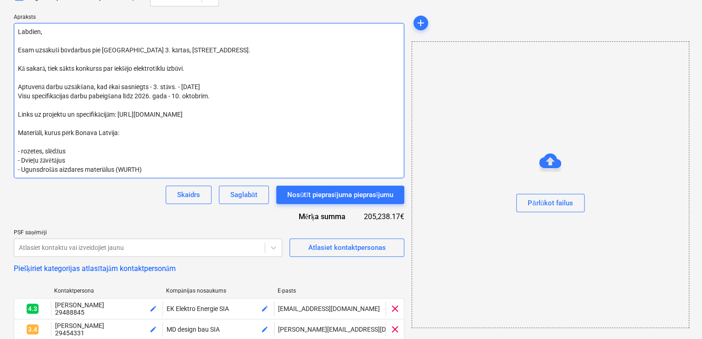
type textarea "Labdien, Esam uzsākuši būvdarbus pie Prūšu ielas 3. kārtas, Prūšu iela 1G, Rīga…"
type textarea "x"
type textarea "Labdien, Esam uzsākuši būvdarbus pie Prūšu ielas 3. kārtas, Prūšu iela 1G, Rīga…"
type textarea "x"
type textarea "Labdien, Esam uzsākuši būvdarbus pie Prūšu ielas 3. kārtas, Prūšu iela 1G, Rīga…"
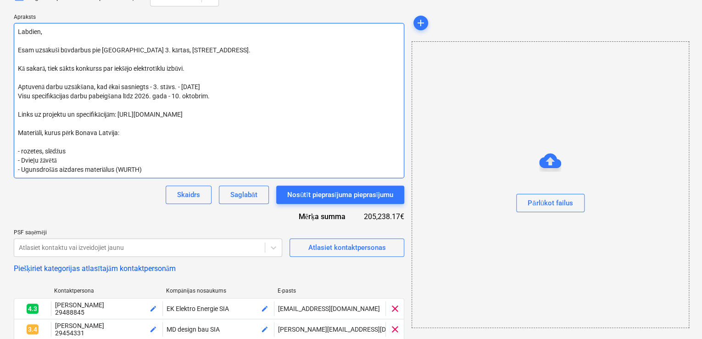
type textarea "x"
type textarea "Labdien, Esam uzsākuši būvdarbus pie Prūšu ielas 3. kārtas, Prūšu iela 1G, Rīga…"
type textarea "x"
type textarea "Labdien, Esam uzsākuši būvdarbus pie Prūšu ielas 3. kārtas, Prūšu iela 1G, Rīga…"
type textarea "x"
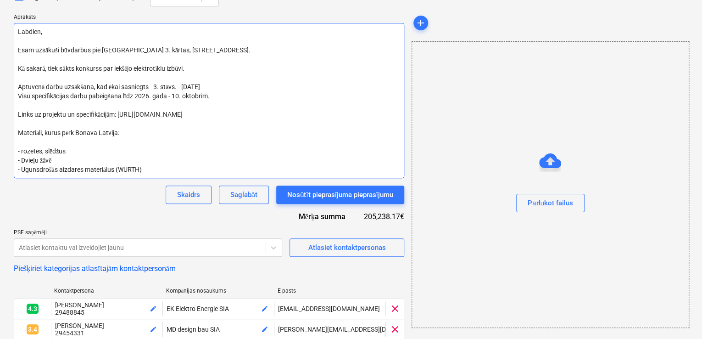
type textarea "Labdien, Esam uzsākuši būvdarbus pie Prūšu ielas 3. kārtas, Prūšu iela 1G, Rīga…"
type textarea "x"
type textarea "Labdien, Esam uzsākuši būvdarbus pie Prūšu ielas 3. kārtas, Prūšu iela 1G, Rīga…"
type textarea "x"
type textarea "Labdien, Esam uzsākuši būvdarbus pie Prūšu ielas 3. kārtas, Prūšu iela 1G, Rīga…"
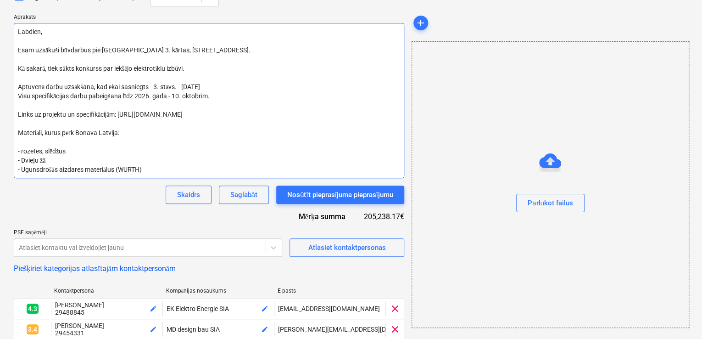
type textarea "x"
type textarea "Labdien, Esam uzsākuši būvdarbus pie Prūšu ielas 3. kārtas, Prūšu iela 1G, Rīga…"
type textarea "x"
type textarea "Labdien, Esam uzsākuši būvdarbus pie Prūšu ielas 3. kārtas, Prūšu iela 1G, Rīga…"
type textarea "x"
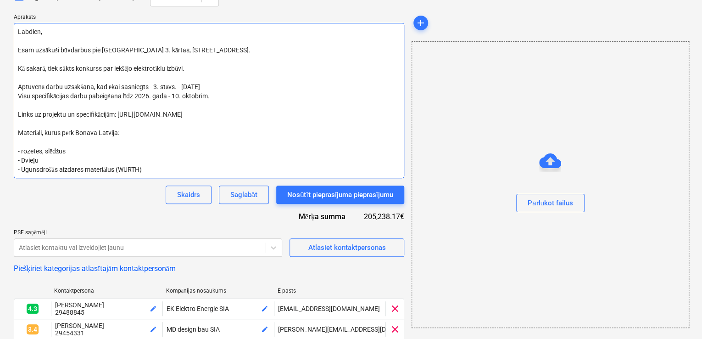
type textarea "Labdien, Esam uzsākuši būvdarbus pie Prūšu ielas 3. kārtas, Prūšu iela 1G, Rīga…"
type textarea "x"
type textarea "Labdien, Esam uzsākuši būvdarbus pie Prūšu ielas 3. kārtas, Prūšu iela 1G, Rīga…"
type textarea "x"
type textarea "Labdien, Esam uzsākuši būvdarbus pie Prūšu ielas 3. kārtas, Prūšu iela 1G, Rīga…"
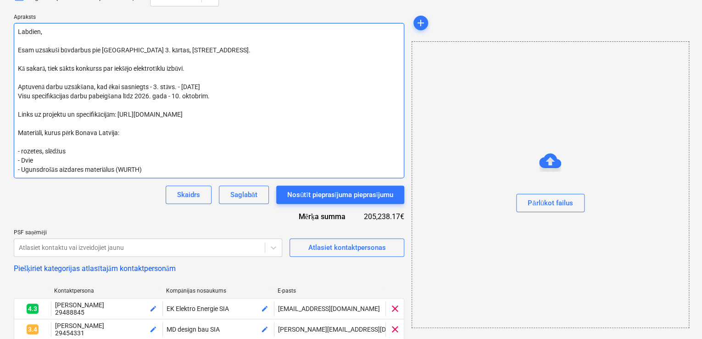
type textarea "x"
type textarea "Labdien, Esam uzsākuši būvdarbus pie Prūšu ielas 3. kārtas, Prūšu iela 1G, Rīga…"
type textarea "x"
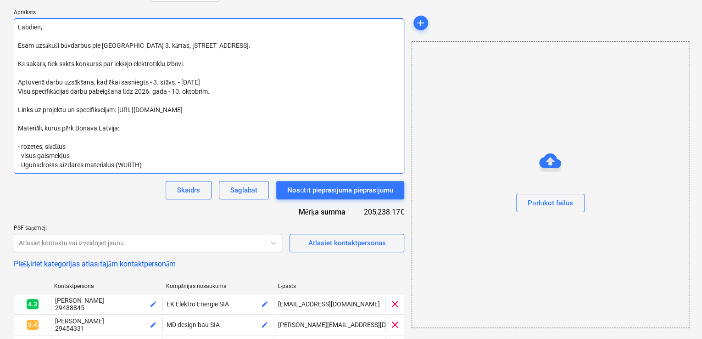
scroll to position [65, 0]
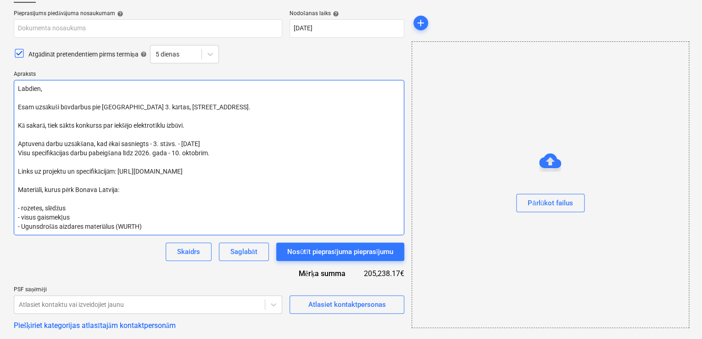
drag, startPoint x: 215, startPoint y: 171, endPoint x: 122, endPoint y: 172, distance: 93.1
click at [122, 172] on textarea "Labdien, Esam uzsākuši būvdarbus pie Prūšu ielas 3. kārtas, Prūšu iela 1G, Rīga…" at bounding box center [209, 157] width 390 height 155
paste textarea "ceqhbkpmuu"
click at [117, 172] on textarea "Labdien, Esam uzsākuši būvdarbus pie Prūšu ielas 3. kārtas, Prūšu iela 1G, Rīga…" at bounding box center [209, 157] width 390 height 155
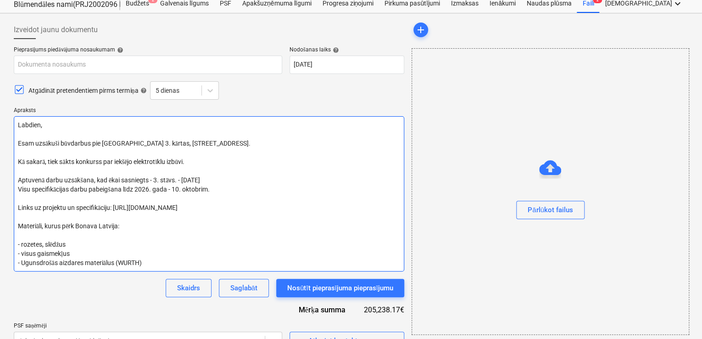
scroll to position [0, 0]
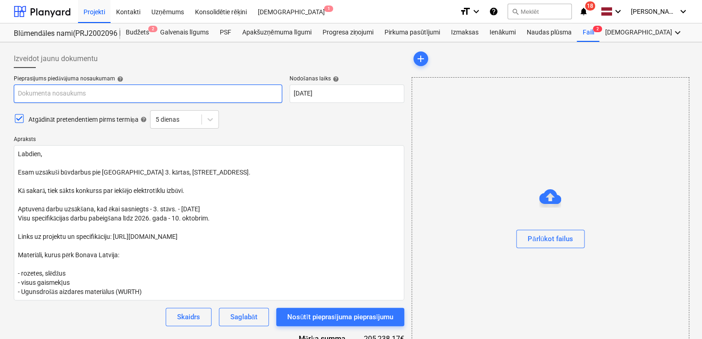
paste input "JG 1 VG 1 ? 1 EL tīklu izbūve, [STREET_ADDRESS] Latvija SIA"
drag, startPoint x: 218, startPoint y: 95, endPoint x: 29, endPoint y: 95, distance: 189.0
click at [16, 96] on input "JG 1 VG 1 ? 1 EL tīklu izbūve, [STREET_ADDRESS] Latvija SIA" at bounding box center [148, 93] width 268 height 18
paste input "text"
click at [116, 93] on input "EL tīklu izbūve, [STREET_ADDRESS] SIA" at bounding box center [148, 93] width 268 height 18
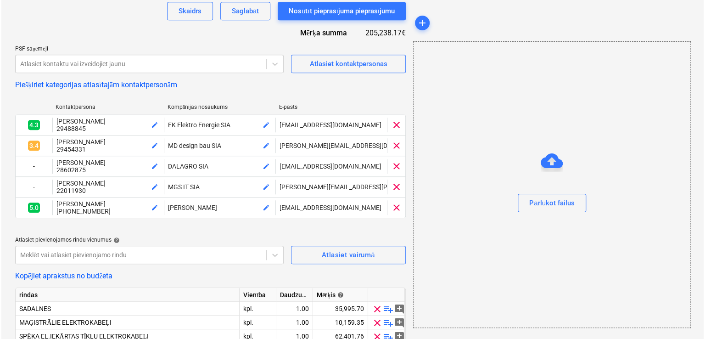
scroll to position [432, 0]
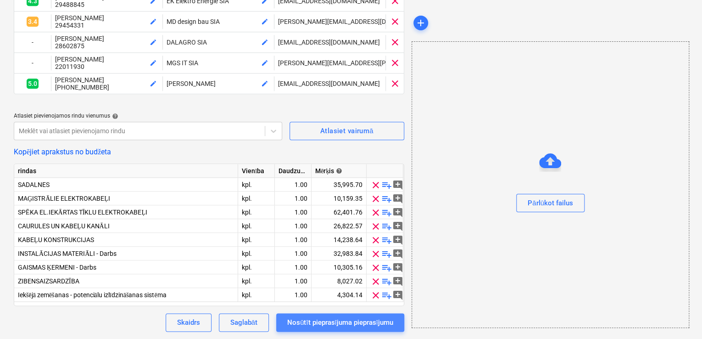
click at [374, 322] on div "Nosūtīt pieprasījuma pieprasījumu" at bounding box center [340, 322] width 106 height 12
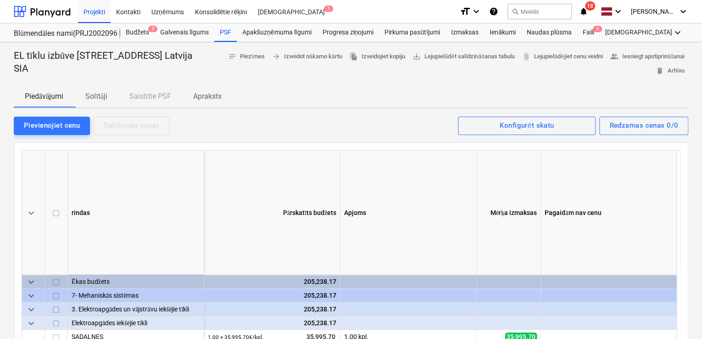
click at [209, 95] on p "Apraksts" at bounding box center [207, 96] width 28 height 11
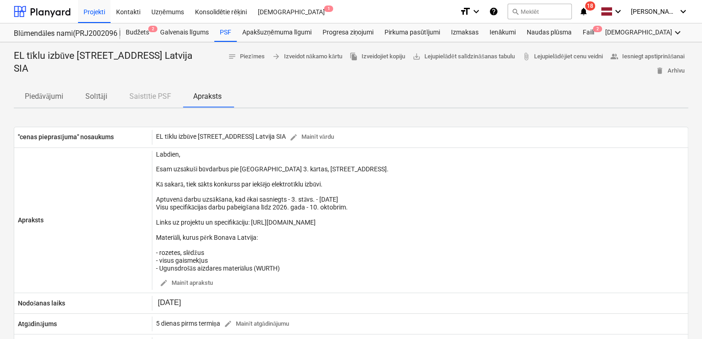
click at [587, 11] on icon "notifications" at bounding box center [583, 11] width 9 height 11
click at [50, 13] on div at bounding box center [42, 11] width 57 height 23
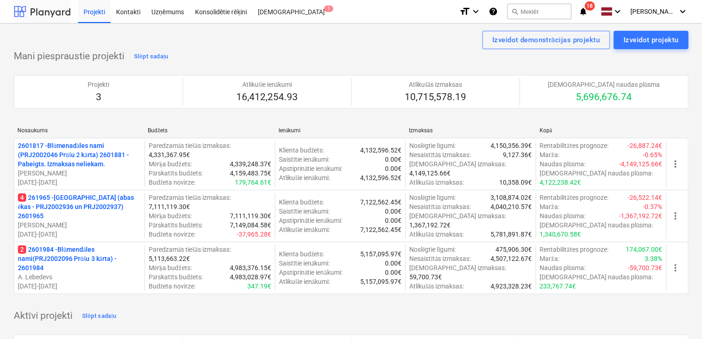
click at [50, 11] on div at bounding box center [42, 11] width 57 height 23
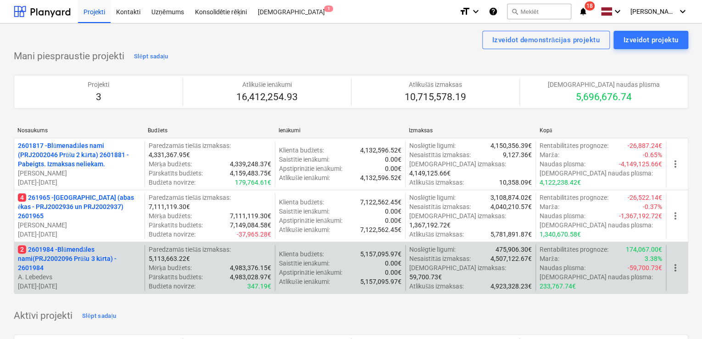
click at [77, 247] on p "2 2601984 - Blūmendāles nami(PRJ2002096 Prūšu 3 kārta) - 2601984" at bounding box center [79, 259] width 123 height 28
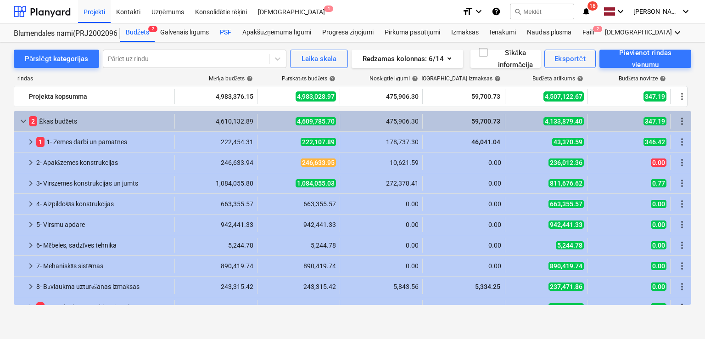
click at [222, 30] on div "PSF" at bounding box center [225, 32] width 22 height 18
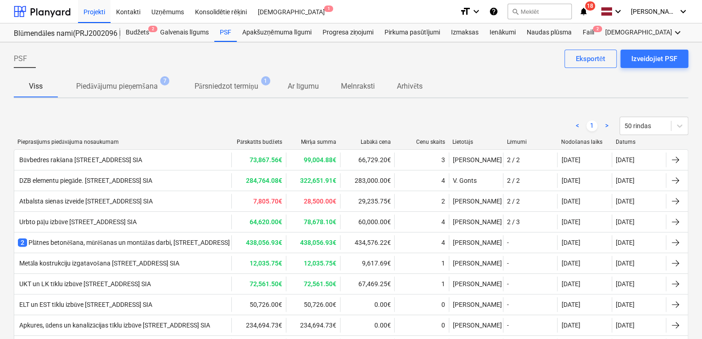
scroll to position [108, 0]
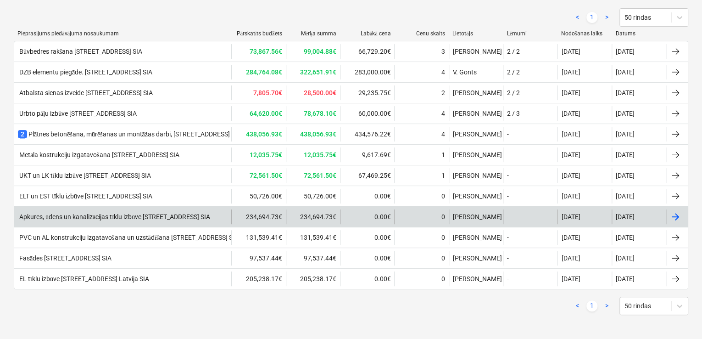
click at [136, 209] on div "Apkures, ūdens un kanalizācijas tīklu izbūve [STREET_ADDRESS] SIA" at bounding box center [122, 216] width 217 height 15
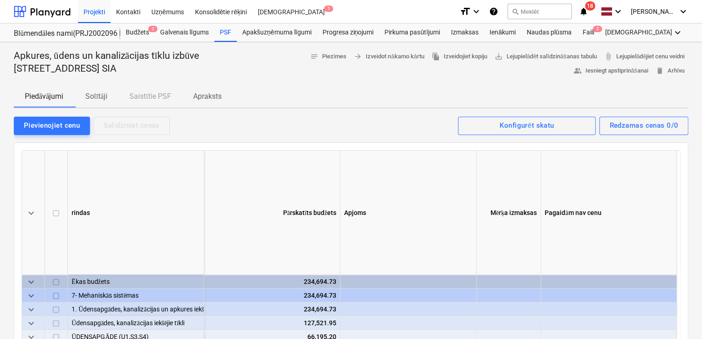
click at [101, 97] on p "Solītāji" at bounding box center [96, 96] width 22 height 11
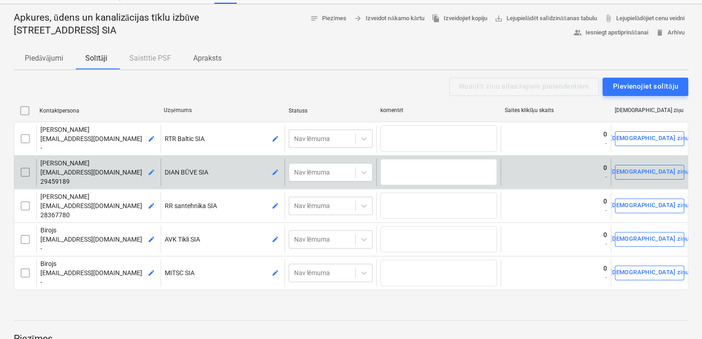
scroll to position [61, 0]
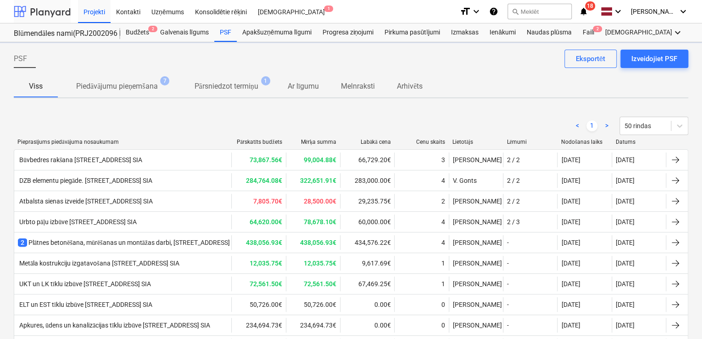
scroll to position [108, 0]
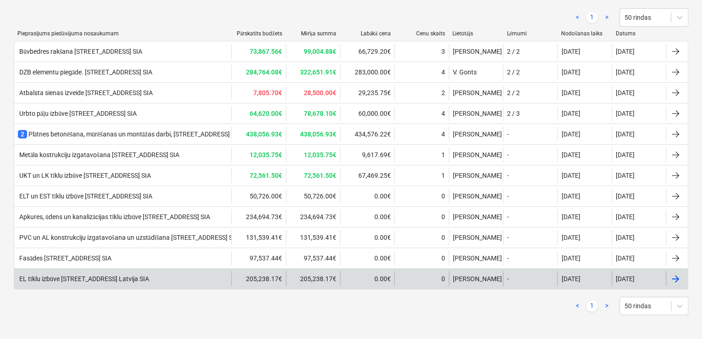
click at [82, 275] on div "EL tīklu izbūve [STREET_ADDRESS] Latvija SIA" at bounding box center [83, 279] width 131 height 8
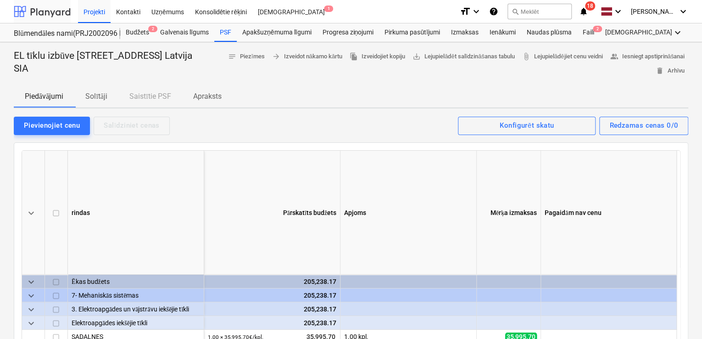
click at [57, 4] on div at bounding box center [42, 11] width 57 height 23
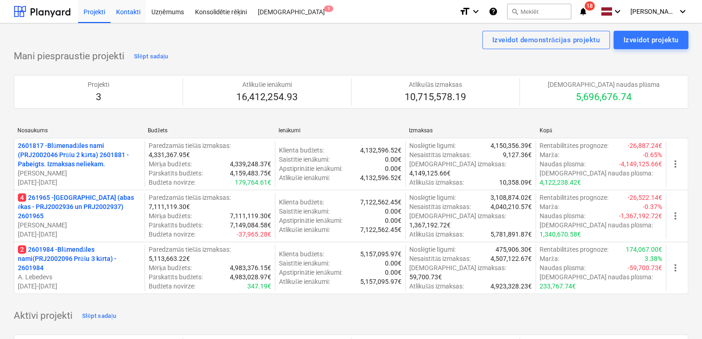
drag, startPoint x: 53, startPoint y: 11, endPoint x: 129, endPoint y: 15, distance: 76.3
click at [53, 10] on div at bounding box center [42, 11] width 57 height 23
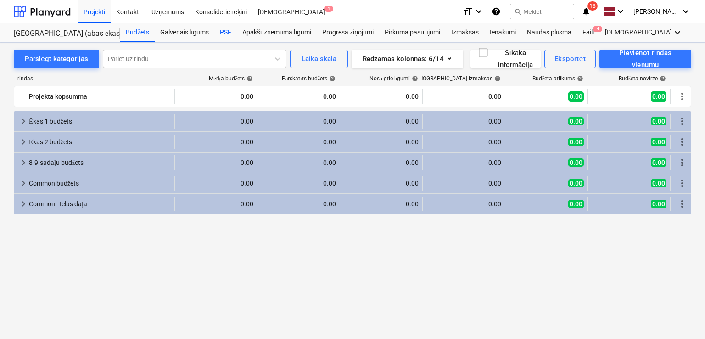
click at [223, 33] on div "PSF" at bounding box center [225, 32] width 22 height 18
